Goal: Task Accomplishment & Management: Use online tool/utility

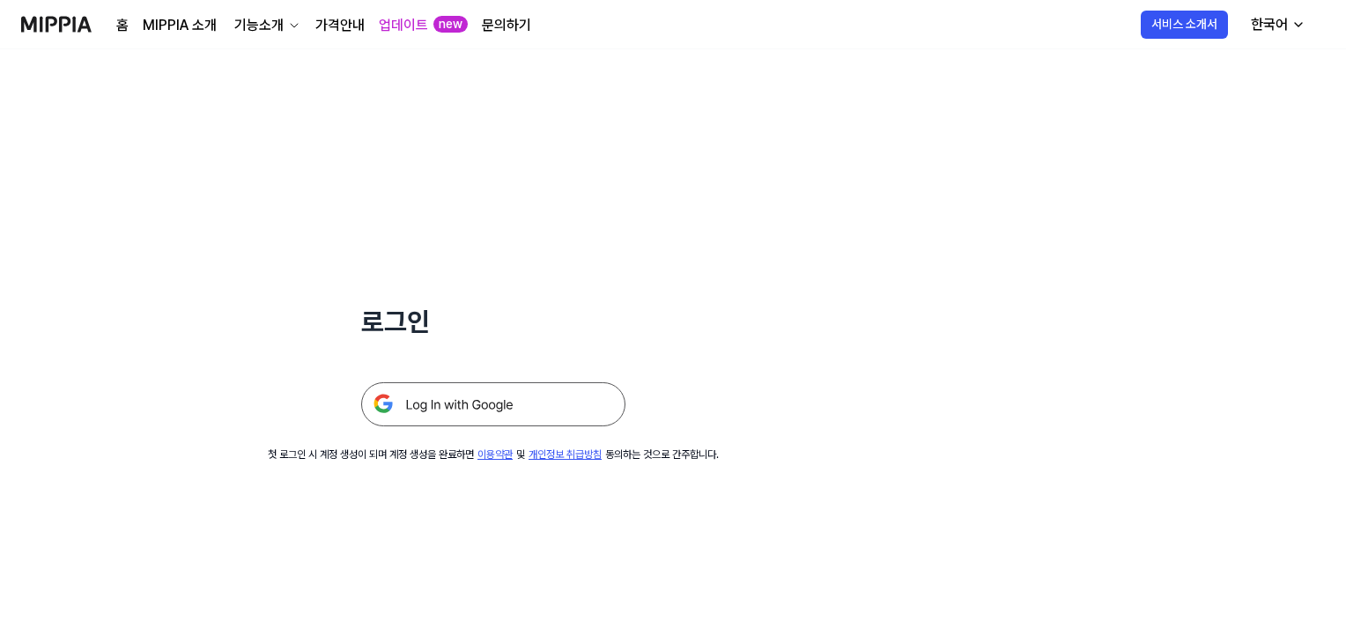
click at [560, 413] on img at bounding box center [493, 404] width 264 height 44
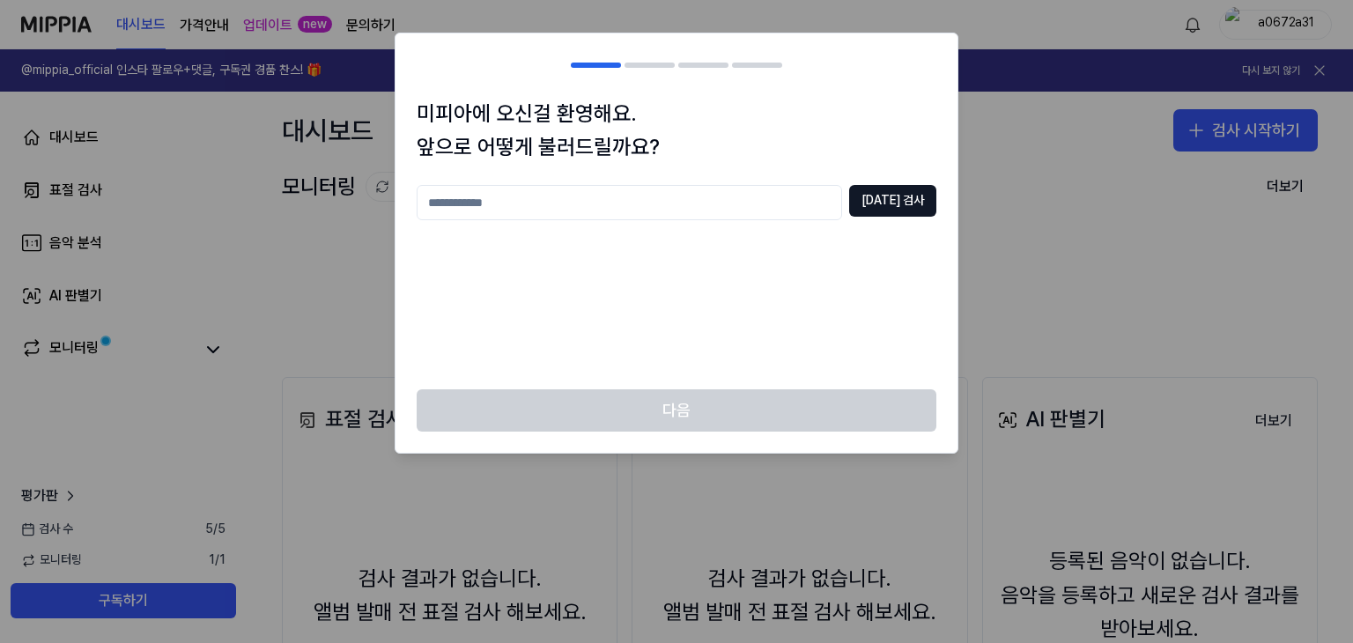
click at [737, 219] on input "text" at bounding box center [630, 202] width 426 height 35
type input "*"
type input "***"
click at [892, 196] on button "[DATE] 검사" at bounding box center [892, 201] width 87 height 32
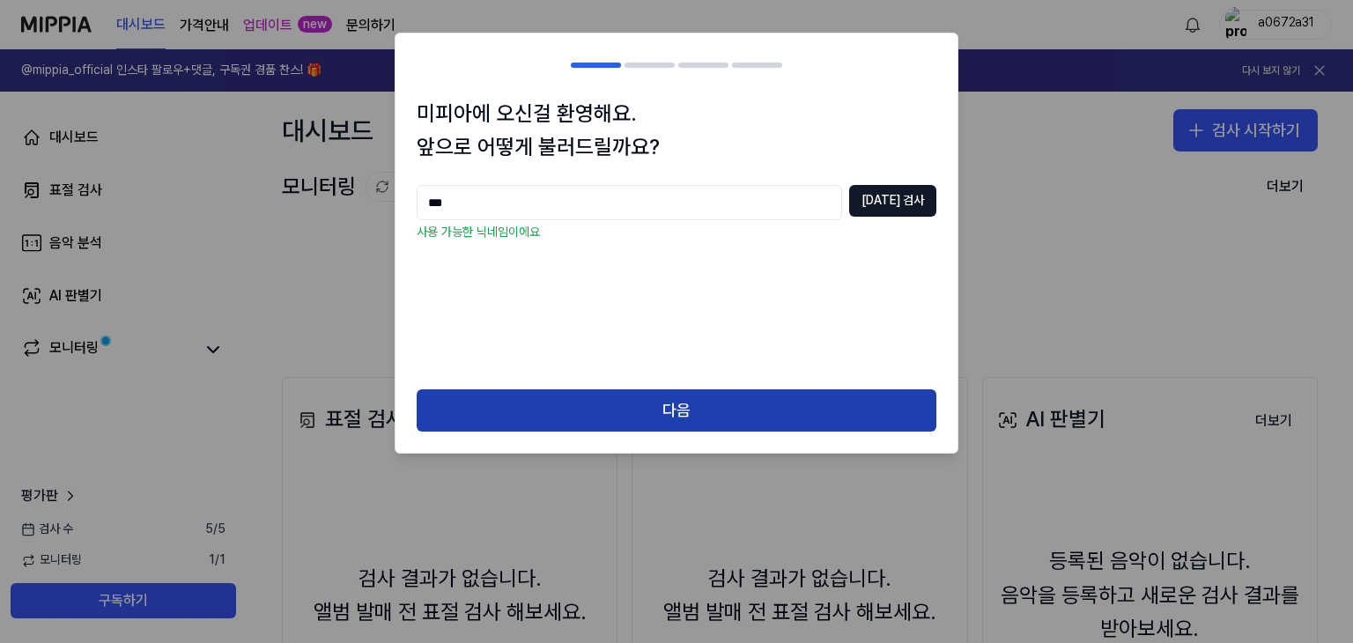
click at [746, 407] on button "다음" at bounding box center [677, 410] width 520 height 42
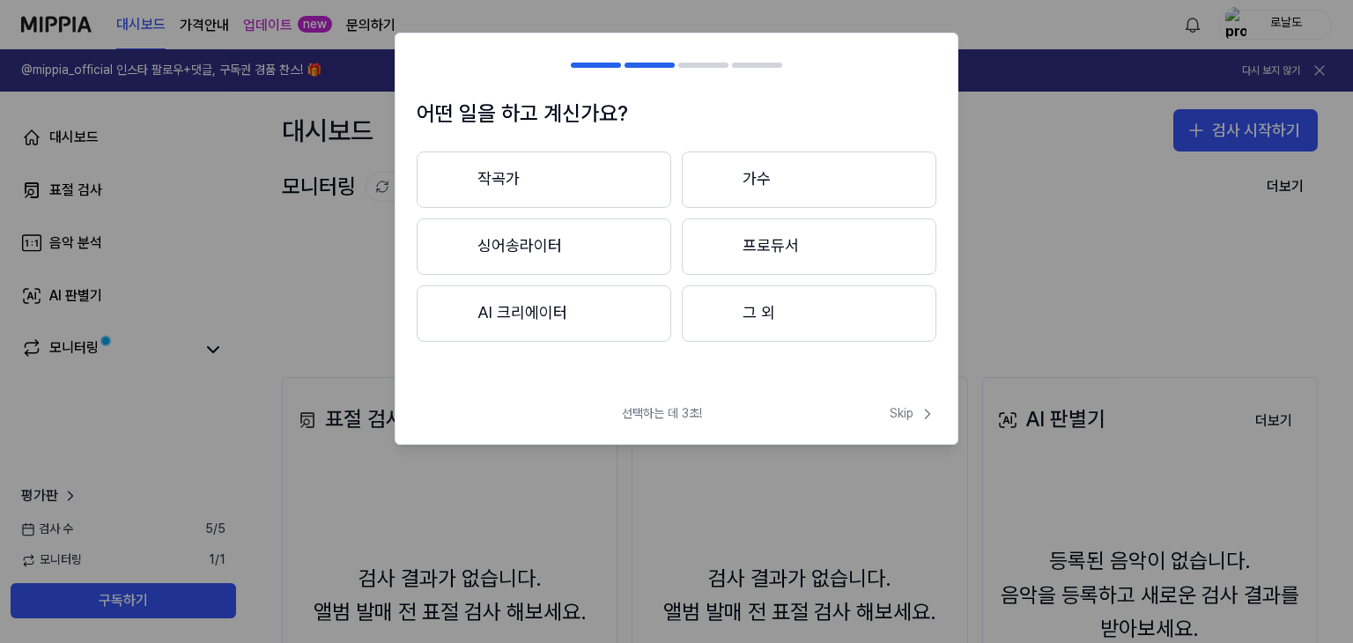
click at [754, 315] on button "그 외" at bounding box center [809, 313] width 255 height 56
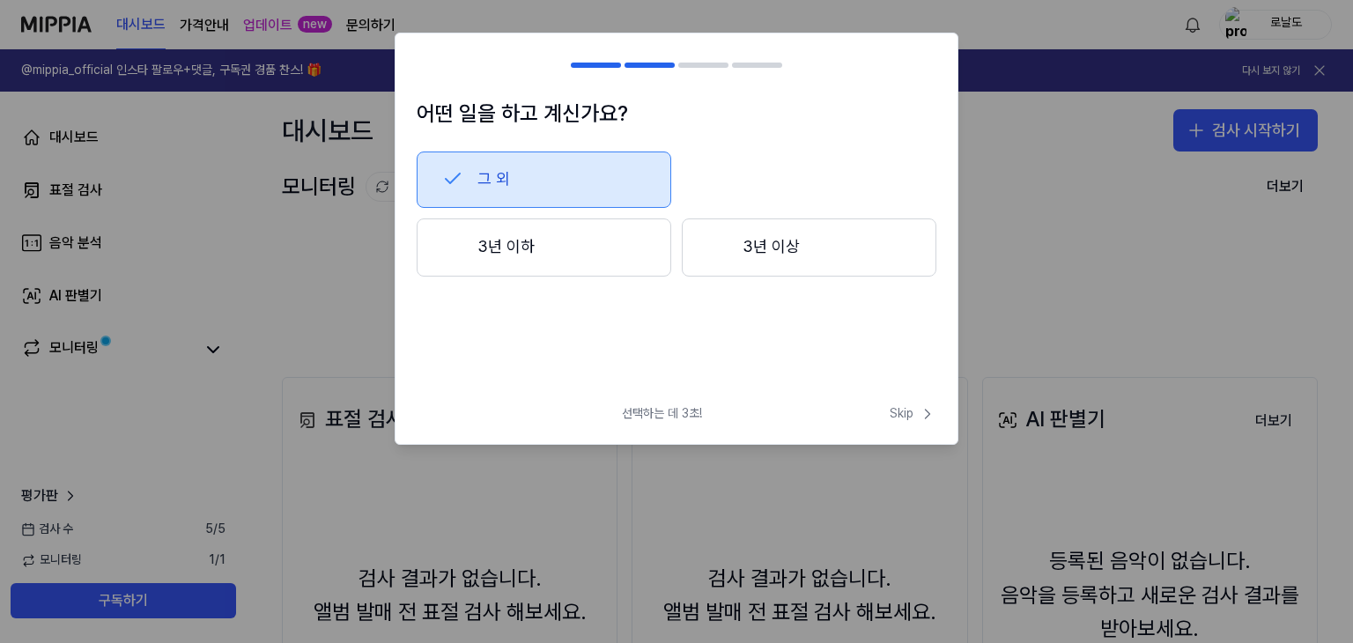
click at [748, 237] on button "3년 이상" at bounding box center [809, 248] width 255 height 58
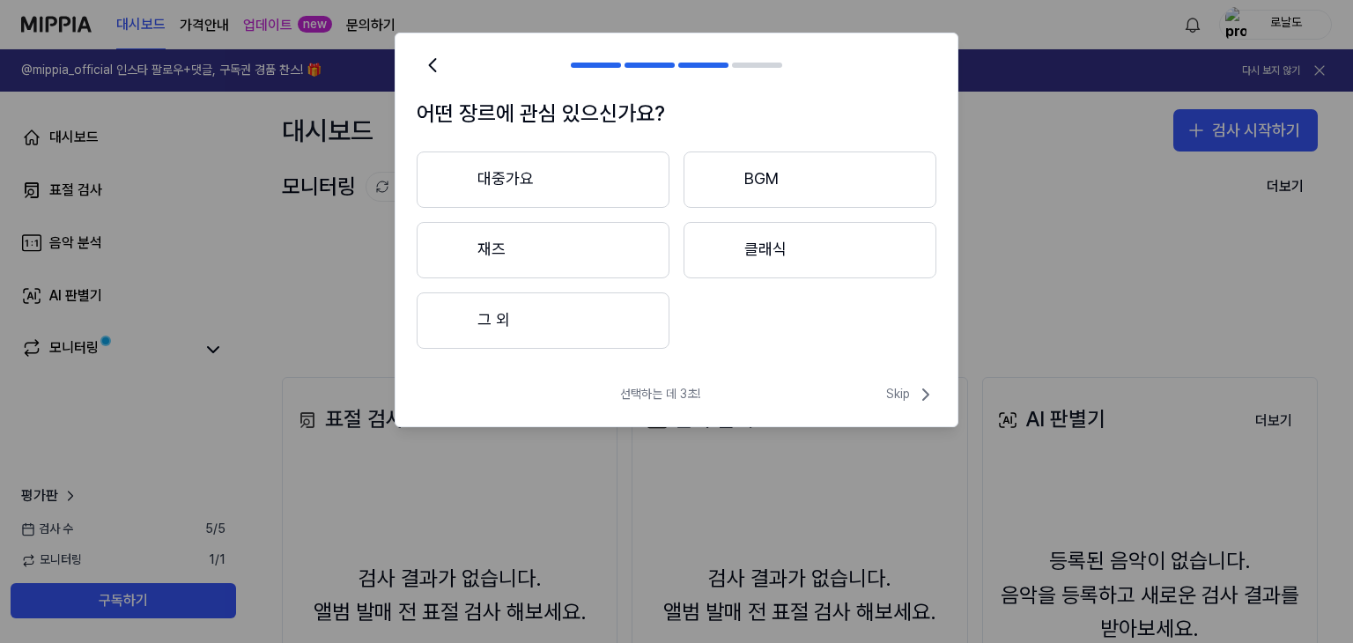
click at [651, 195] on button "대중가요" at bounding box center [543, 180] width 253 height 56
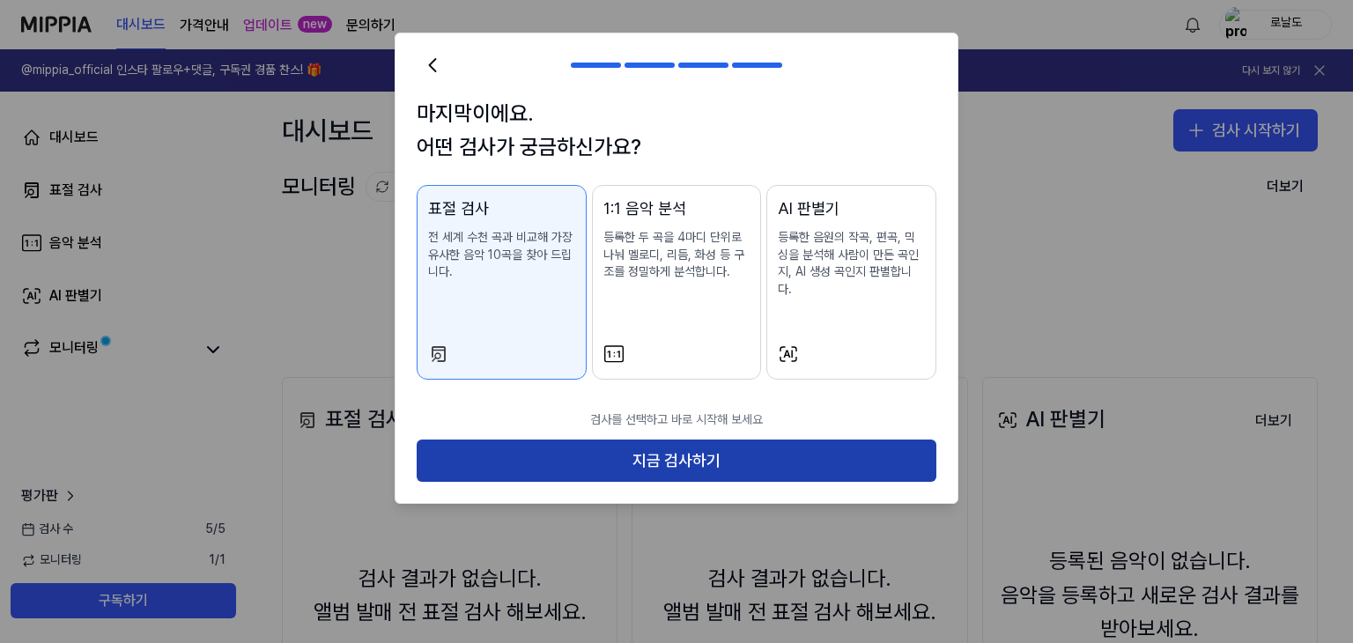
click at [708, 455] on button "지금 검사하기" at bounding box center [677, 461] width 520 height 42
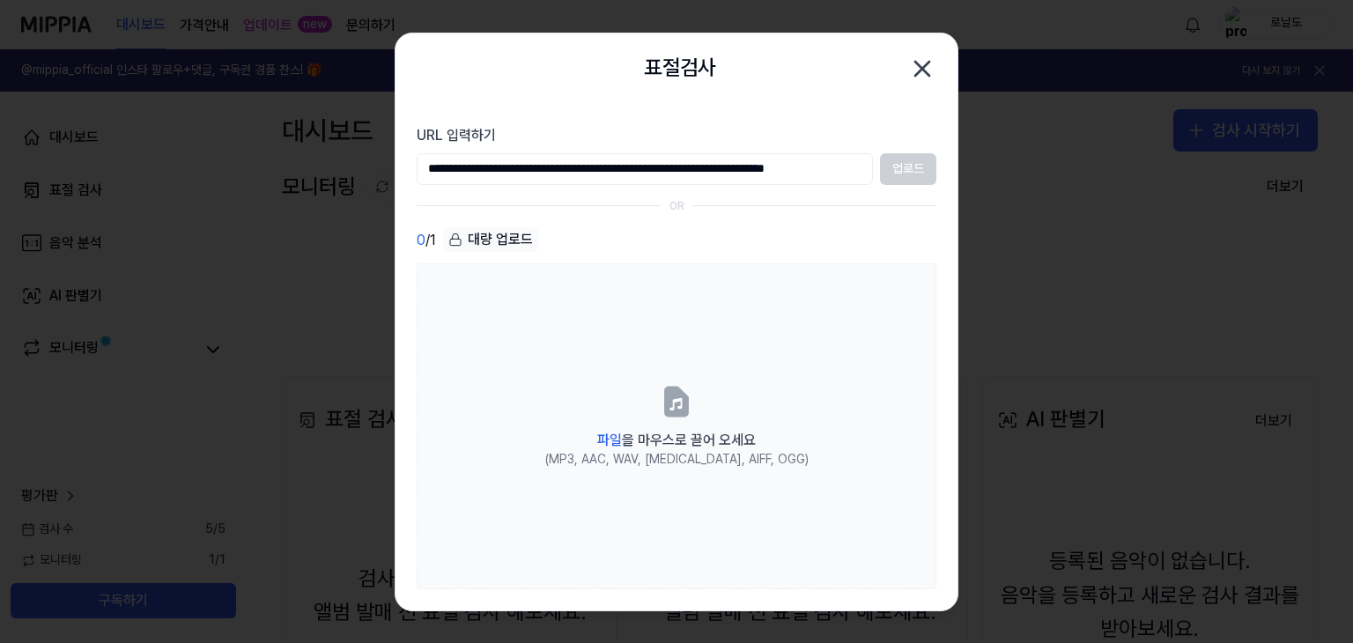
scroll to position [0, 78]
type input "**********"
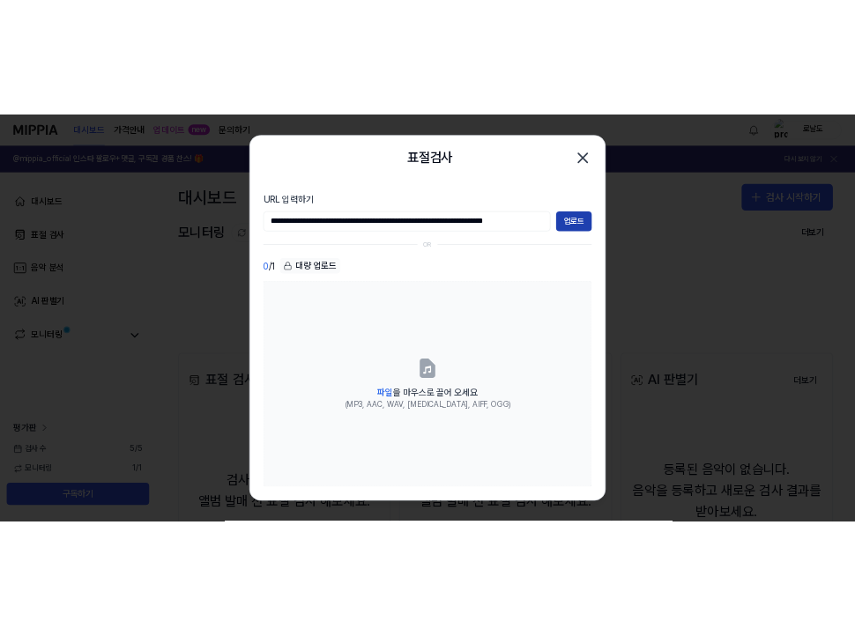
scroll to position [0, 0]
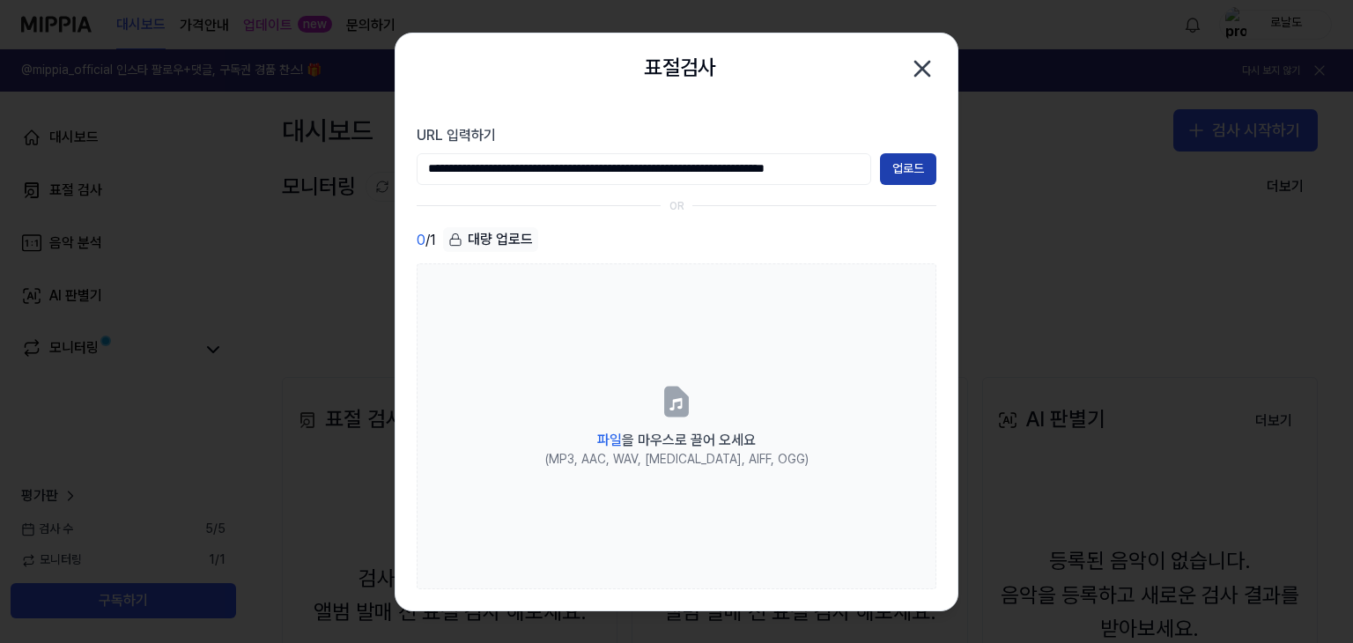
click at [932, 172] on button "업로드" at bounding box center [908, 169] width 56 height 32
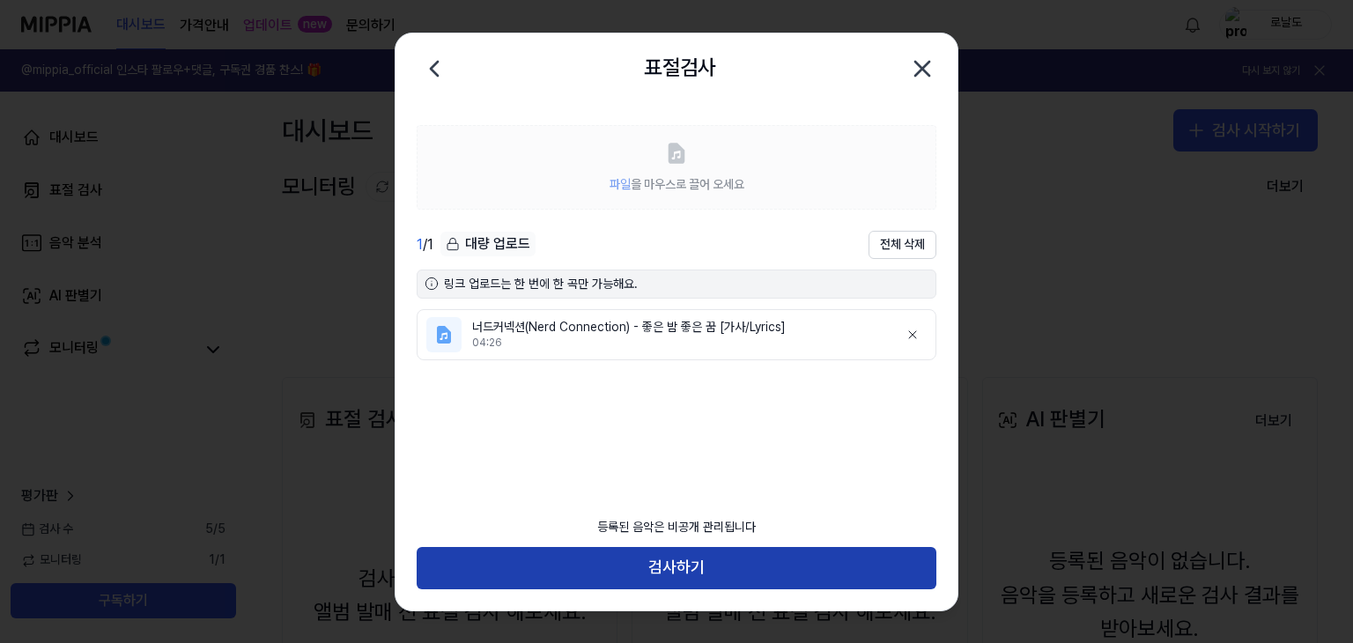
click at [694, 558] on button "검사하기" at bounding box center [677, 568] width 520 height 42
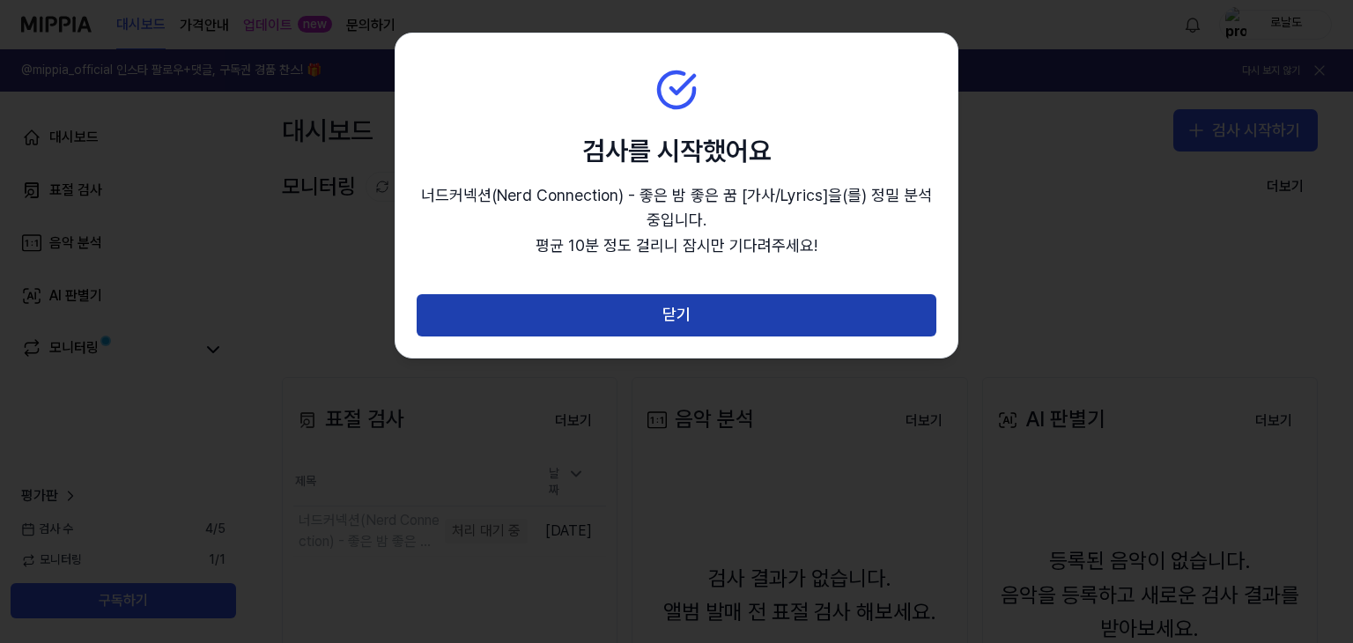
click at [673, 313] on button "닫기" at bounding box center [677, 315] width 520 height 42
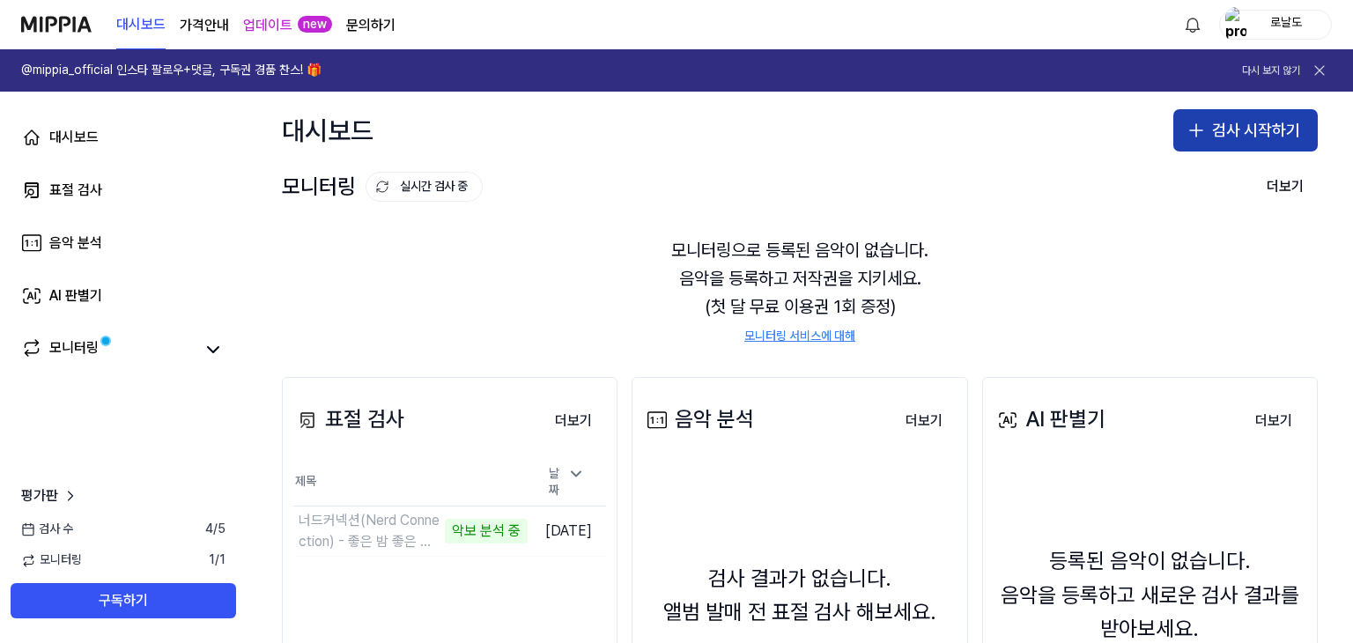
click at [1291, 134] on button "검사 시작하기" at bounding box center [1246, 130] width 145 height 42
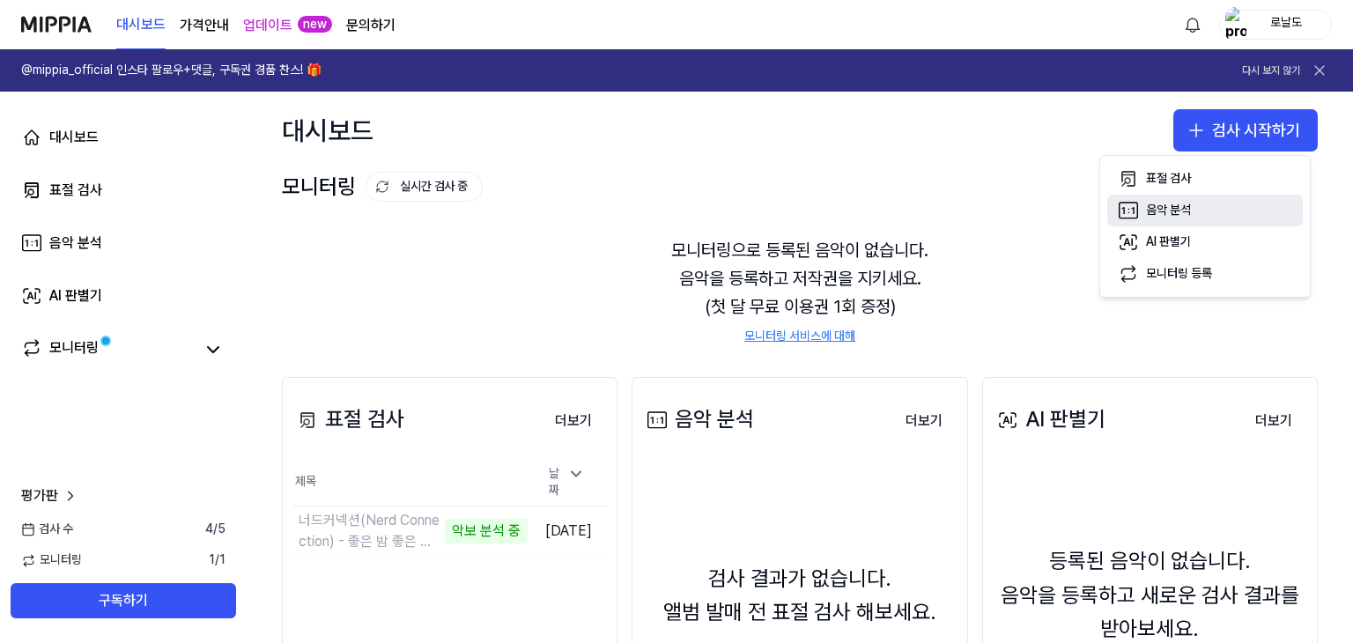
click at [1204, 211] on button "음악 분석" at bounding box center [1206, 211] width 196 height 32
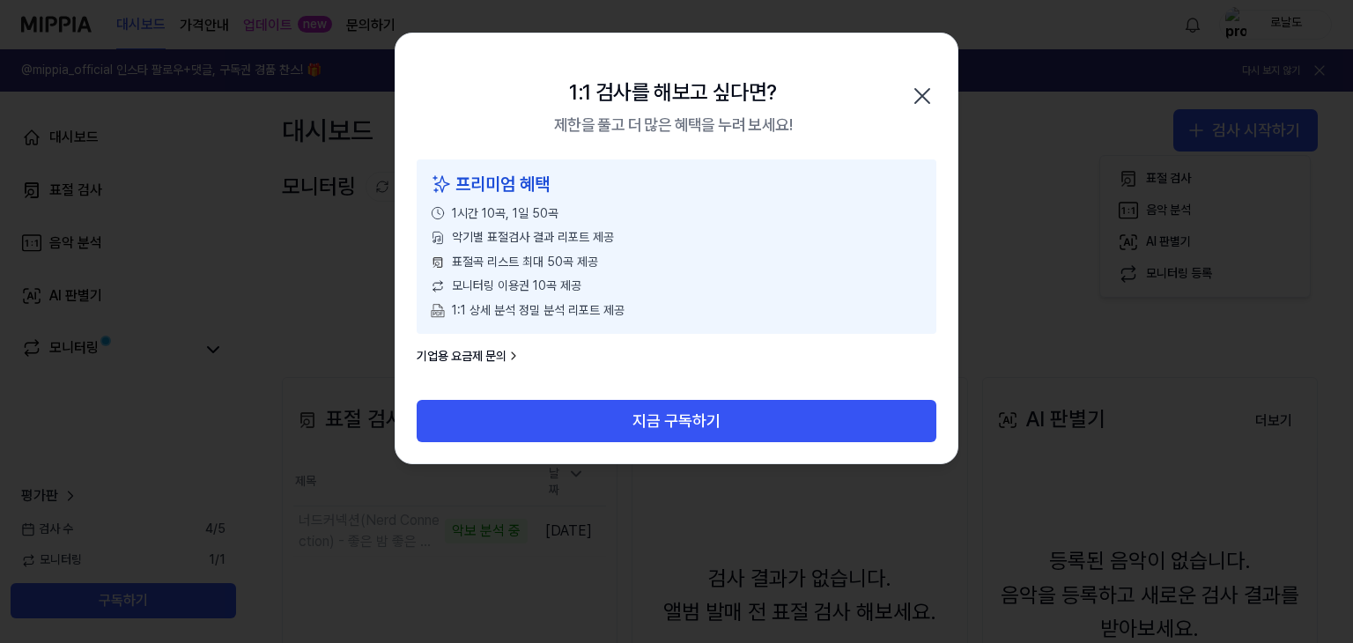
click at [913, 86] on icon "button" at bounding box center [922, 96] width 28 height 28
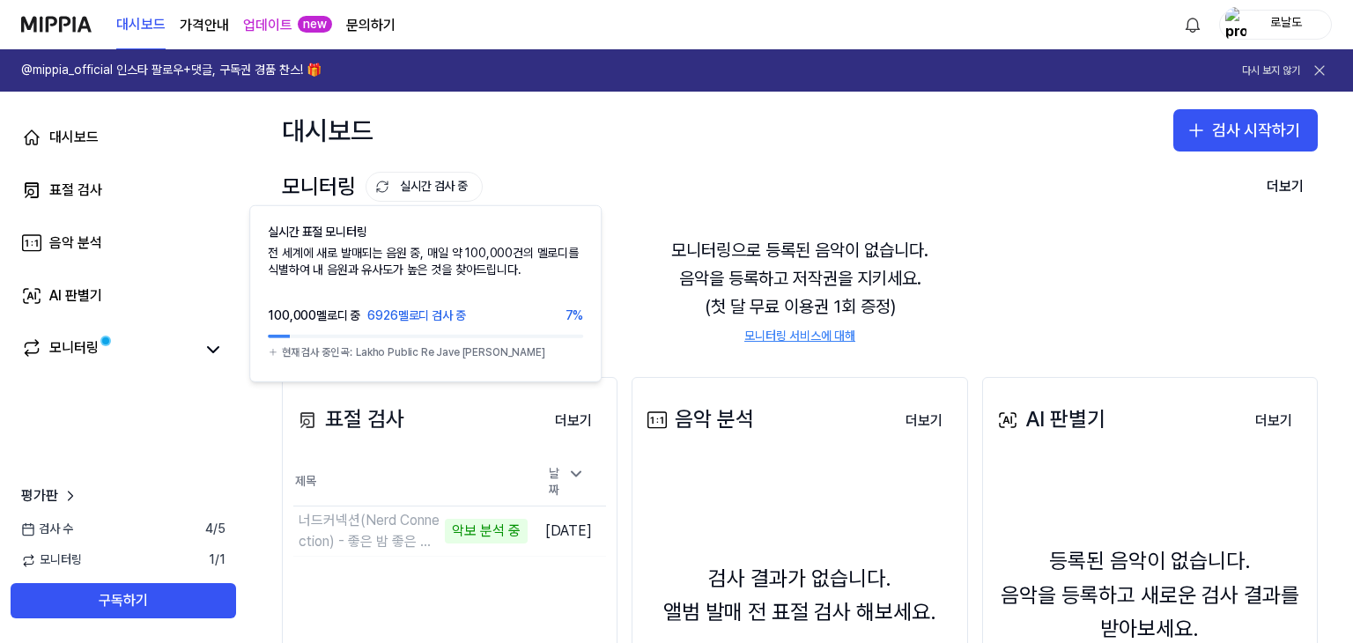
drag, startPoint x: 448, startPoint y: 182, endPoint x: 373, endPoint y: -77, distance: 269.7
click at [373, 0] on html "대시보드 가격안내 업데이트 new 문의하기 로날도 @mippia_official 인스타 팔로우+댓글, 구독권 경품 찬스! 🎁 다시 보지 않기 …" at bounding box center [676, 321] width 1353 height 643
click at [451, 182] on button "실시간 검사 중" at bounding box center [424, 187] width 117 height 30
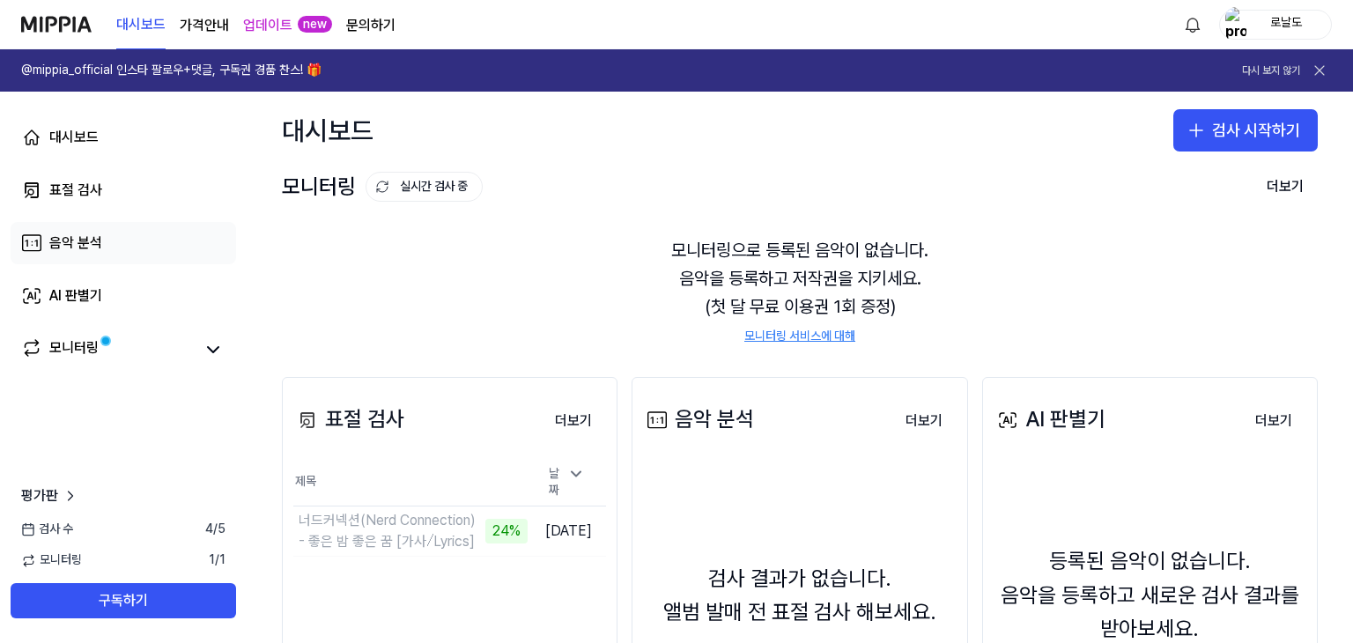
click at [174, 241] on link "음악 분석" at bounding box center [124, 243] width 226 height 42
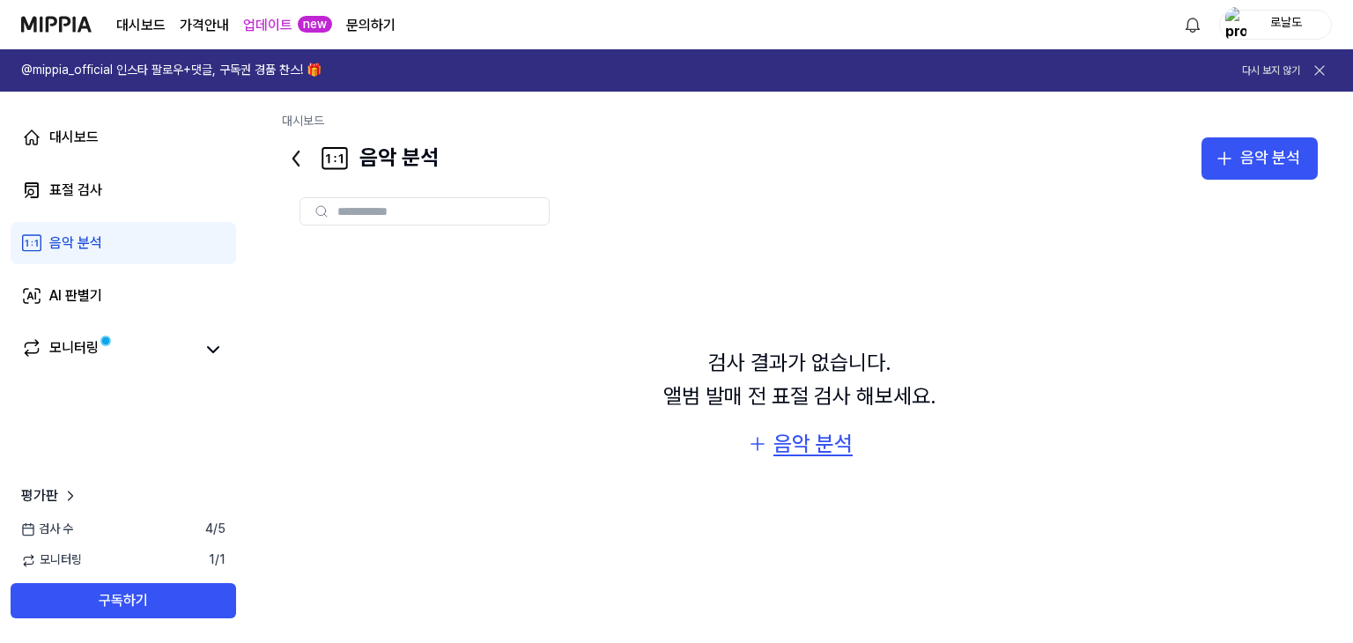
click at [785, 455] on div "음악 분석" at bounding box center [813, 443] width 79 height 33
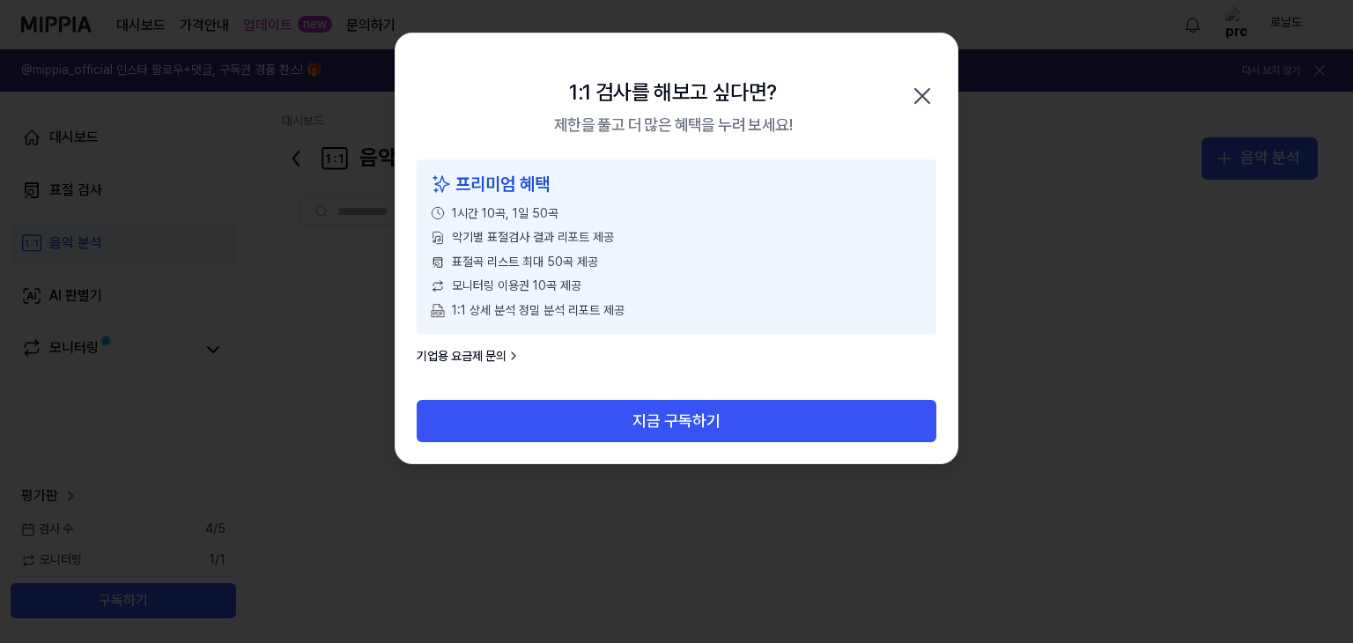
click at [920, 93] on icon "button" at bounding box center [923, 96] width 14 height 14
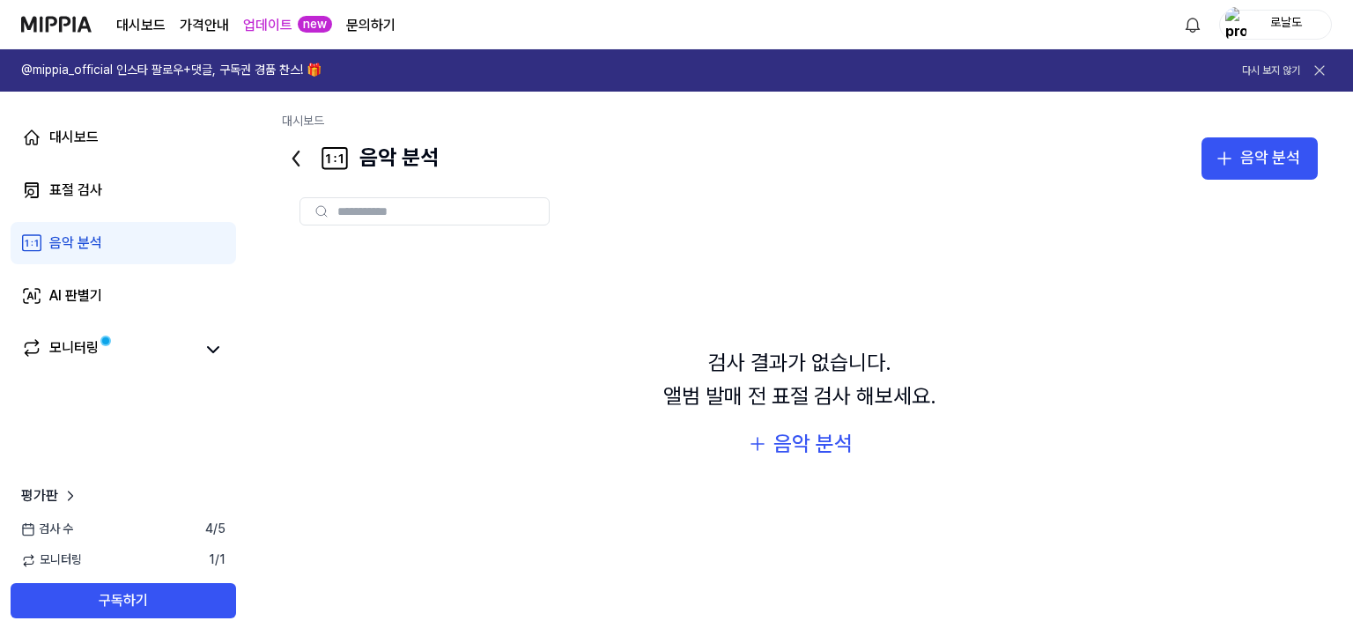
click at [297, 149] on icon at bounding box center [296, 159] width 28 height 28
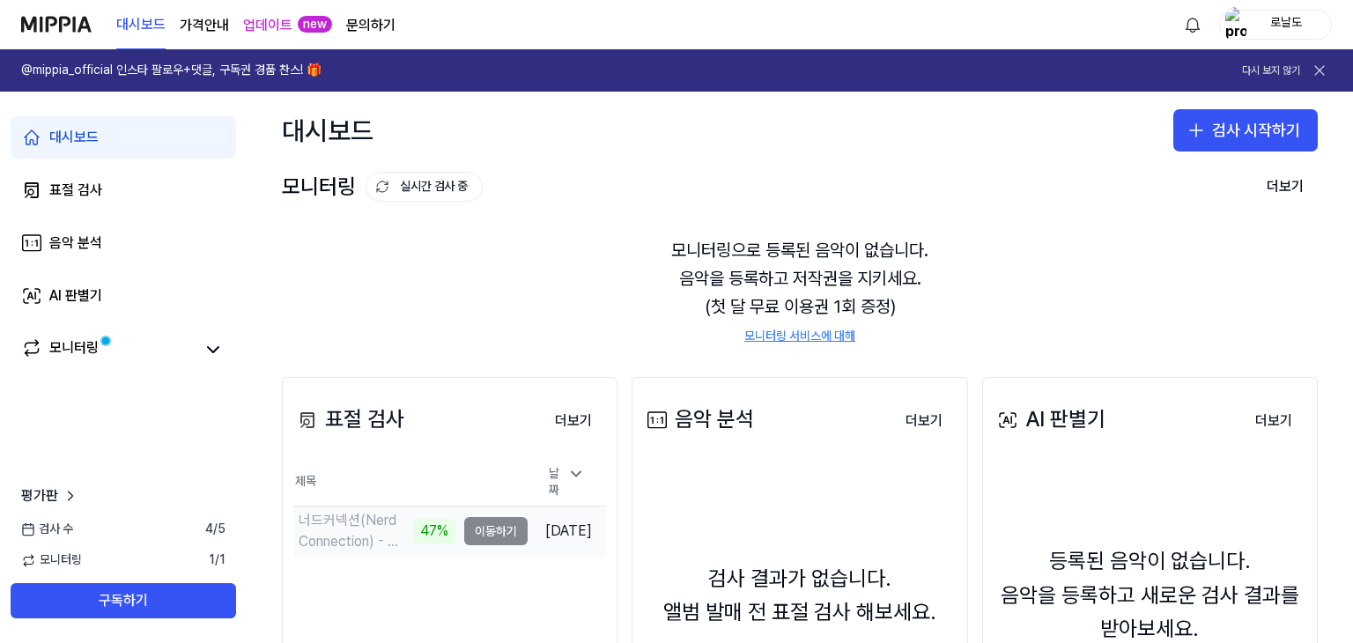
click at [452, 530] on td "너드커넥션(Nerd Connection) - 좋은 밤 좋은 꿈 [가사⧸Lyrics] 47% 이동하기" at bounding box center [410, 531] width 234 height 49
click at [452, 530] on td "너드커넥션(Nerd Connection) - 좋은 밤 좋은 꿈 [가사⧸Lyrics] 48% 이동하기" at bounding box center [410, 531] width 234 height 49
click at [462, 526] on td "너드커넥션(Nerd Connection) - 좋은 밤 좋은 꿈 [가사⧸Lyrics] 48% 이동하기" at bounding box center [410, 531] width 234 height 49
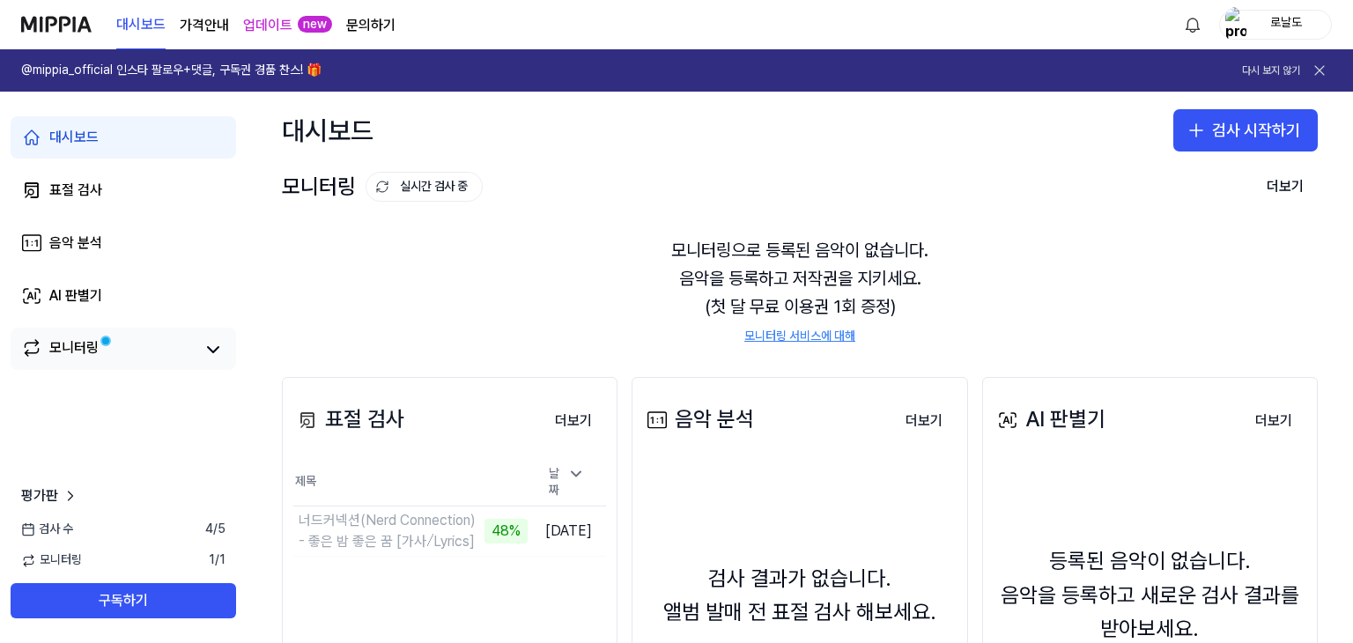
click at [194, 342] on div "모니터링" at bounding box center [123, 349] width 204 height 25
click at [104, 339] on link "모니터링" at bounding box center [107, 349] width 173 height 25
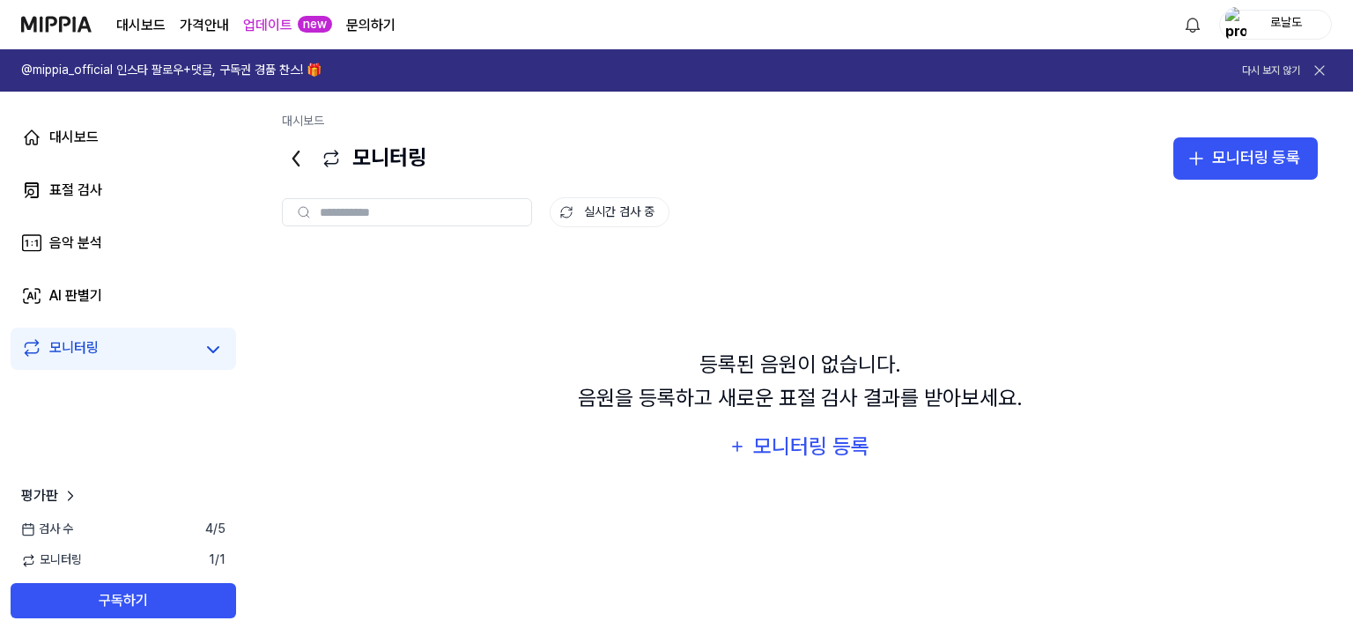
click at [302, 156] on icon at bounding box center [296, 159] width 28 height 28
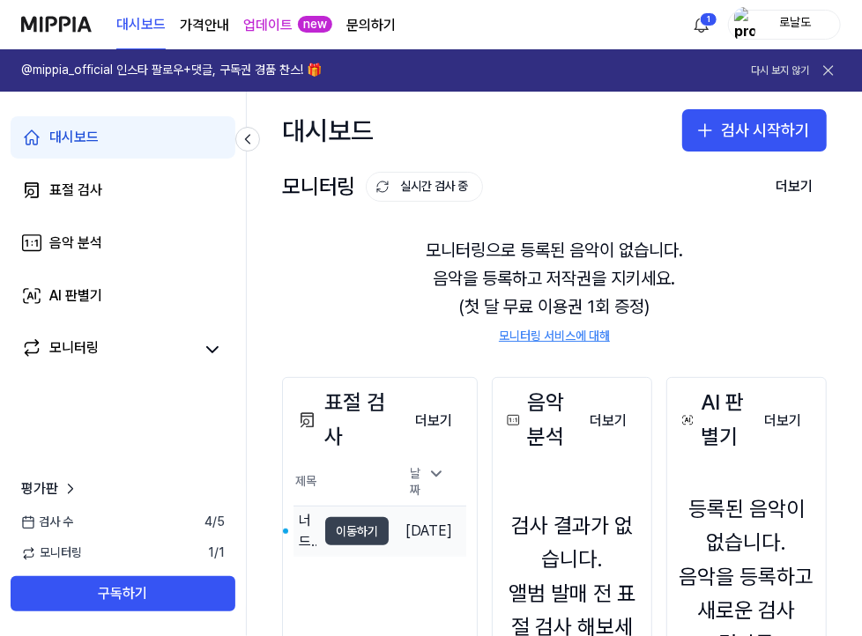
click at [350, 524] on button "이동하기" at bounding box center [356, 531] width 63 height 28
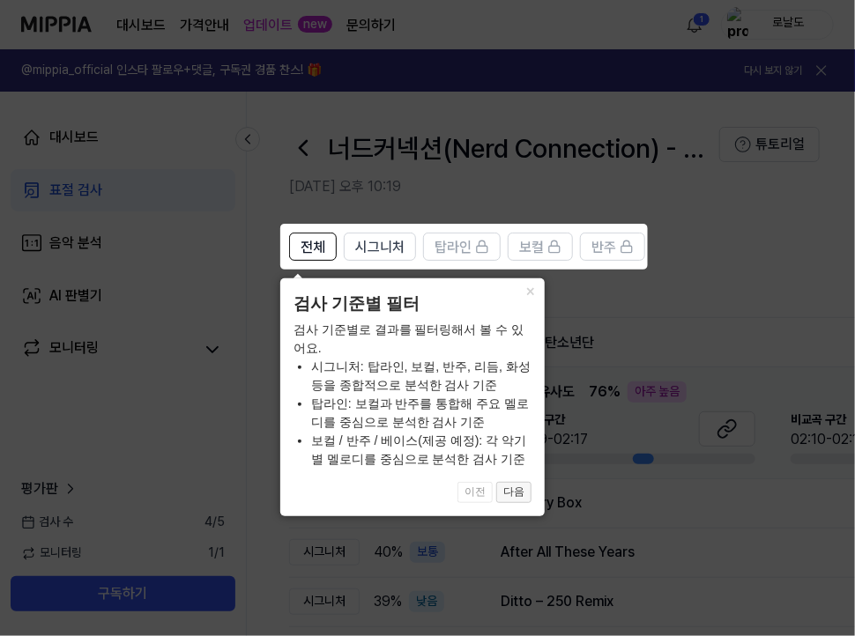
click at [511, 494] on button "다음" at bounding box center [513, 492] width 35 height 21
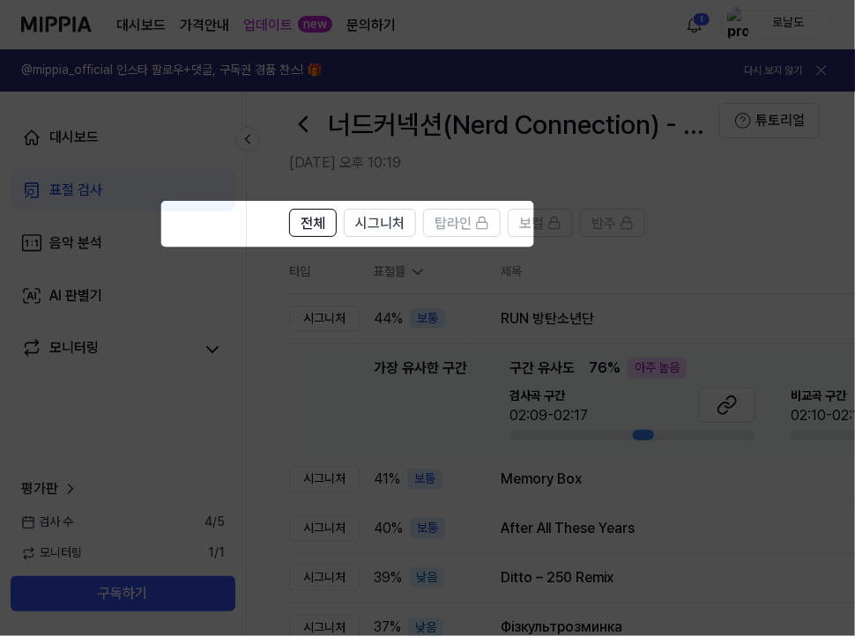
scroll to position [0, 119]
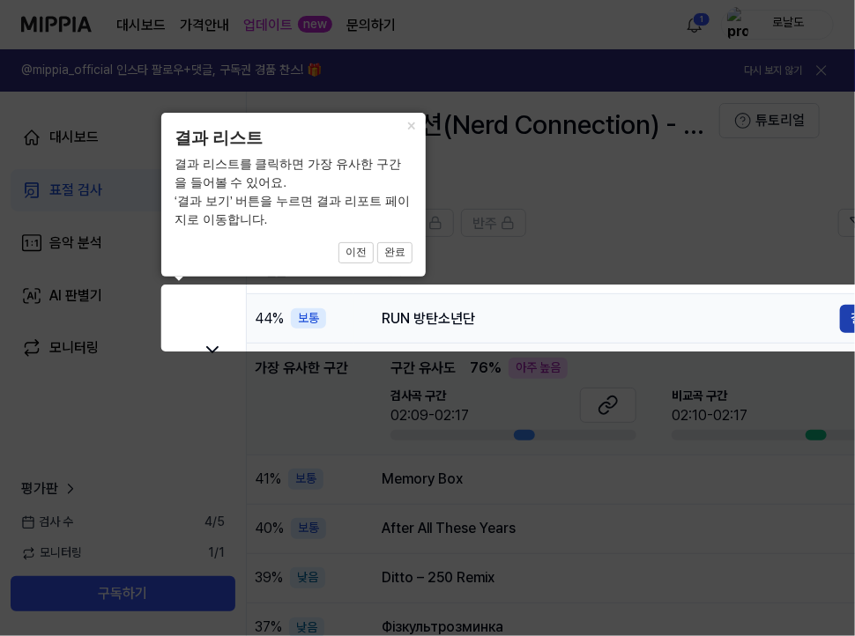
click at [848, 314] on button "결과보기" at bounding box center [871, 319] width 63 height 28
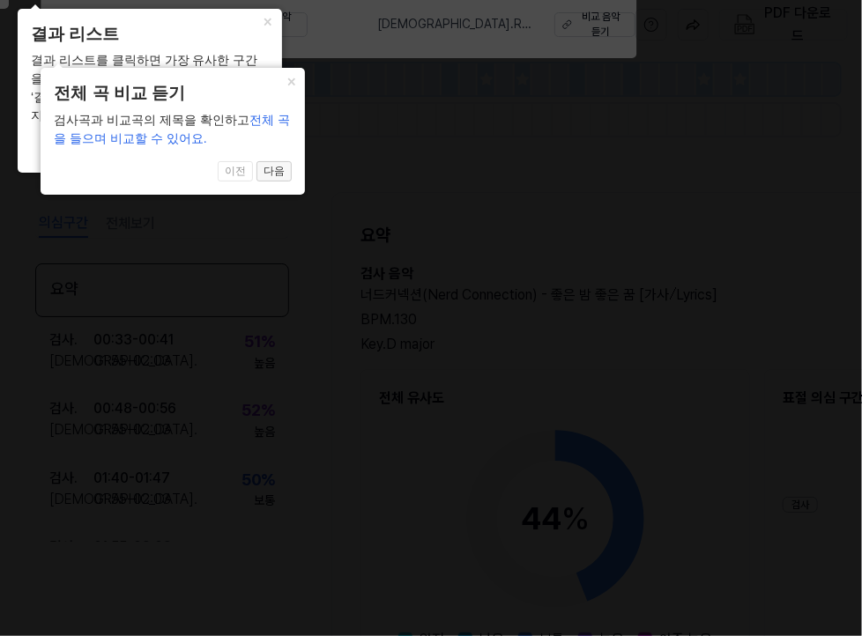
click at [263, 166] on button "다음" at bounding box center [273, 171] width 35 height 21
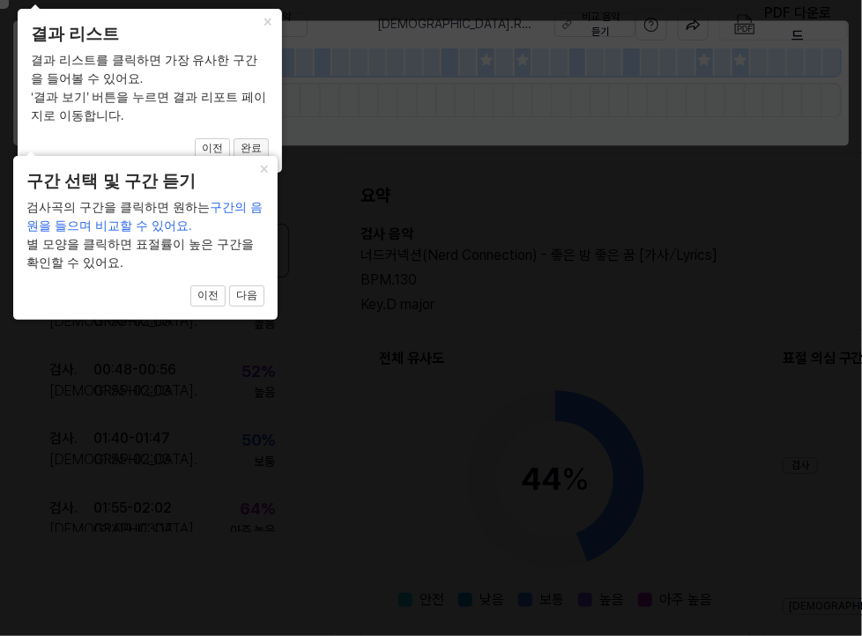
click at [250, 147] on button "완료" at bounding box center [251, 148] width 35 height 21
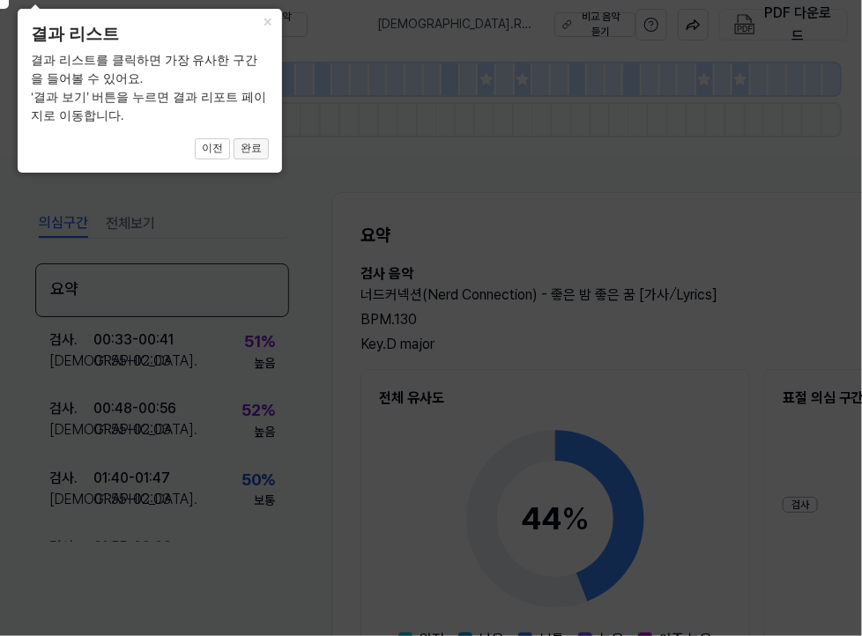
click at [256, 145] on button "완료" at bounding box center [251, 148] width 35 height 21
click at [252, 145] on button "완료" at bounding box center [251, 148] width 35 height 21
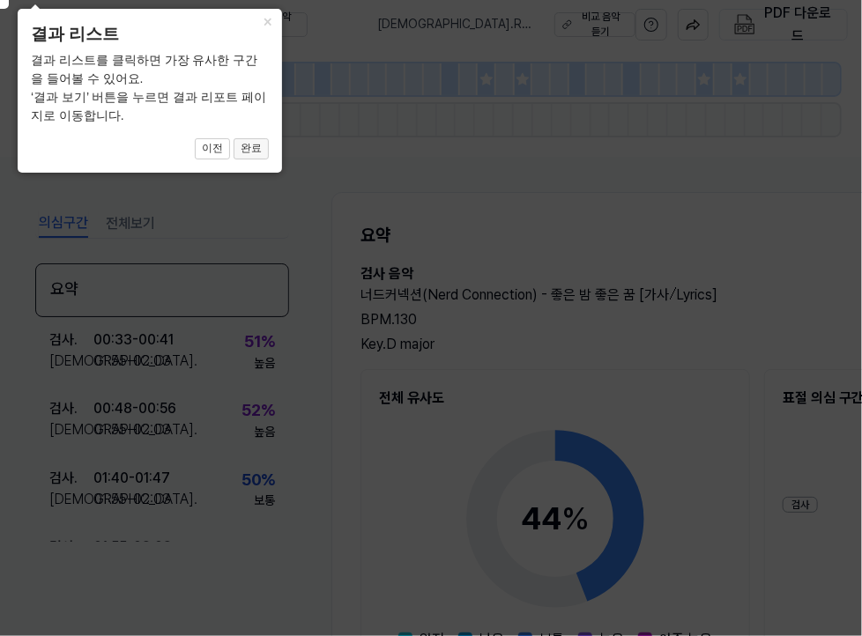
click at [252, 145] on button "완료" at bounding box center [251, 148] width 35 height 21
click at [267, 15] on div "× 결과 리스트 결과 리스트를 클릭하면 가장 유사한 구간을 들어볼 수 있어요. ‘결과 보기’ 버튼을 누르면 결과 리포트 페이지로 이동합니다. …" at bounding box center [150, 91] width 264 height 164
click at [267, 15] on button "×" at bounding box center [268, 21] width 28 height 25
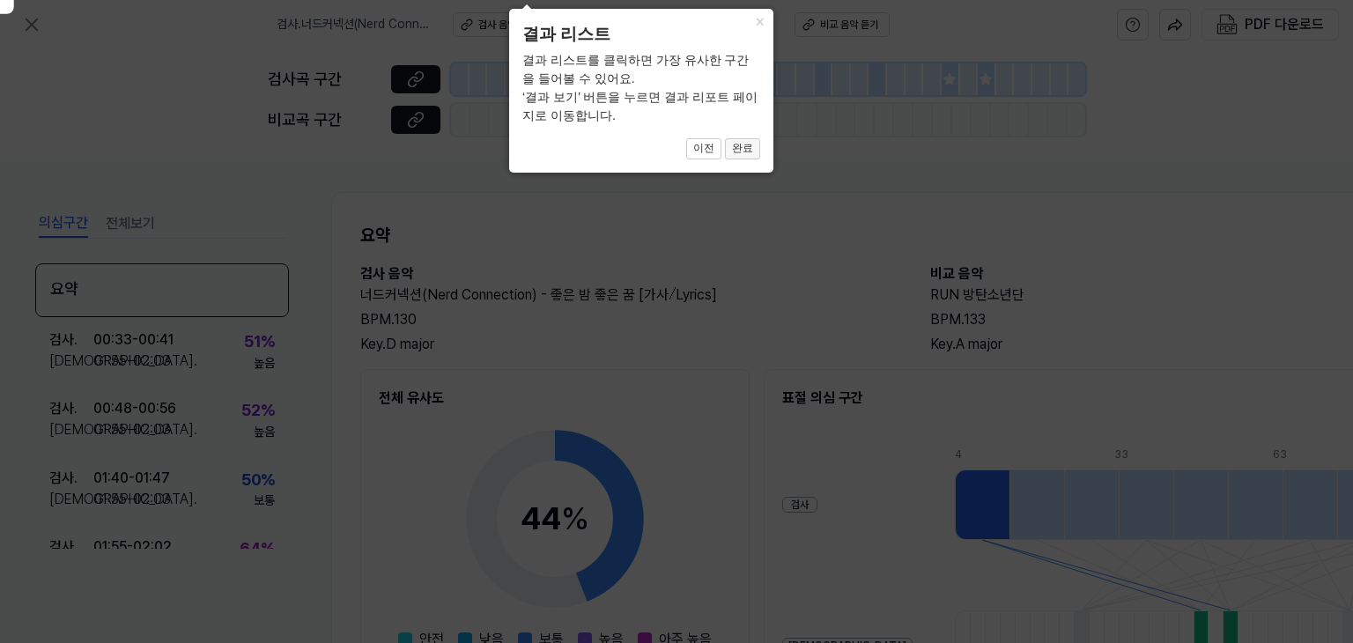
click at [742, 143] on button "완료" at bounding box center [742, 148] width 35 height 21
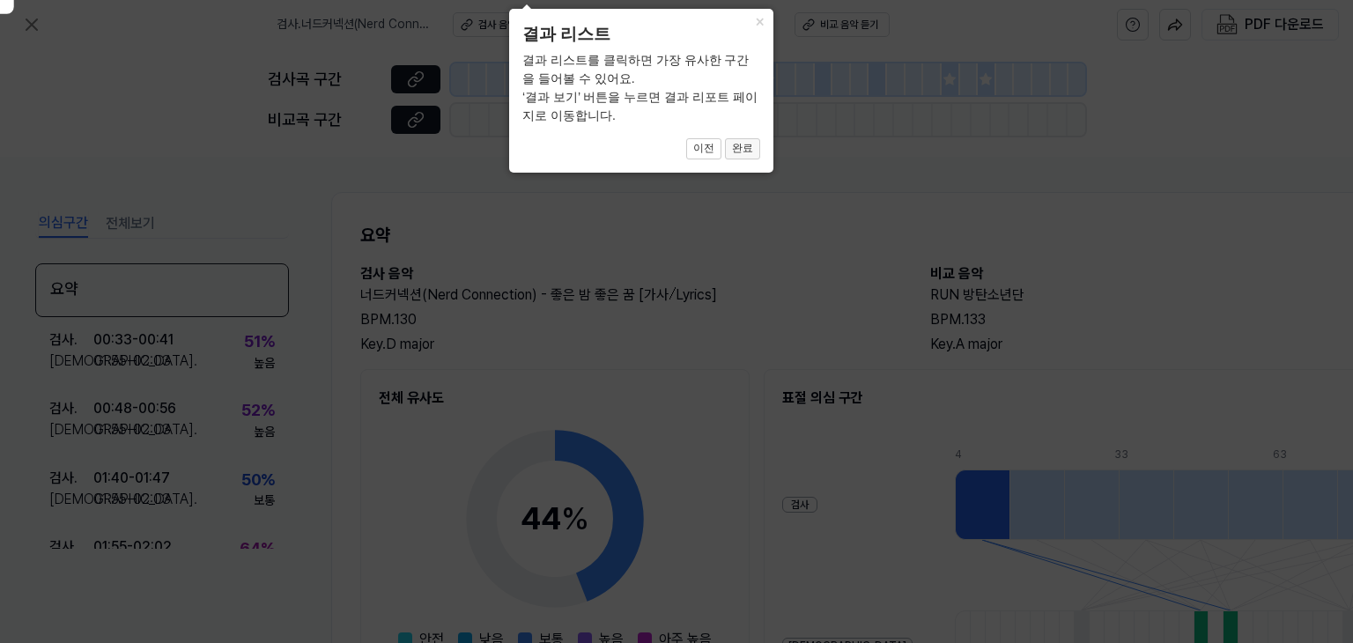
click at [742, 143] on button "완료" at bounding box center [742, 148] width 35 height 21
click at [757, 19] on div "× 결과 리스트 결과 리스트를 클릭하면 가장 유사한 구간을 들어볼 수 있어요. ‘결과 보기’ 버튼을 누르면 결과 리포트 페이지로 이동합니다. …" at bounding box center [641, 91] width 264 height 164
click at [757, 19] on button "×" at bounding box center [759, 21] width 28 height 25
click at [767, 0] on html "검사 . 너드커넥션(Nerd Connection) - 좋은 밤 좋은 꿈 [가사⧸Lyrics] 검사 음악 듣기 비교 . RUN 방탄소년단 비교 …" at bounding box center [676, 321] width 1353 height 643
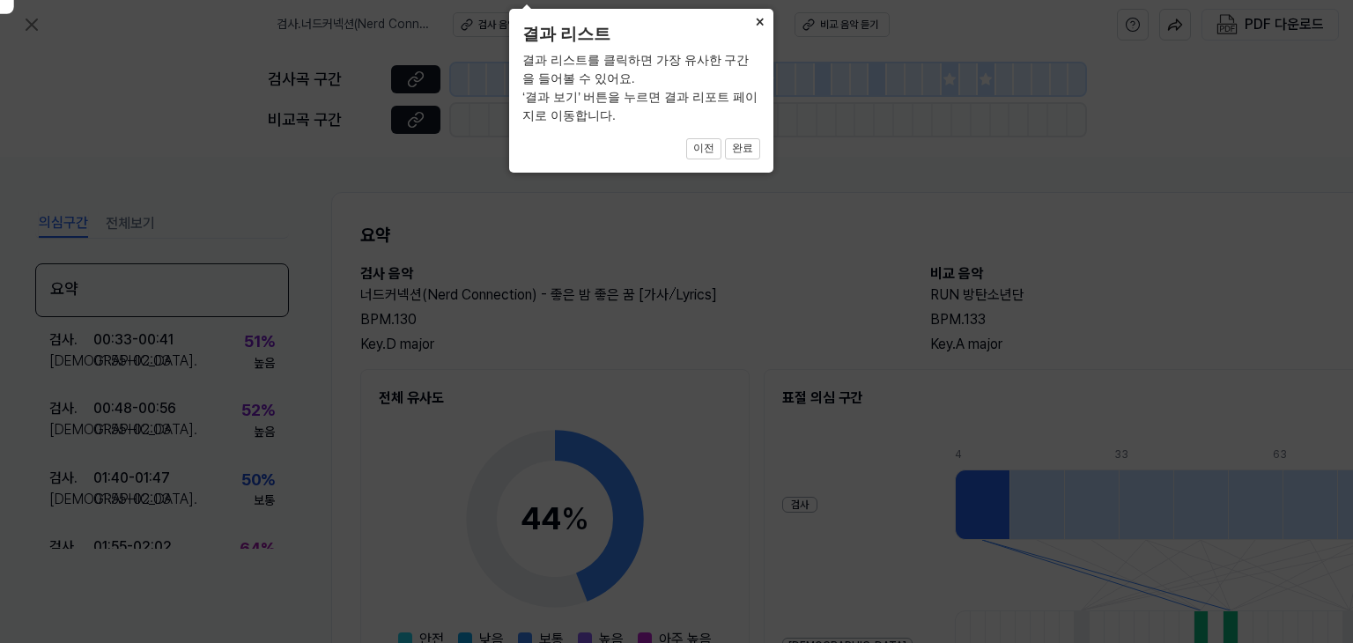
click at [760, 19] on button "×" at bounding box center [759, 21] width 28 height 25
click at [510, 5] on icon at bounding box center [670, 492] width 1368 height 1013
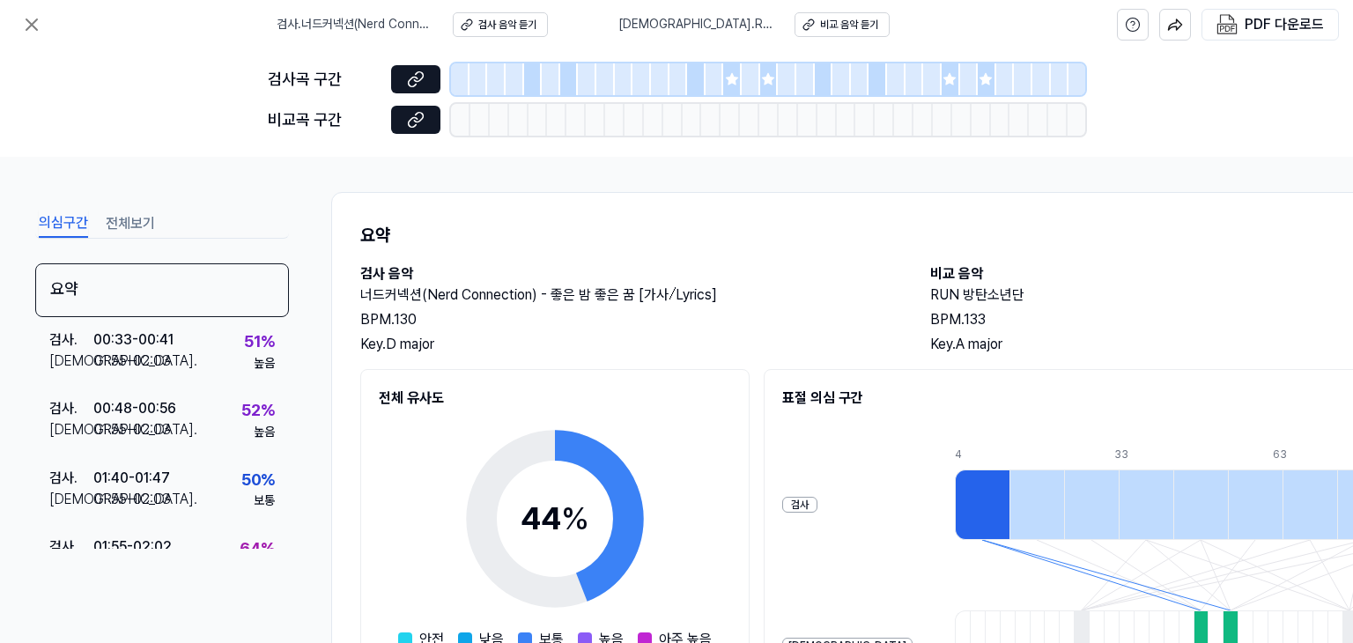
click at [782, 336] on div "Key. D major" at bounding box center [627, 344] width 535 height 21
click at [782, 336] on div "요약 검사 음악 너드커넥션(Nerd Connection) - 좋은 밤 좋은 꿈 [가사⧸Lyrics] BPM. 130 Key. D major 비…" at bounding box center [912, 545] width 1163 height 707
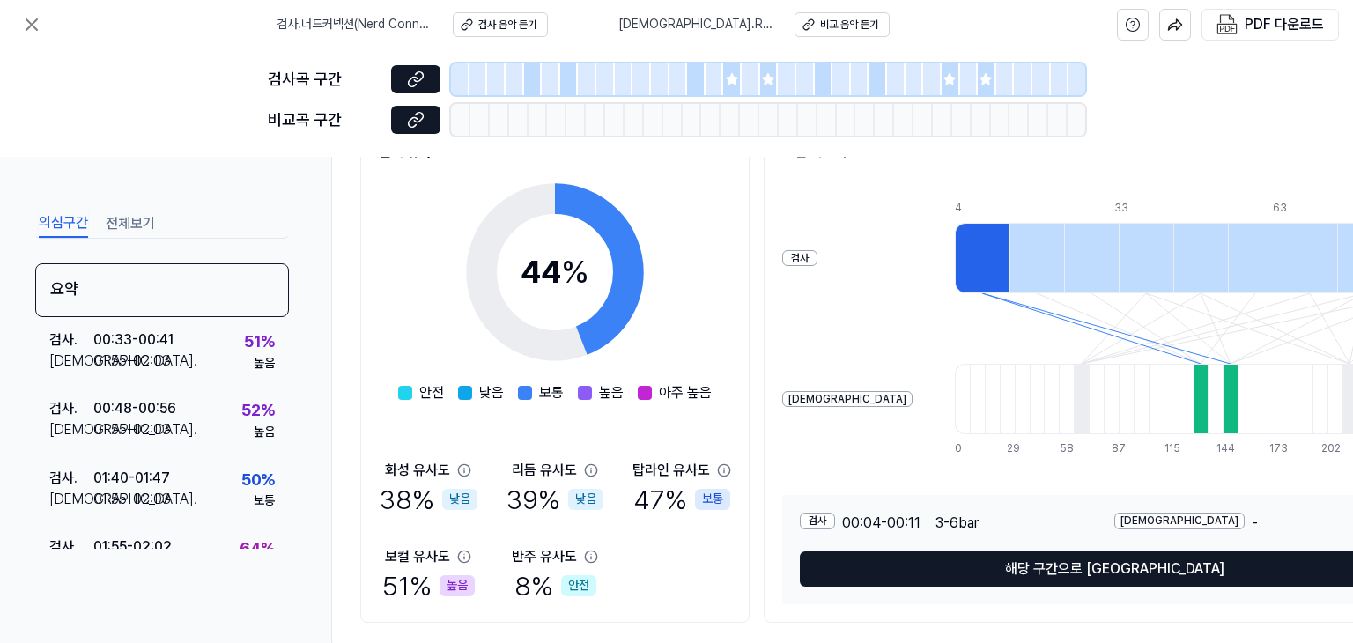
scroll to position [297, 0]
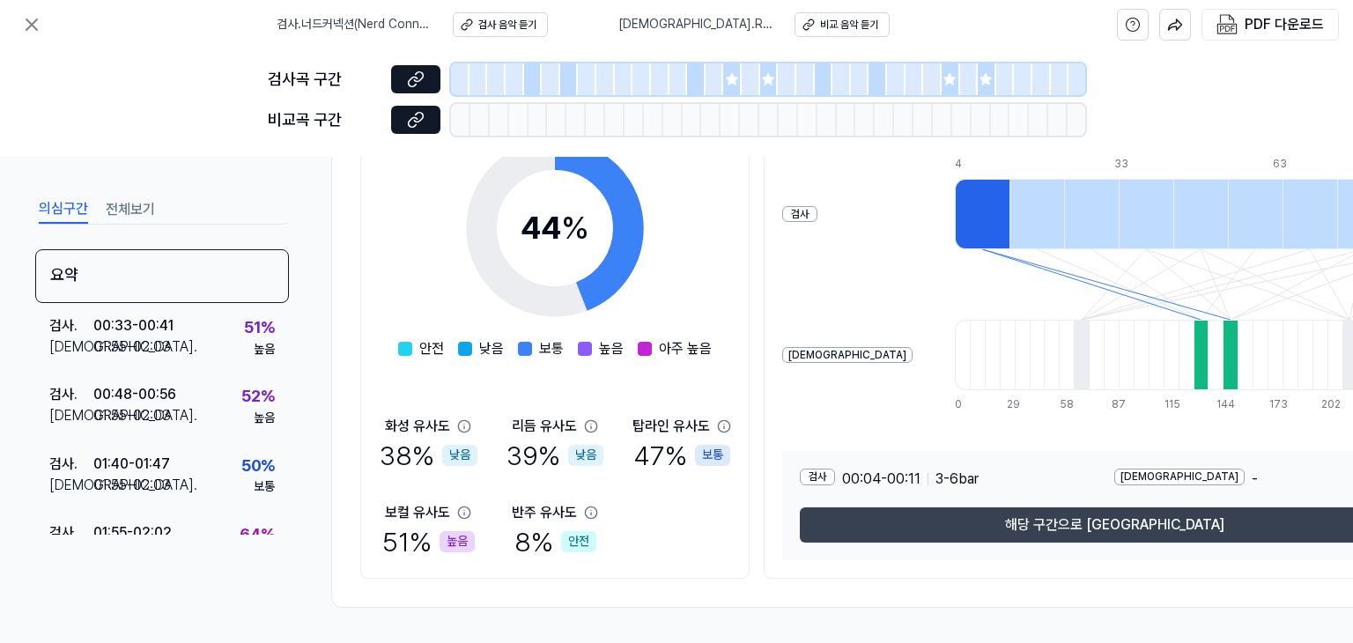
click at [910, 516] on button "해당 구간으로 [GEOGRAPHIC_DATA]" at bounding box center [1114, 525] width 629 height 35
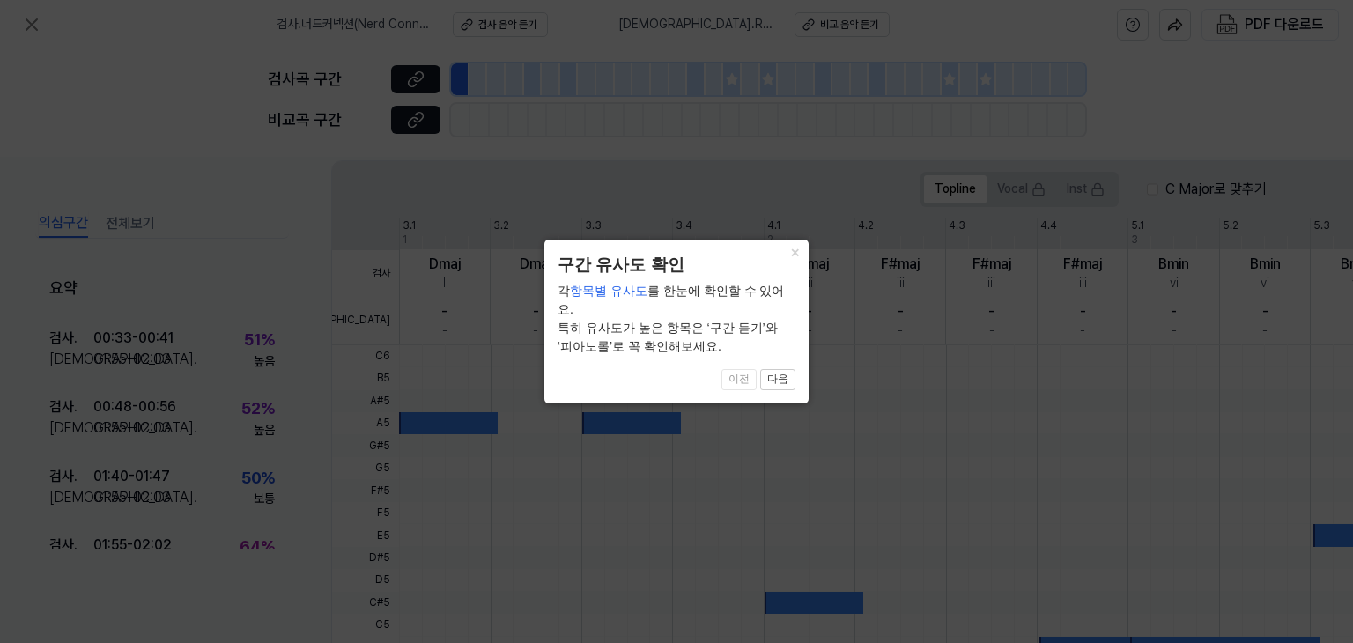
scroll to position [534, 0]
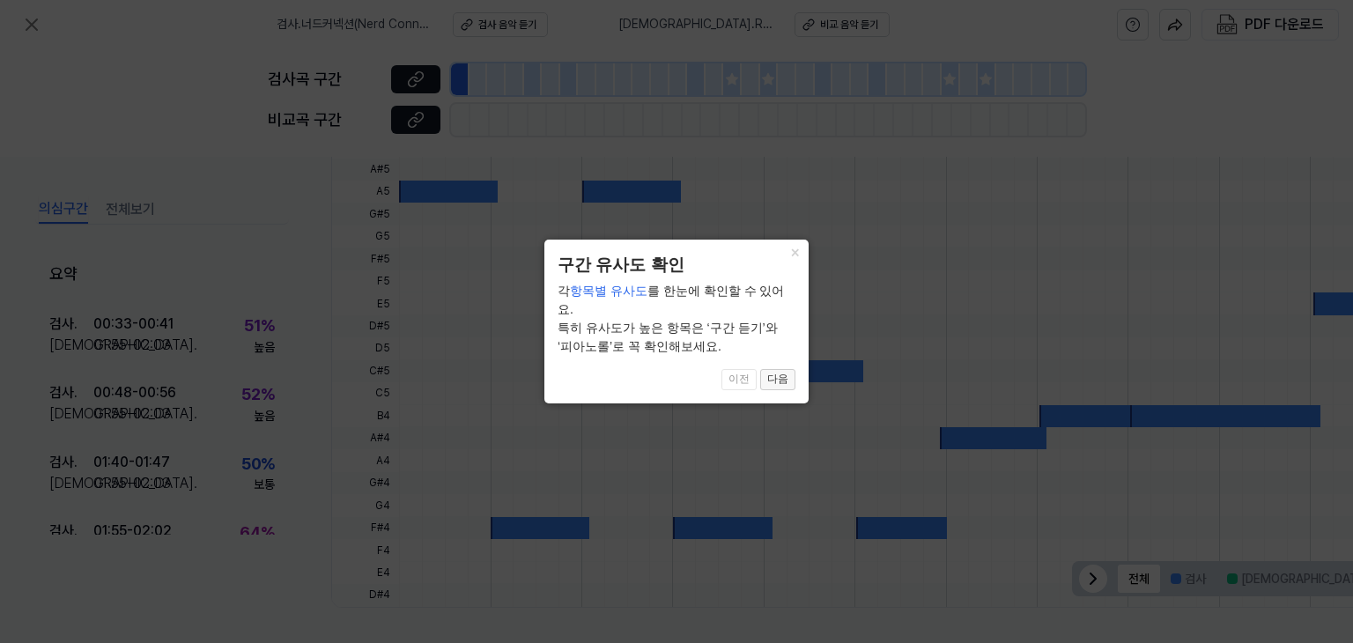
click at [790, 376] on button "다음" at bounding box center [777, 379] width 35 height 21
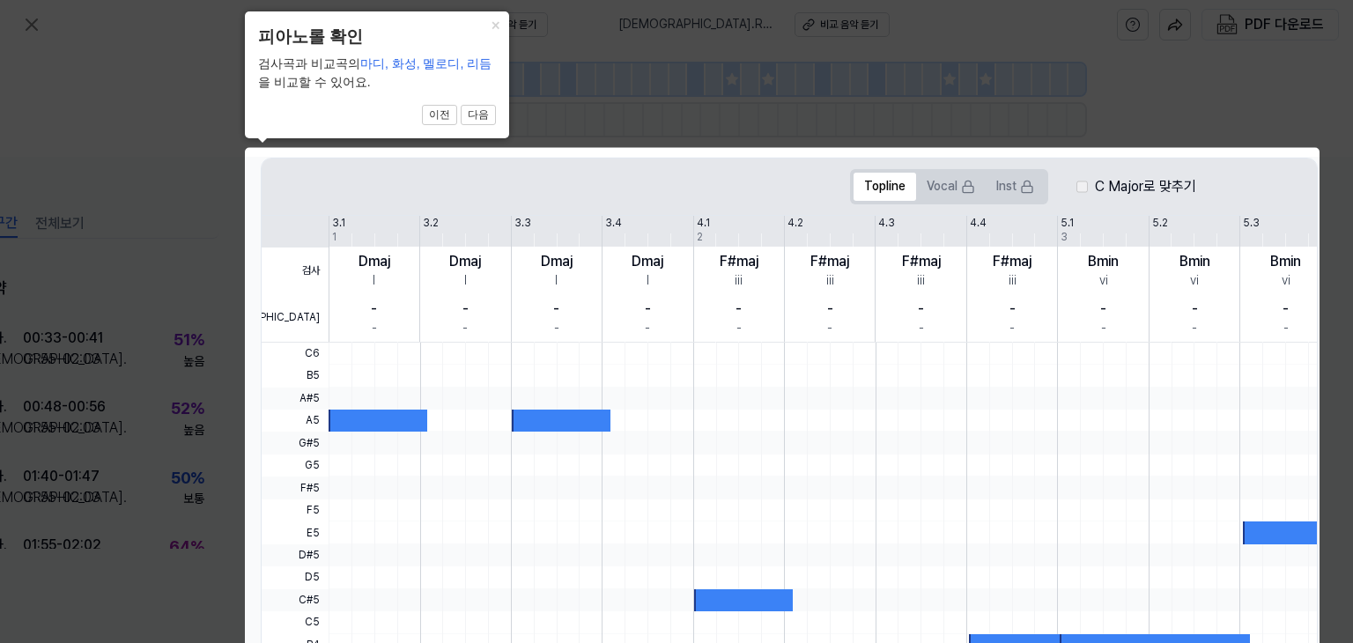
click at [790, 376] on div at bounding box center [1057, 376] width 1456 height 22
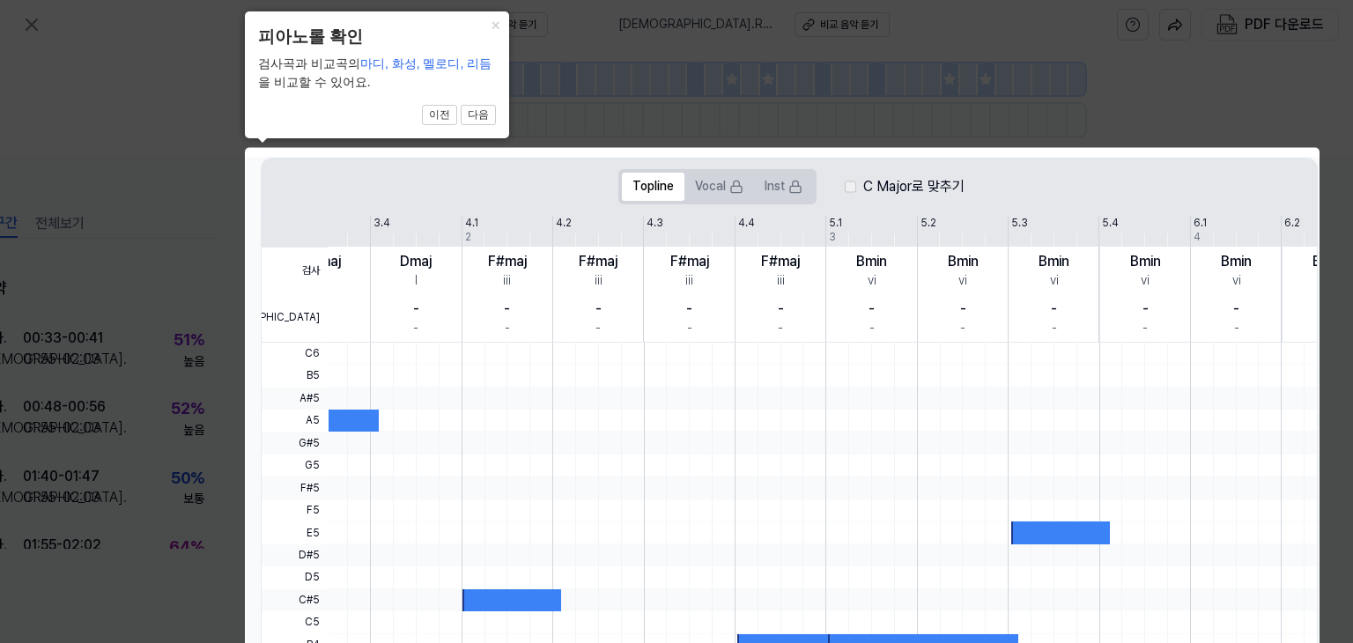
scroll to position [0, 250]
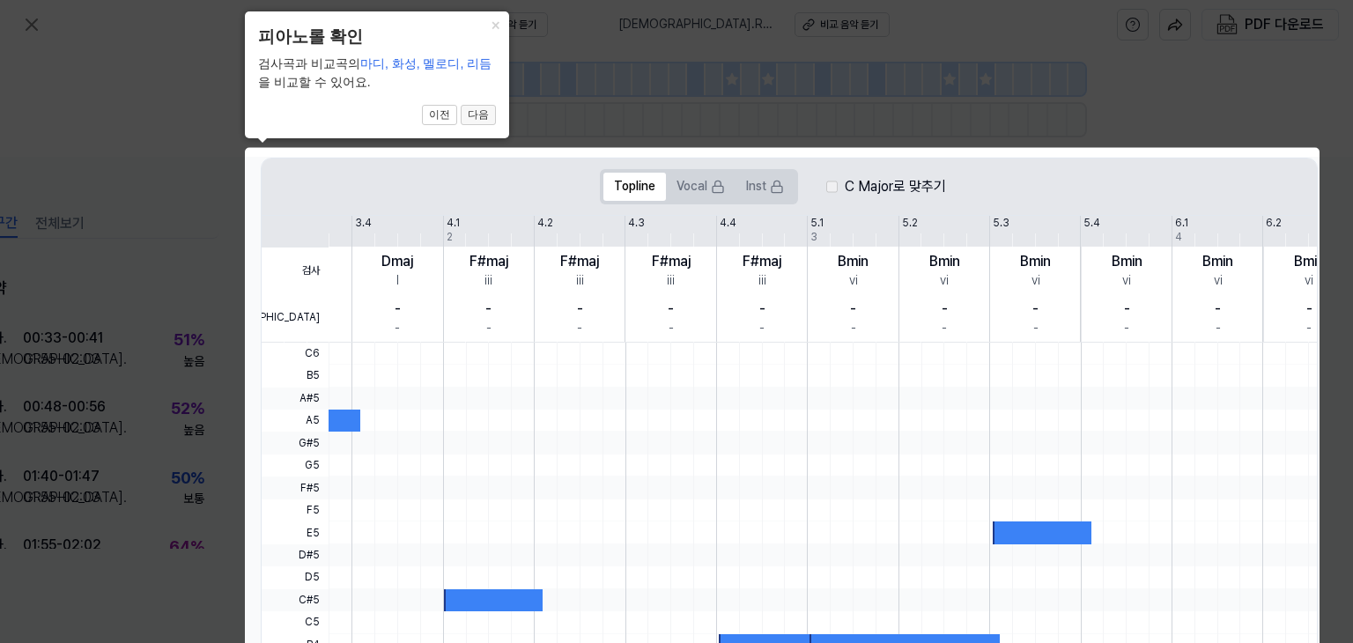
drag, startPoint x: 790, startPoint y: 376, endPoint x: 471, endPoint y: 116, distance: 412.2
click at [471, 116] on body "검사 . 너드커넥션(Nerd Connection) - 좋은 밤 좋은 꿈 [가사⧸Lyrics] 검사 음악 듣기 비교 . RUN 방탄소년단 비교 …" at bounding box center [676, 321] width 1353 height 643
click at [471, 116] on button "다음" at bounding box center [478, 115] width 35 height 21
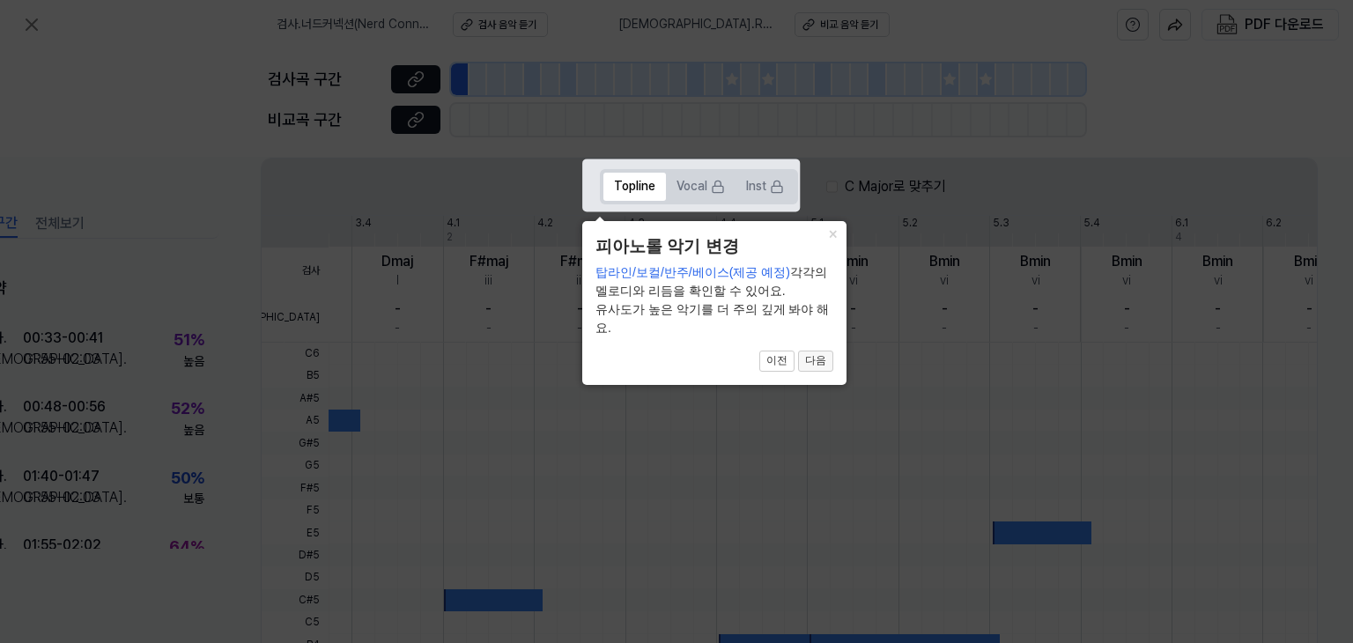
click at [811, 360] on button "다음" at bounding box center [815, 361] width 35 height 21
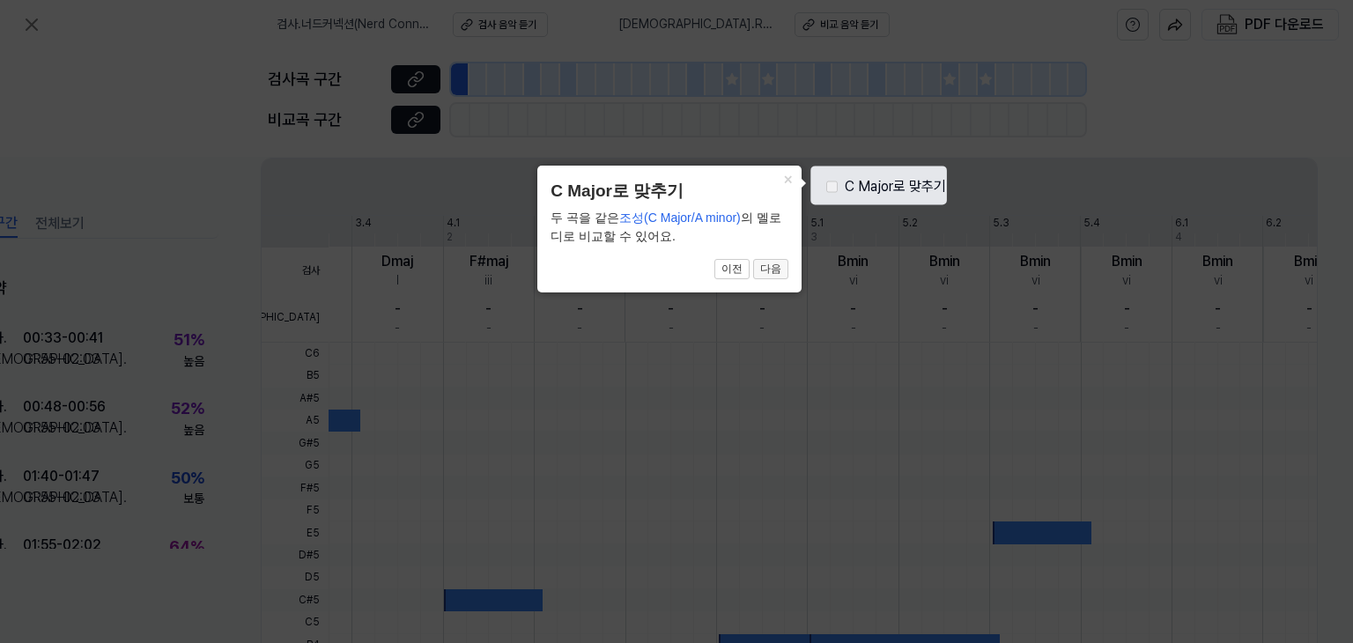
click at [772, 267] on button "다음" at bounding box center [770, 269] width 35 height 21
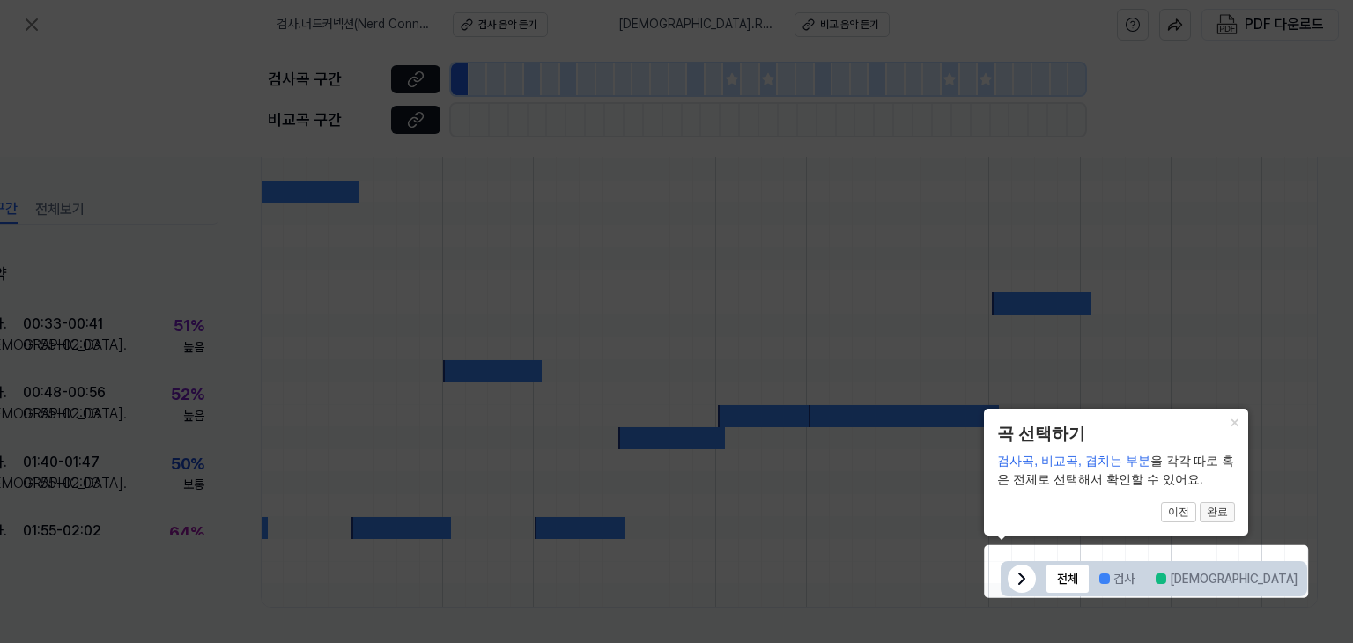
click at [1218, 515] on button "완료" at bounding box center [1217, 512] width 35 height 21
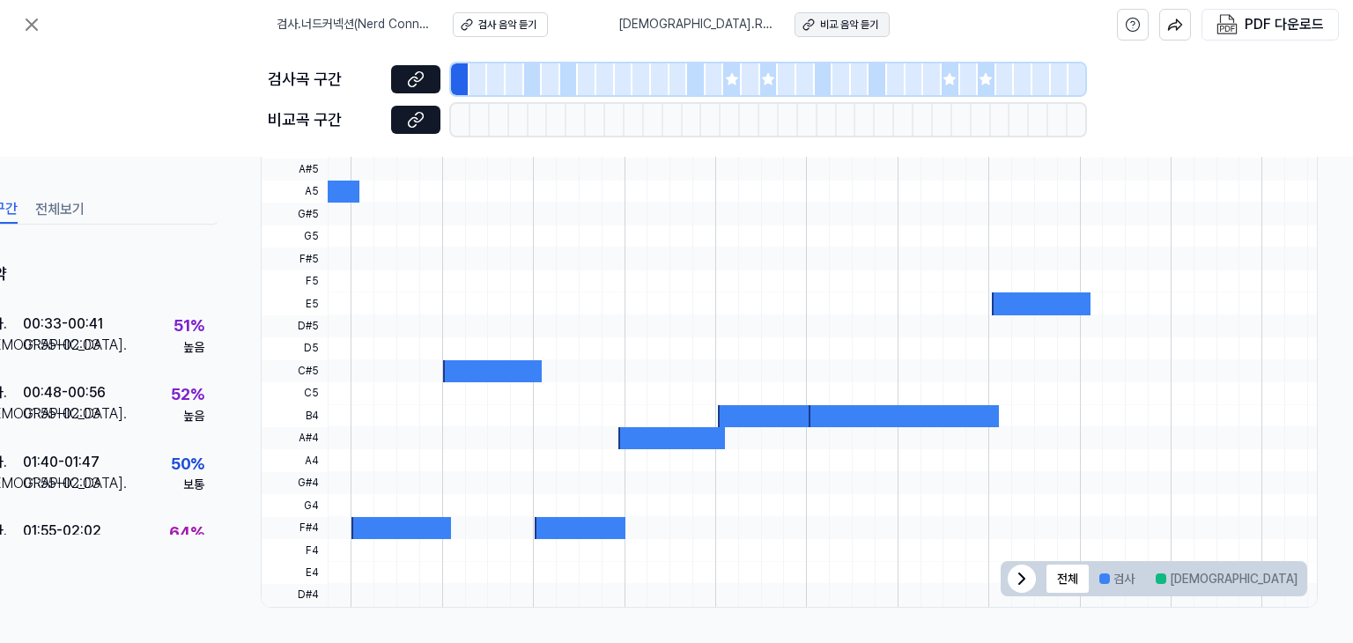
click at [803, 27] on icon at bounding box center [809, 25] width 12 height 12
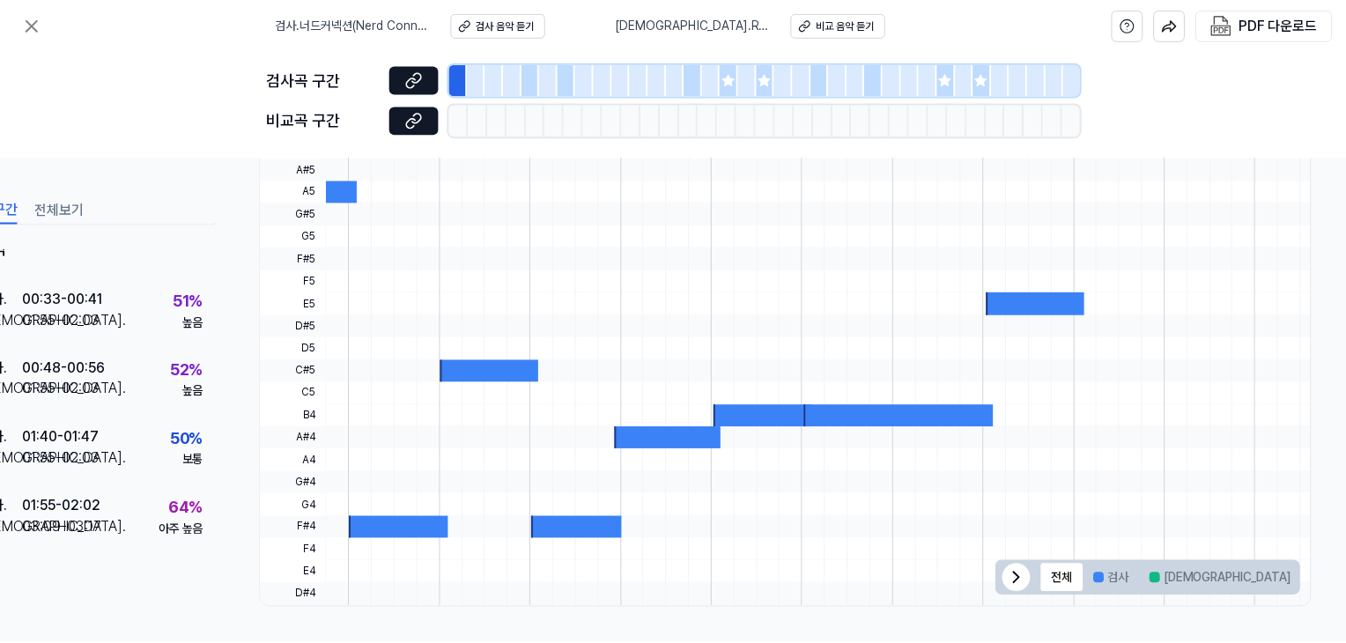
scroll to position [0, 0]
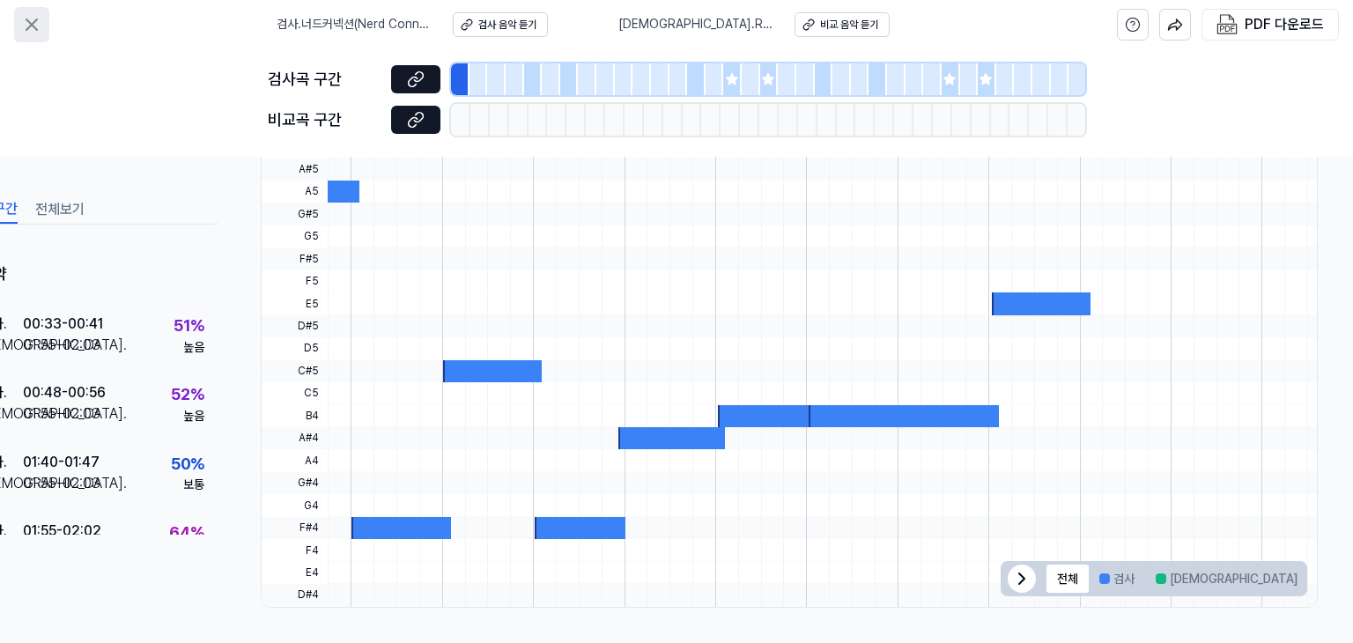
click at [31, 29] on icon at bounding box center [31, 24] width 21 height 21
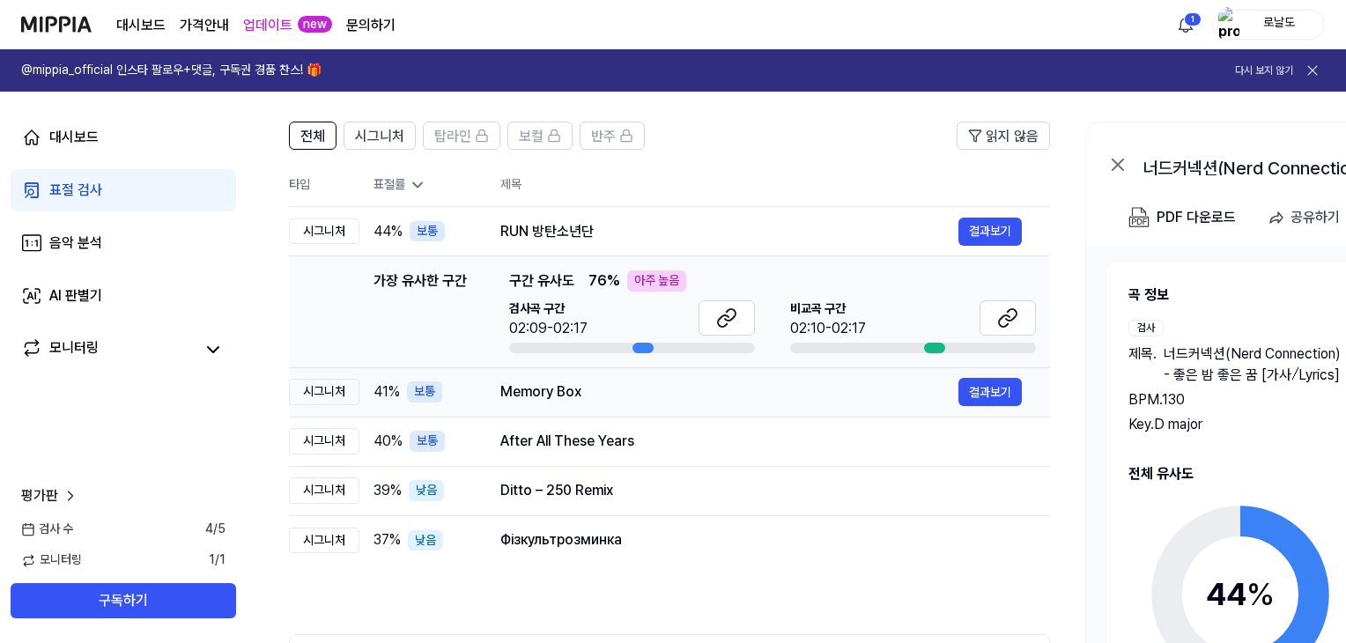
scroll to position [76, 0]
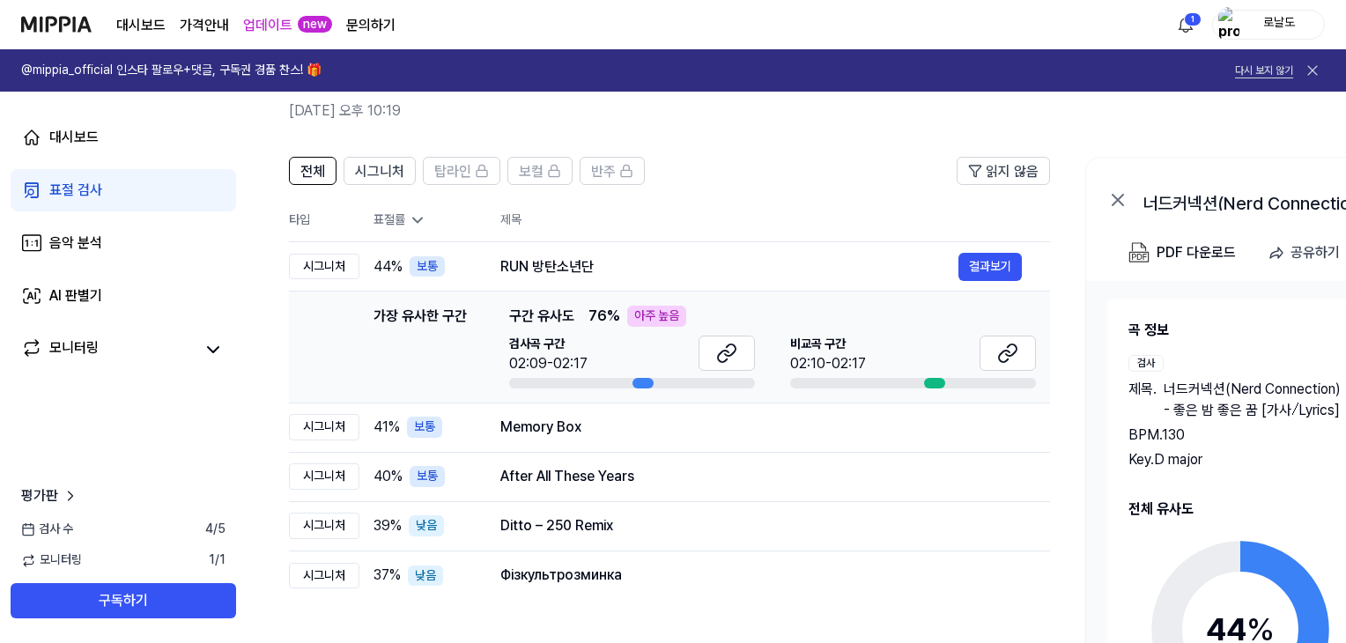
click at [1285, 67] on button "다시 보지 않기" at bounding box center [1264, 70] width 58 height 15
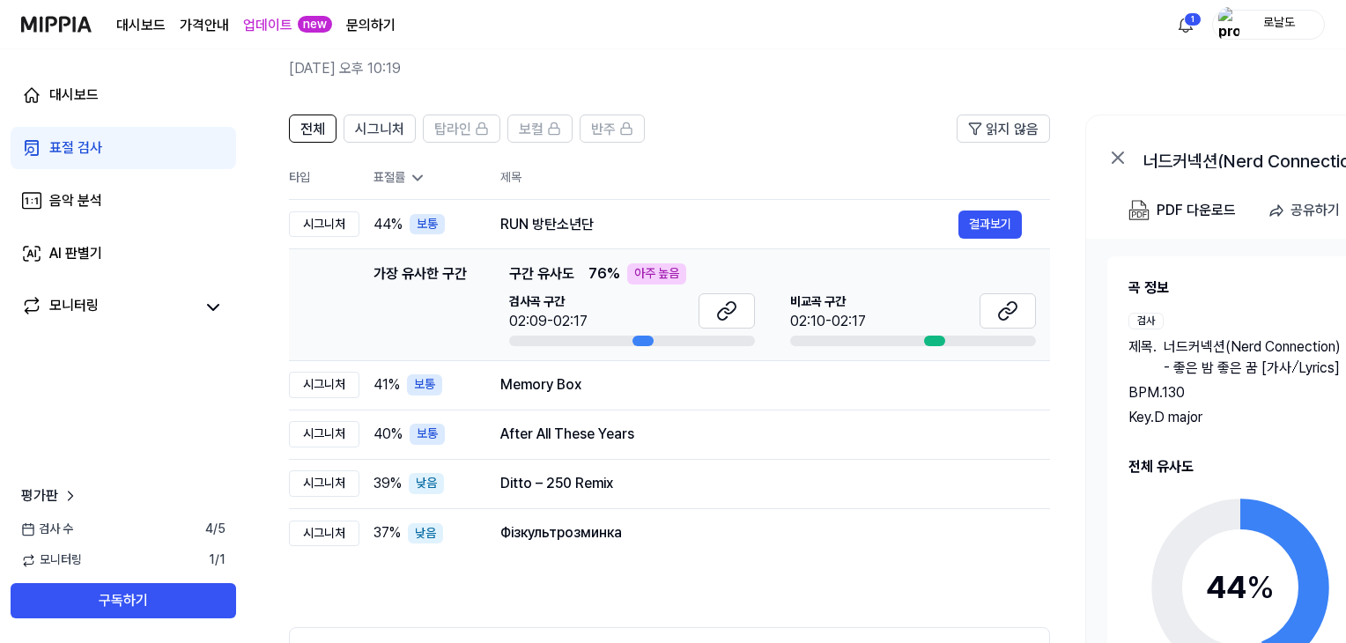
scroll to position [33, 0]
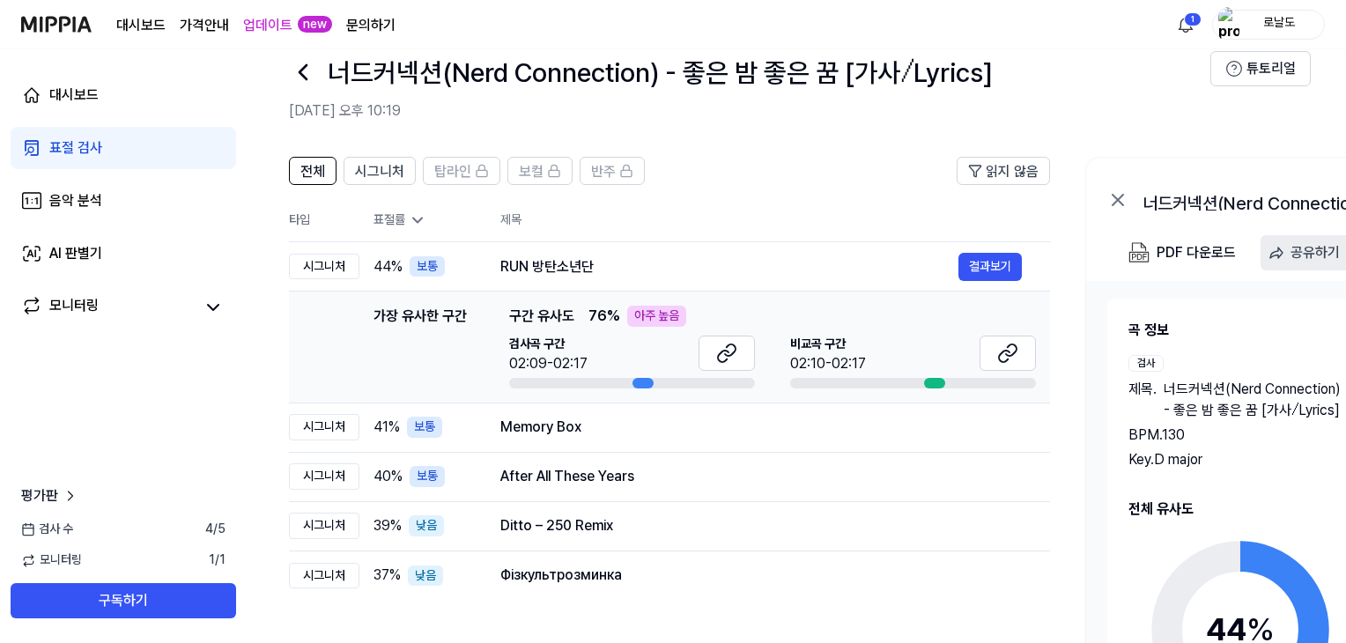
click at [1293, 250] on div "공유하기" at bounding box center [1315, 252] width 49 height 23
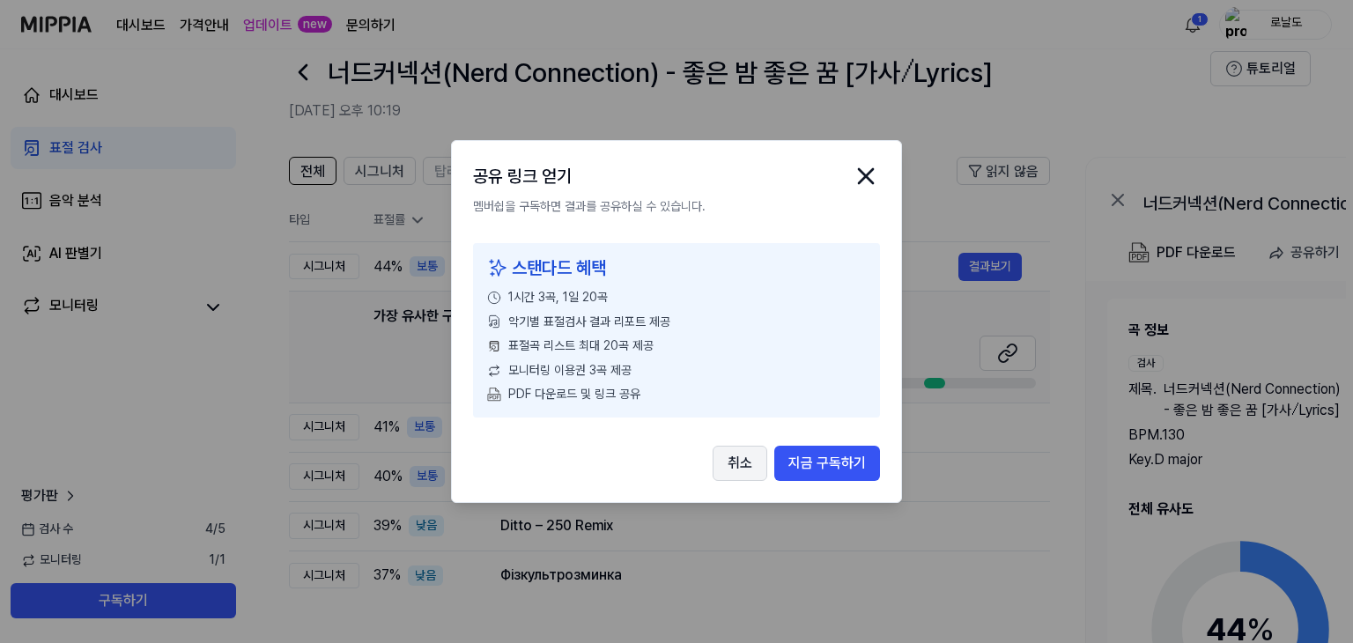
click at [754, 449] on button "취소" at bounding box center [740, 463] width 55 height 35
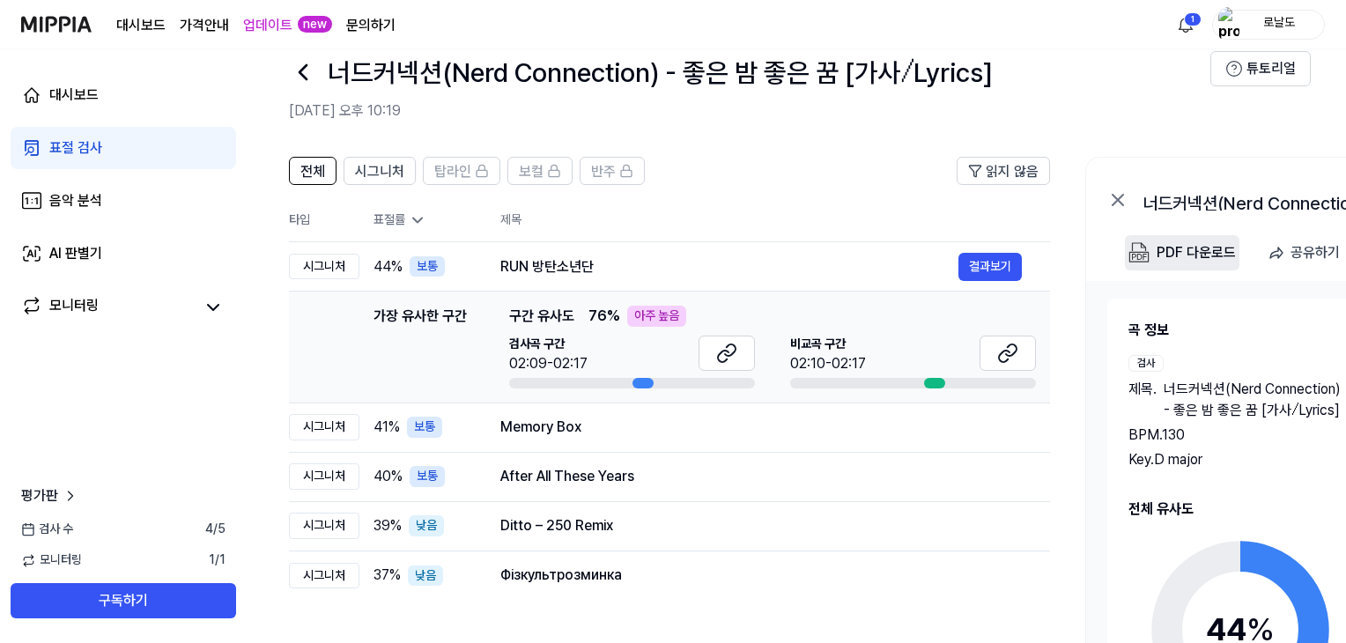
click at [1177, 255] on div "PDF 다운로드" at bounding box center [1196, 252] width 79 height 23
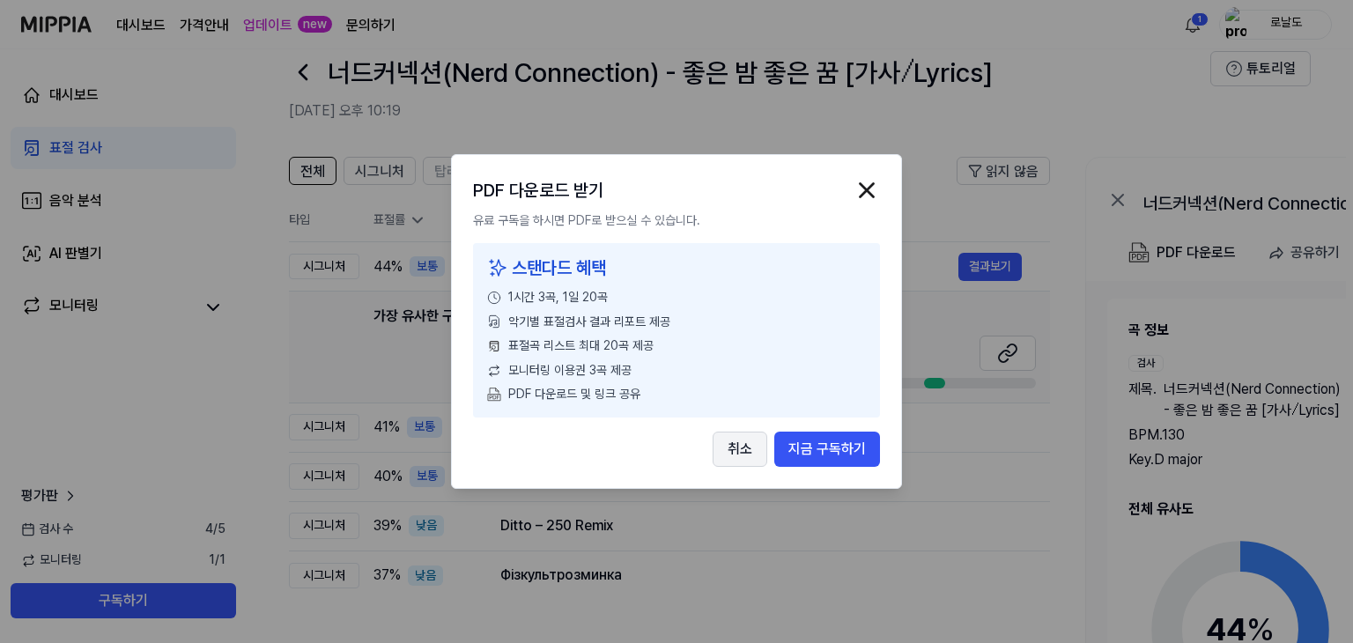
click at [724, 449] on button "취소" at bounding box center [740, 449] width 55 height 35
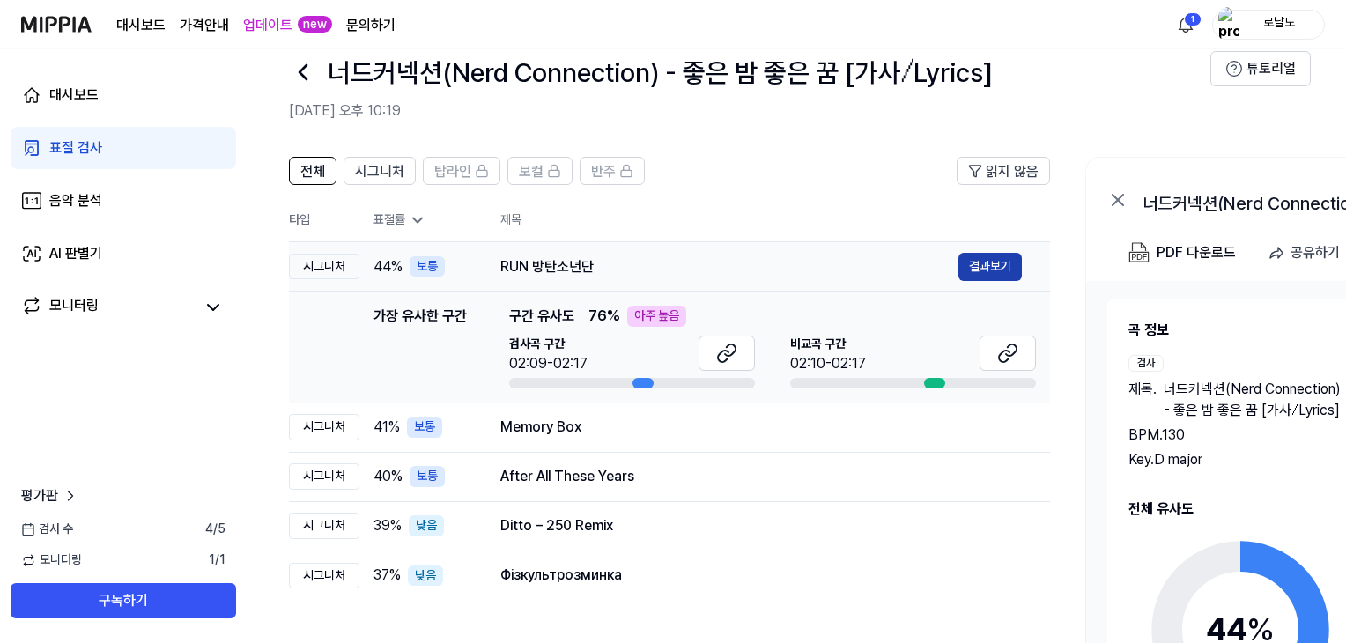
click at [1008, 264] on button "결과보기" at bounding box center [990, 267] width 63 height 28
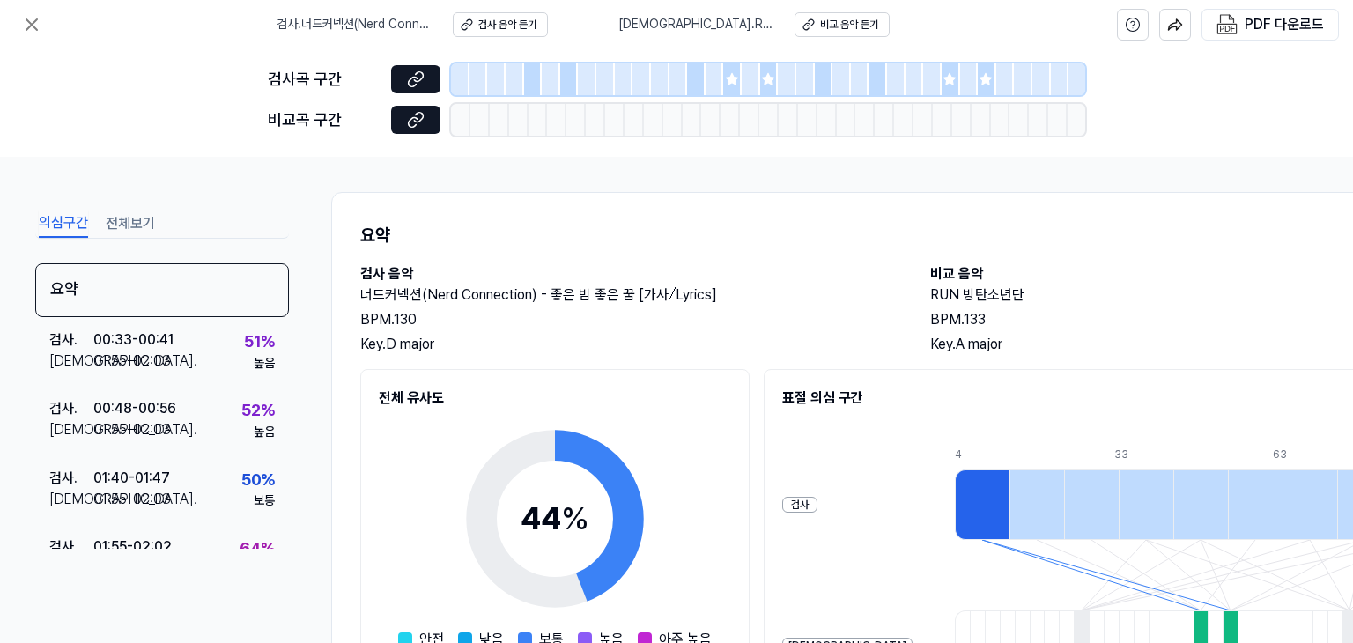
click at [719, 430] on div "44 % 안전 낮음 보통 높음 아주 높음 화성 유사도 38 % 낮음 리듬 유사도 39 % 낮음 탑라인 유사도 47 % 보통 보컬 유사도 51 …" at bounding box center [555, 630] width 352 height 442
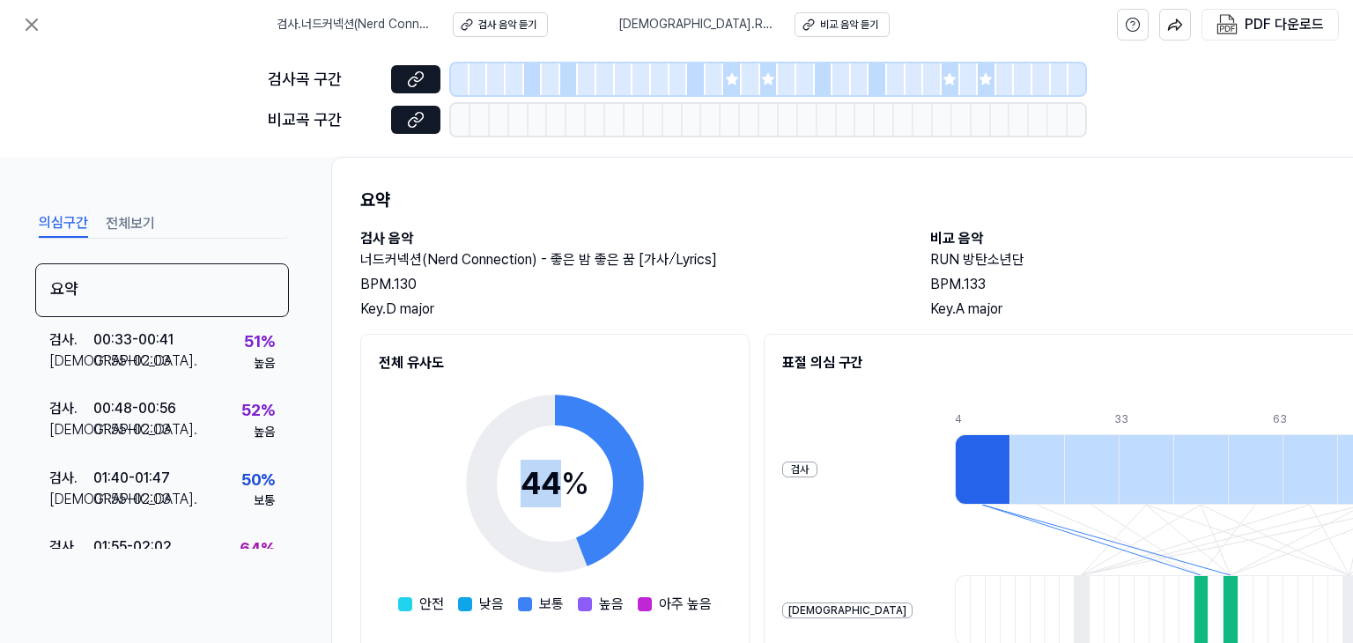
click at [719, 430] on div "44 % 안전 낮음 보통 높음 아주 높음 화성 유사도 38 % 낮음 리듬 유사도 39 % 낮음 탑라인 유사도 47 % 보통 보컬 유사도 51 …" at bounding box center [555, 595] width 352 height 442
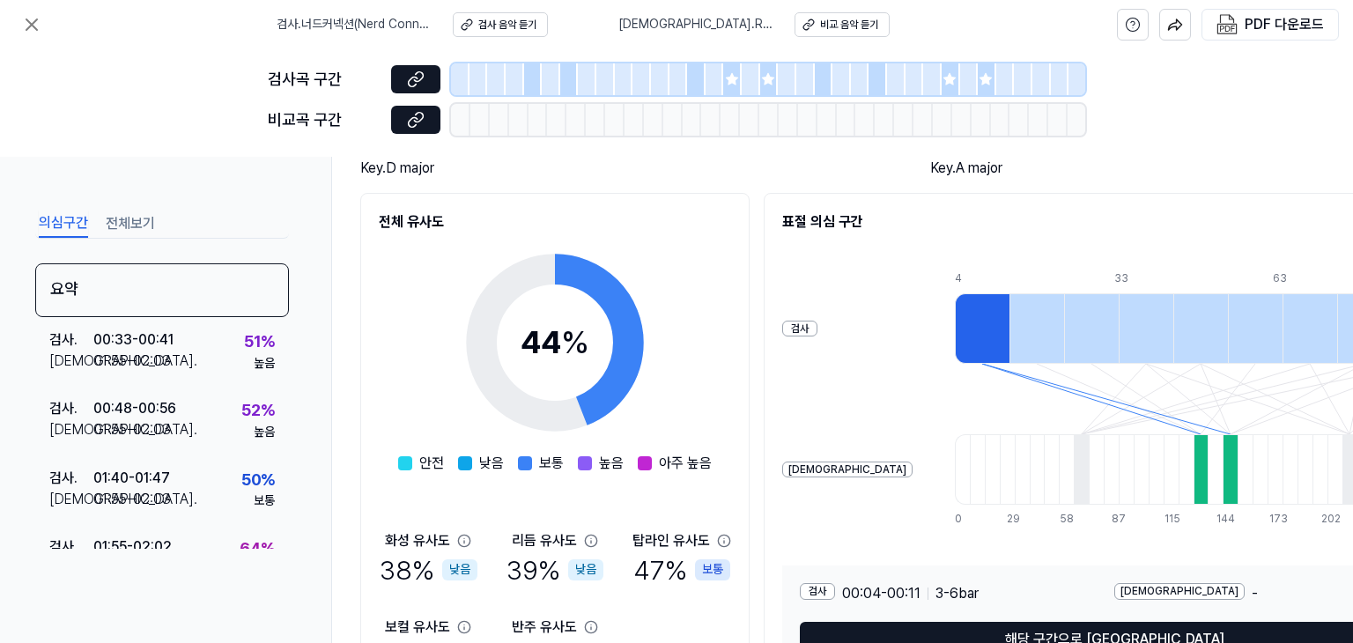
click at [794, 327] on div "검사 비교" at bounding box center [847, 399] width 130 height 282
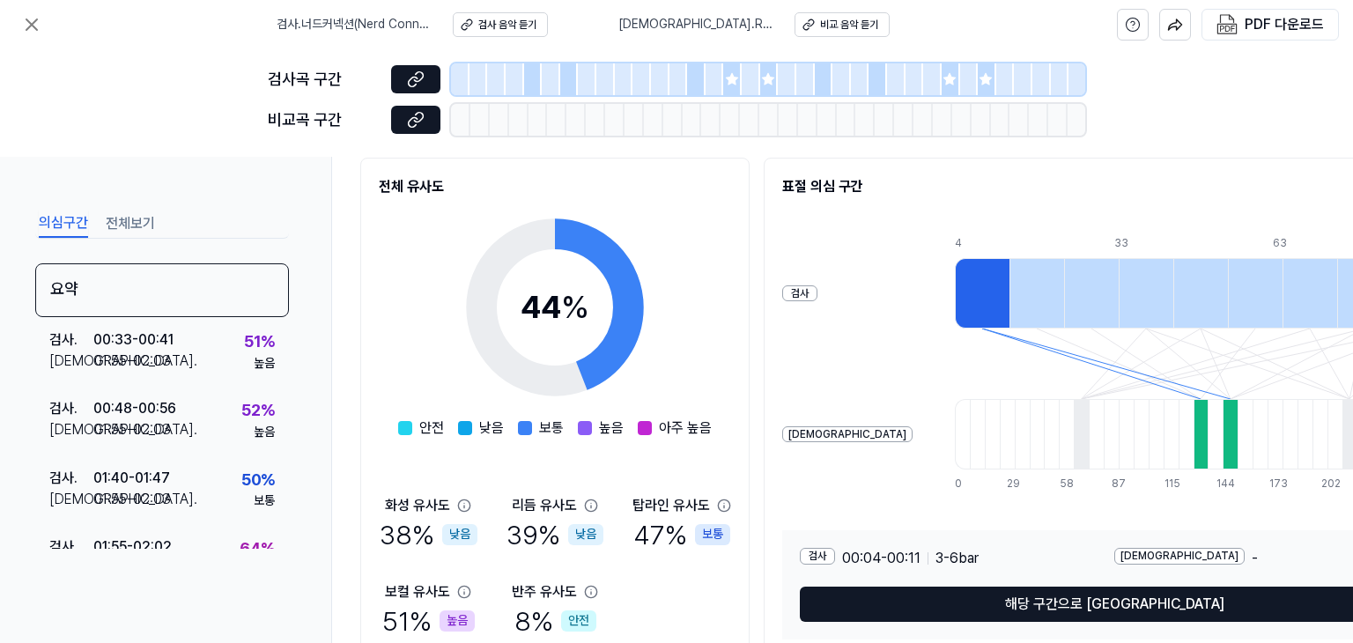
scroll to position [297, 0]
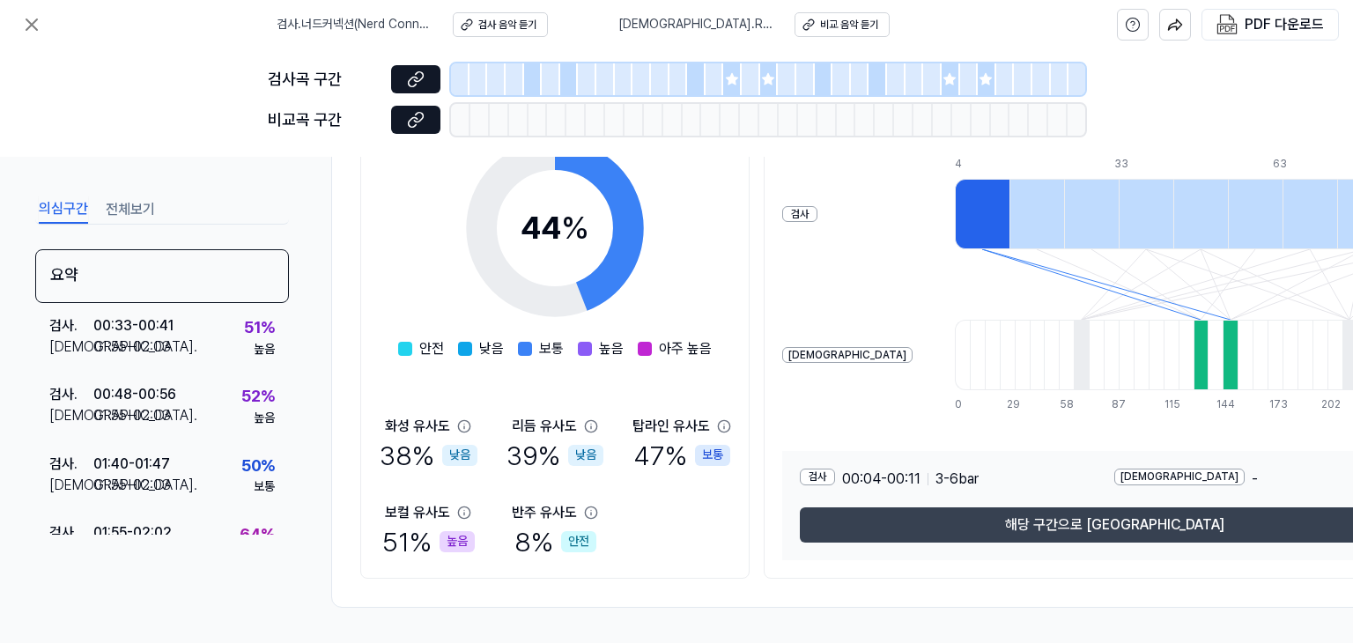
click at [1000, 523] on button "해당 구간으로 [GEOGRAPHIC_DATA]" at bounding box center [1114, 525] width 629 height 35
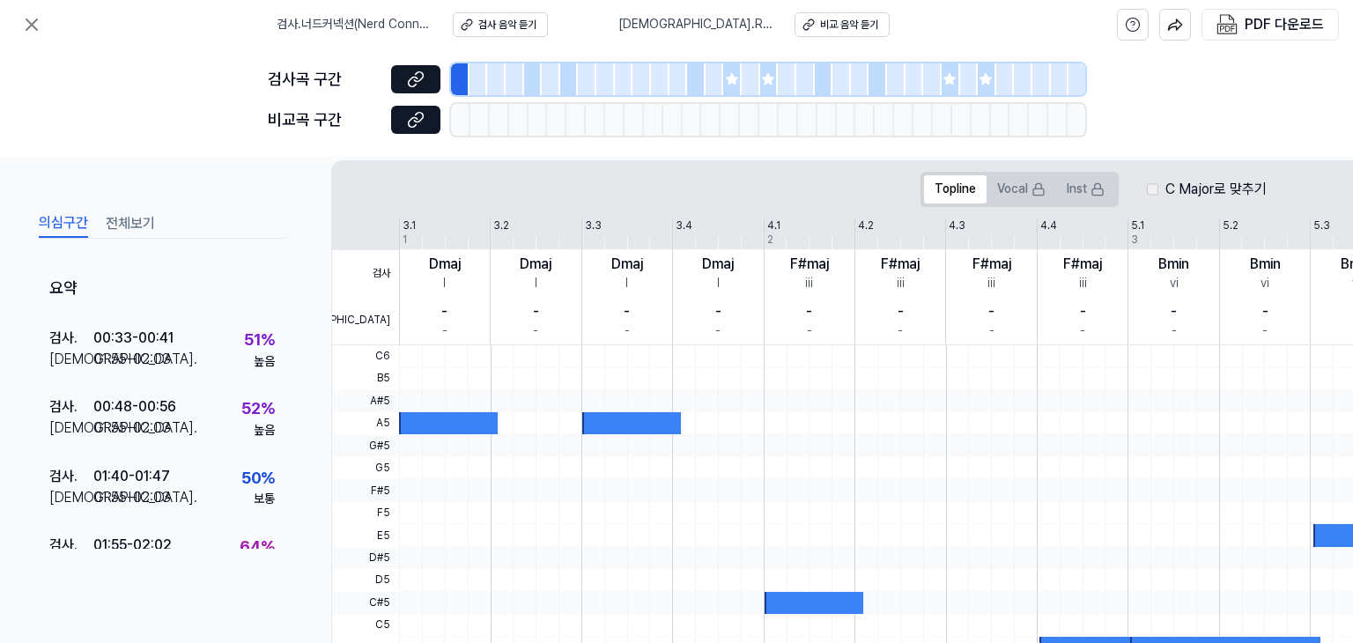
click at [731, 75] on icon at bounding box center [731, 78] width 11 height 11
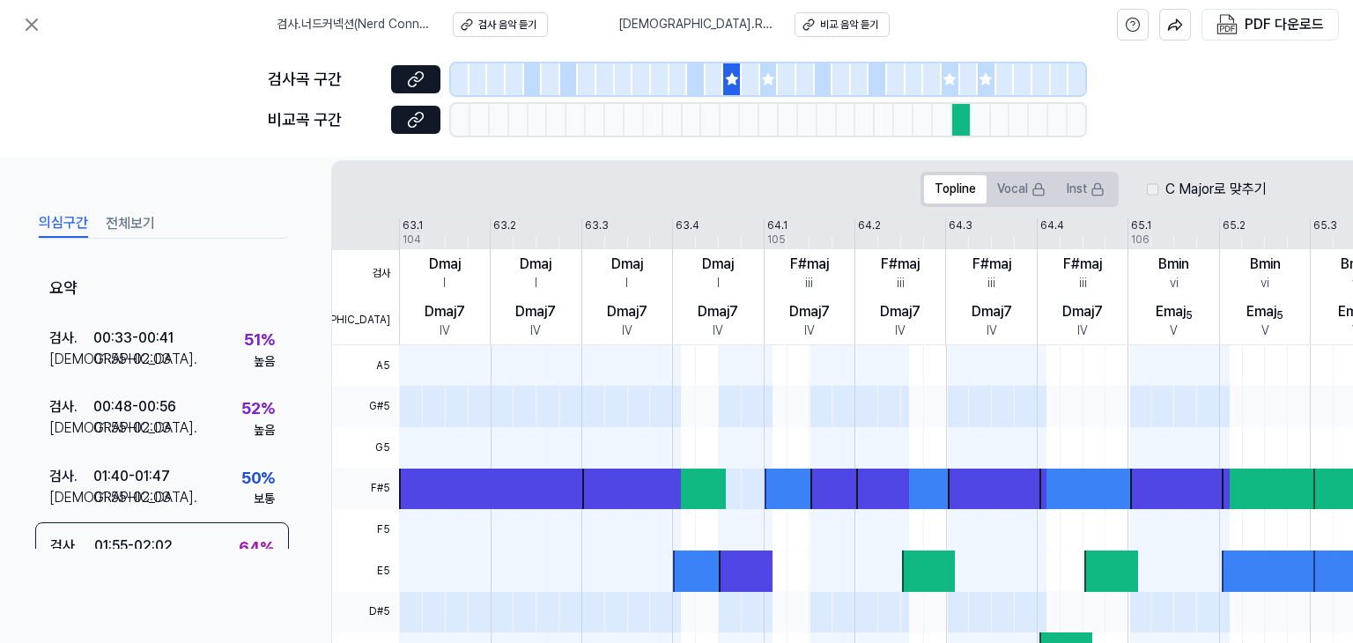
click at [731, 75] on icon at bounding box center [731, 78] width 11 height 11
click at [642, 346] on span at bounding box center [631, 365] width 99 height 41
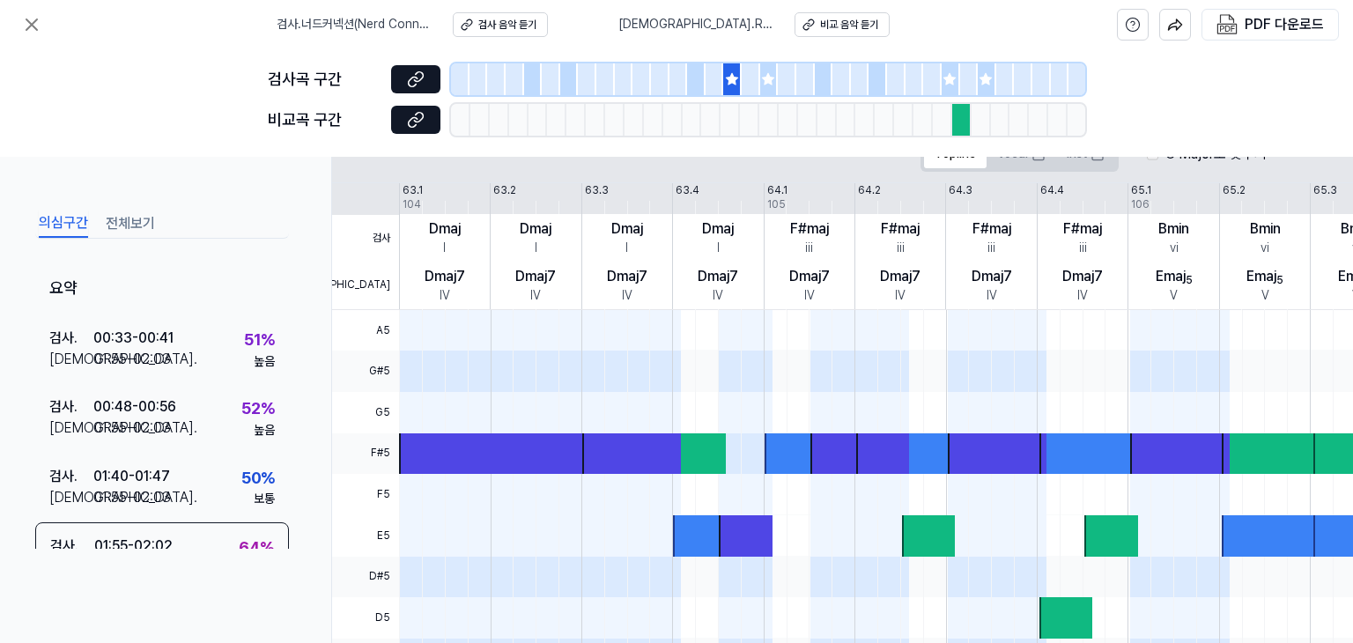
click at [642, 346] on span at bounding box center [631, 330] width 99 height 41
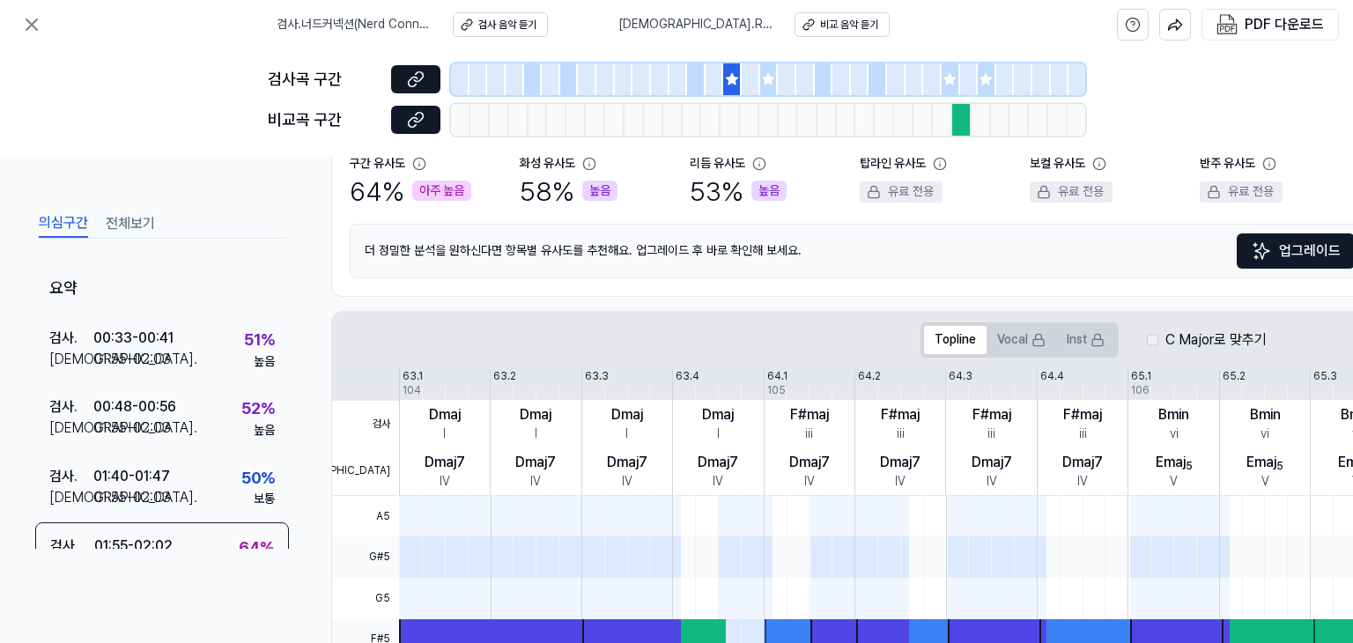
scroll to position [42, 0]
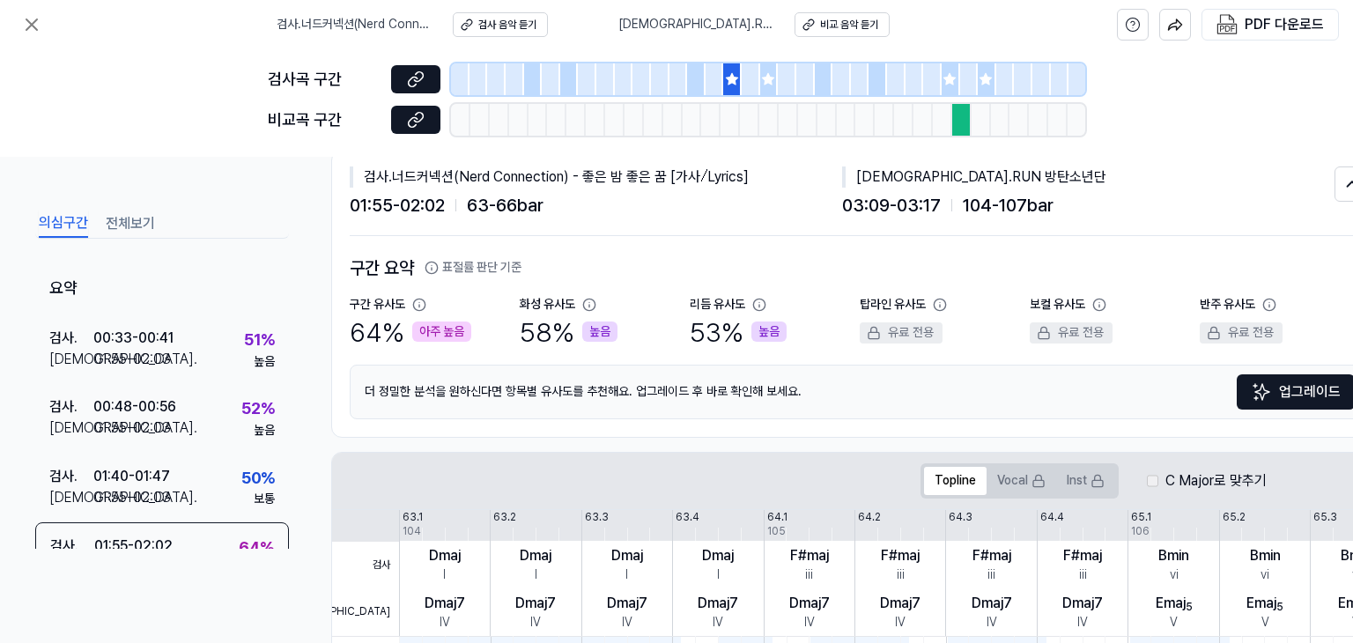
click at [381, 326] on div "64 % 아주 높음" at bounding box center [411, 332] width 122 height 37
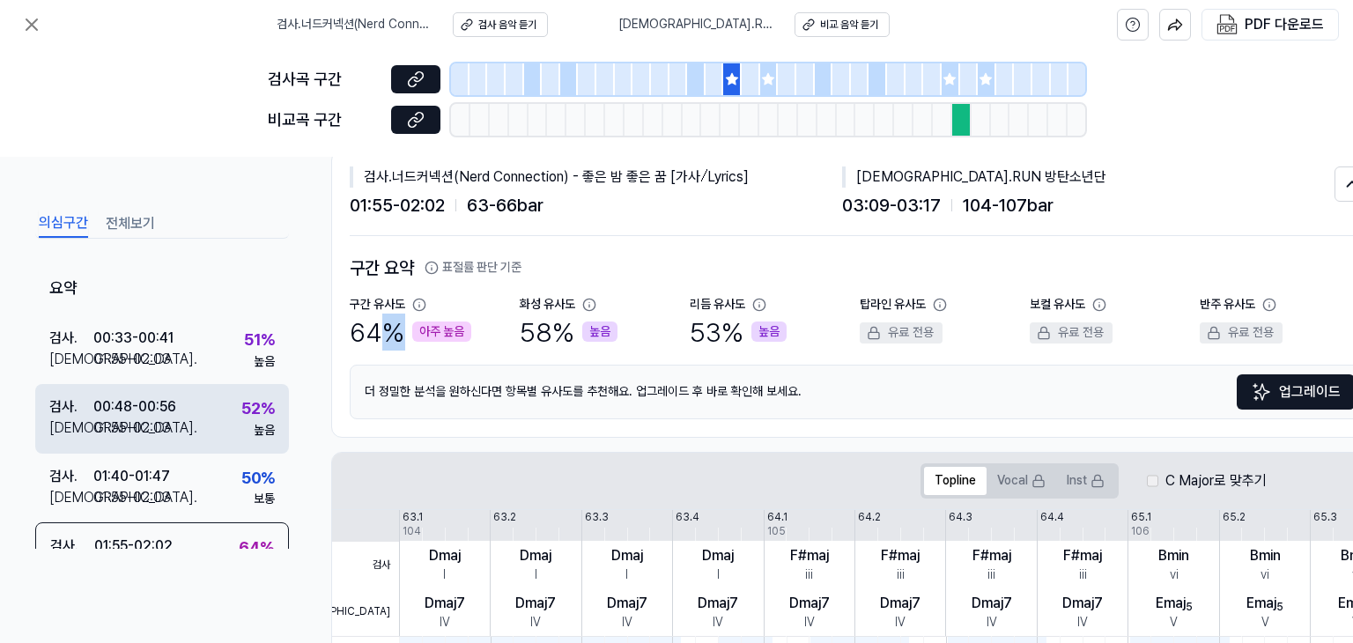
scroll to position [7, 0]
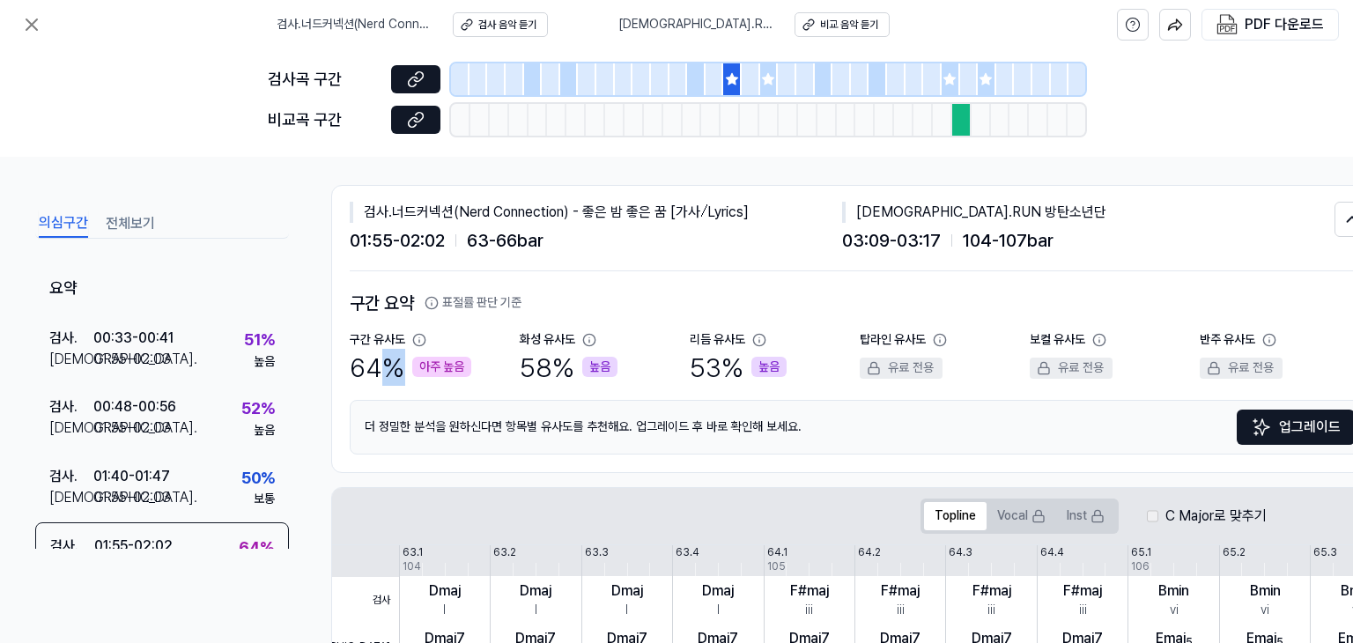
click at [143, 219] on button "전체보기" at bounding box center [130, 224] width 49 height 28
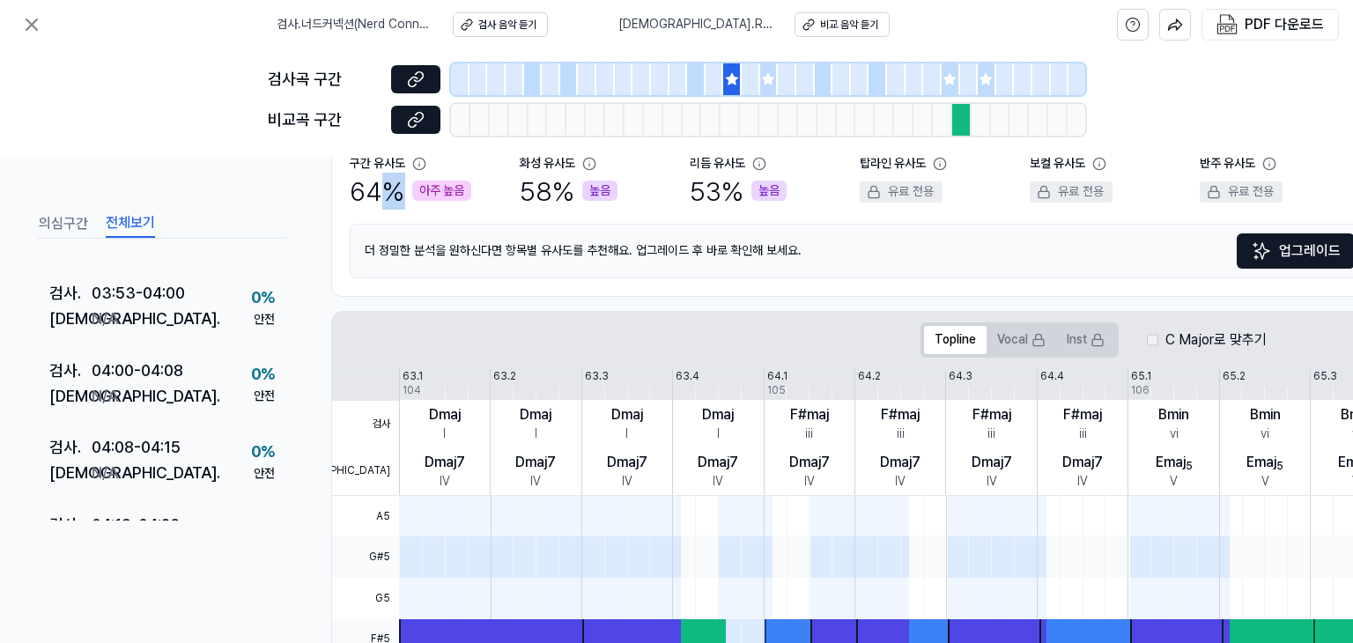
scroll to position [2504, 0]
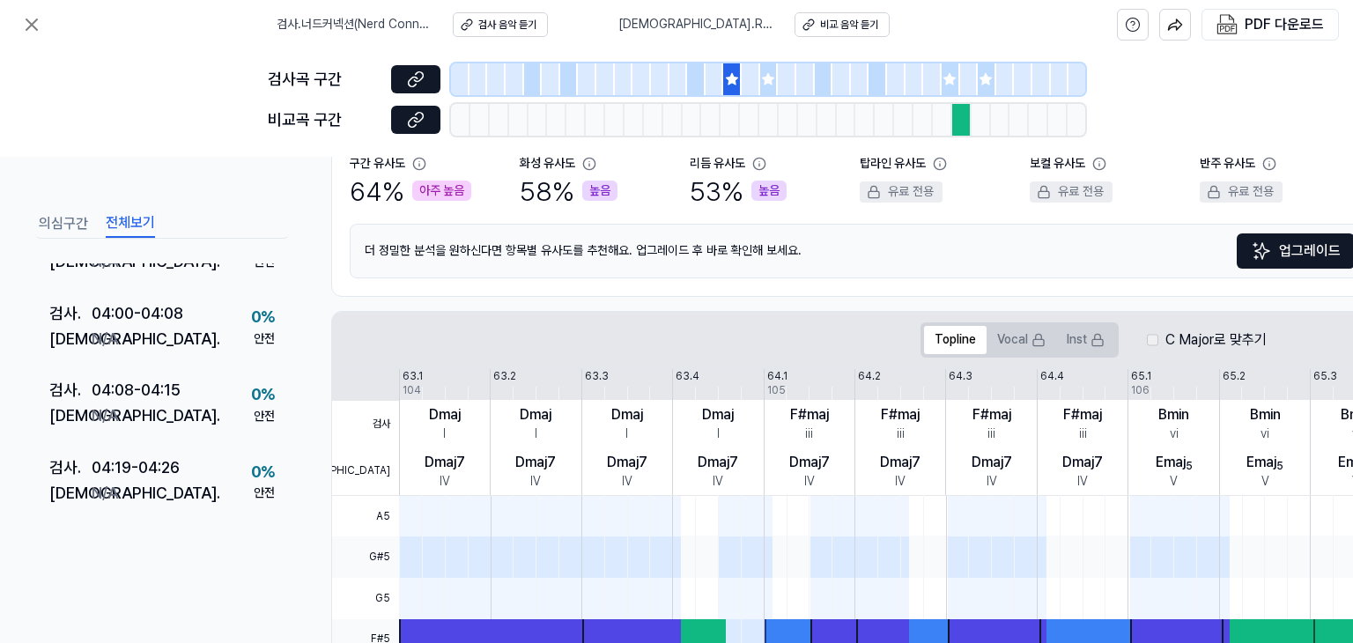
click at [298, 408] on div "의심구간 전체보기 요약 검사 . 00:04 - 00:11 비교 . N/A 0 % 안전 검사 . 00:11 - 00:19 비교 . N/A 0 %…" at bounding box center [676, 400] width 1353 height 486
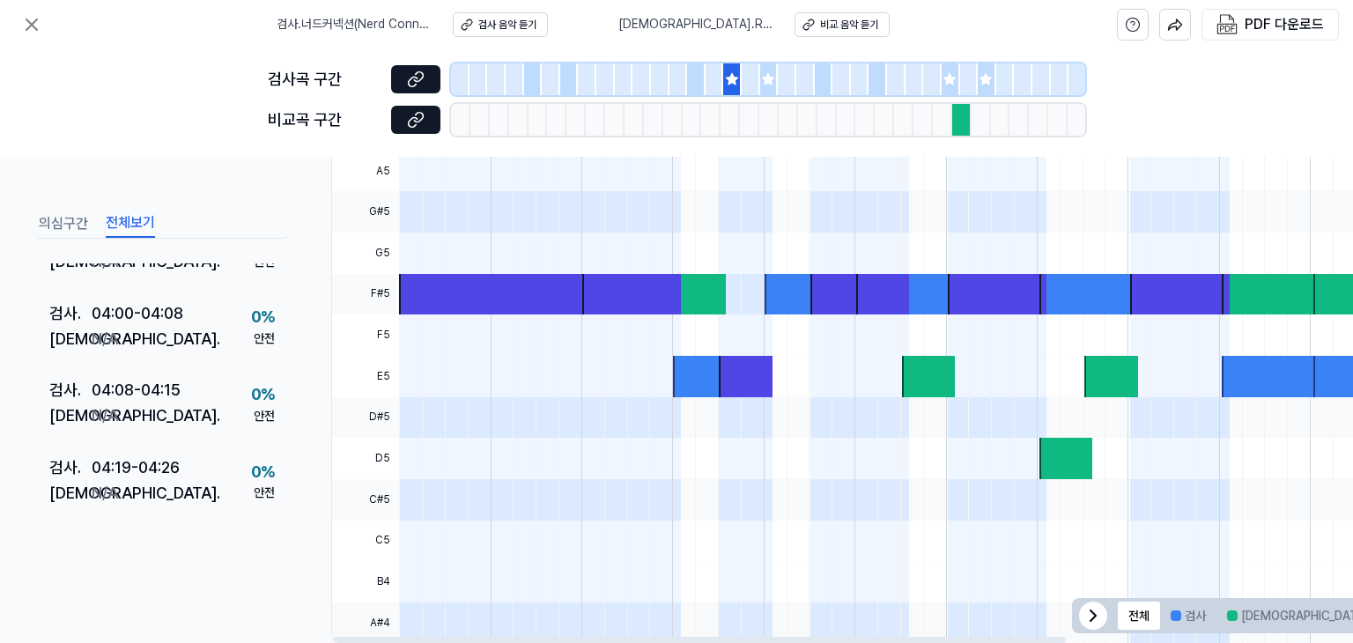
scroll to position [571, 0]
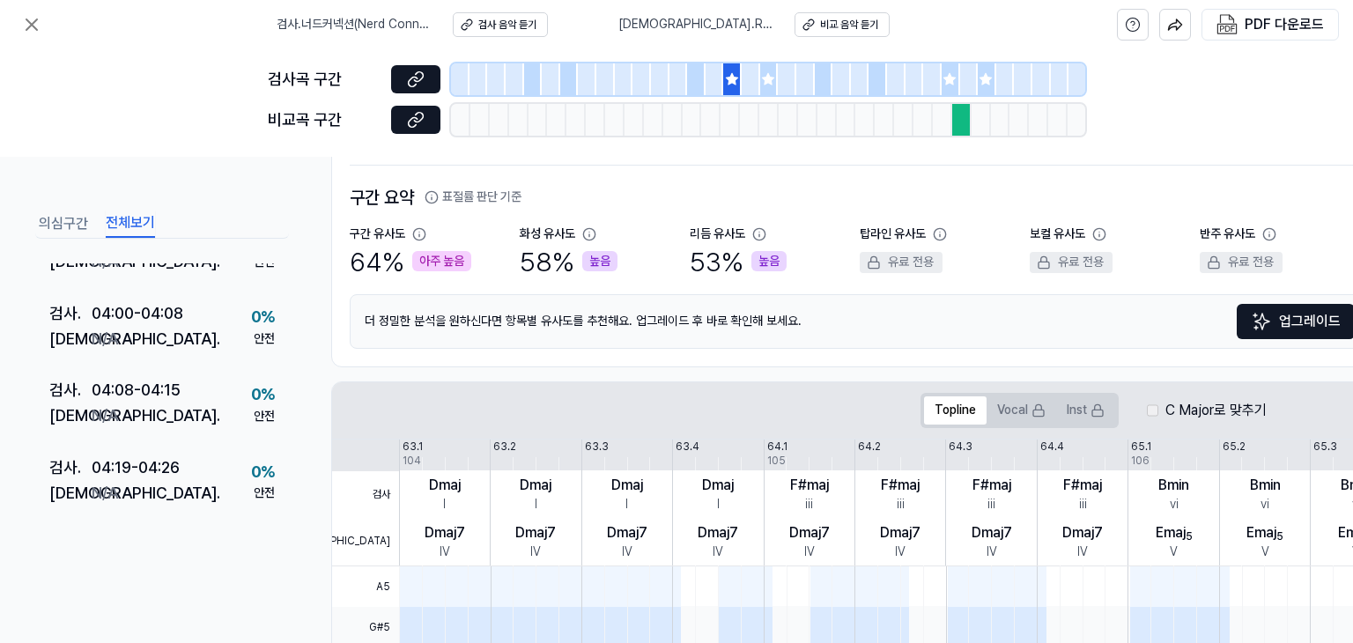
scroll to position [0, 0]
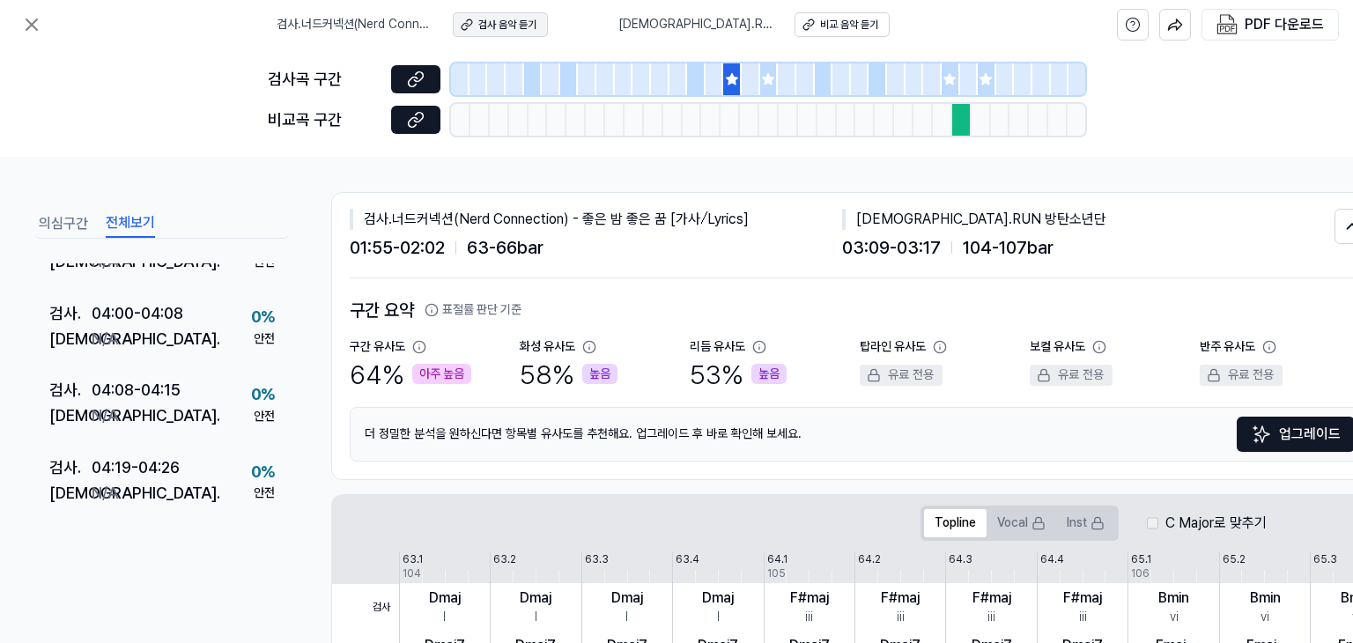
click at [493, 27] on button "검사 음악 듣기" at bounding box center [500, 24] width 95 height 25
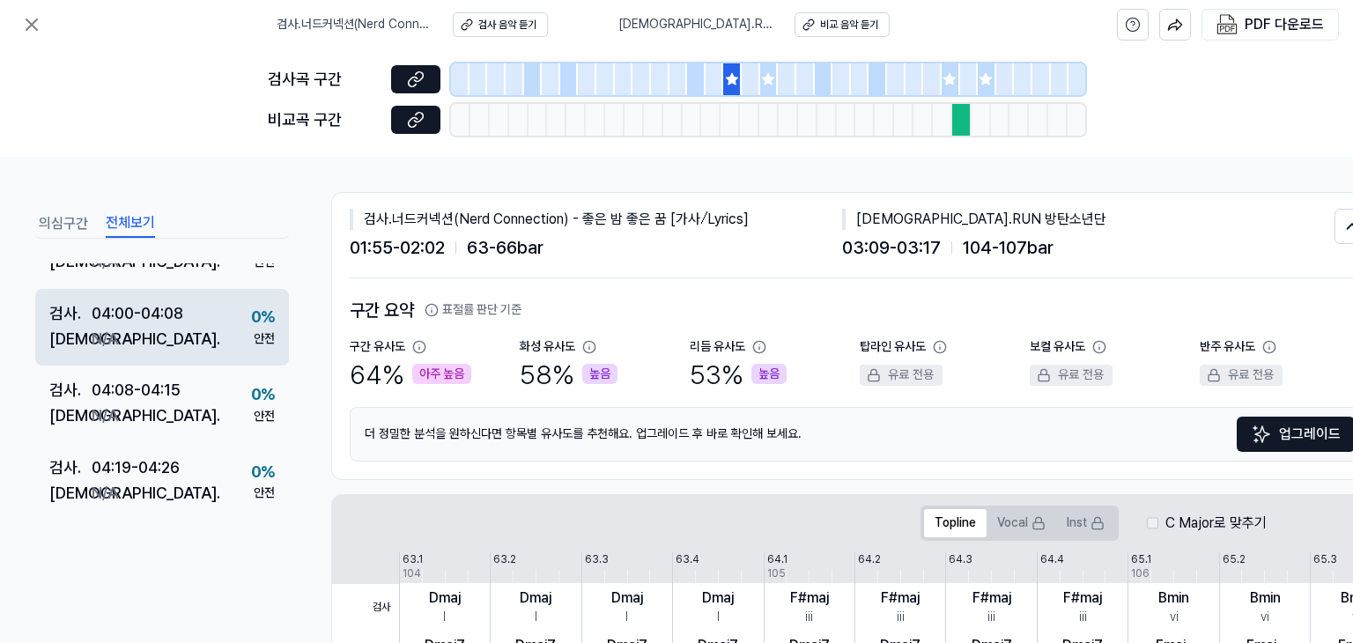
click at [254, 343] on div "검사 . 04:00 - 04:08 비교 . N/A 0 % 안전" at bounding box center [162, 328] width 254 height 78
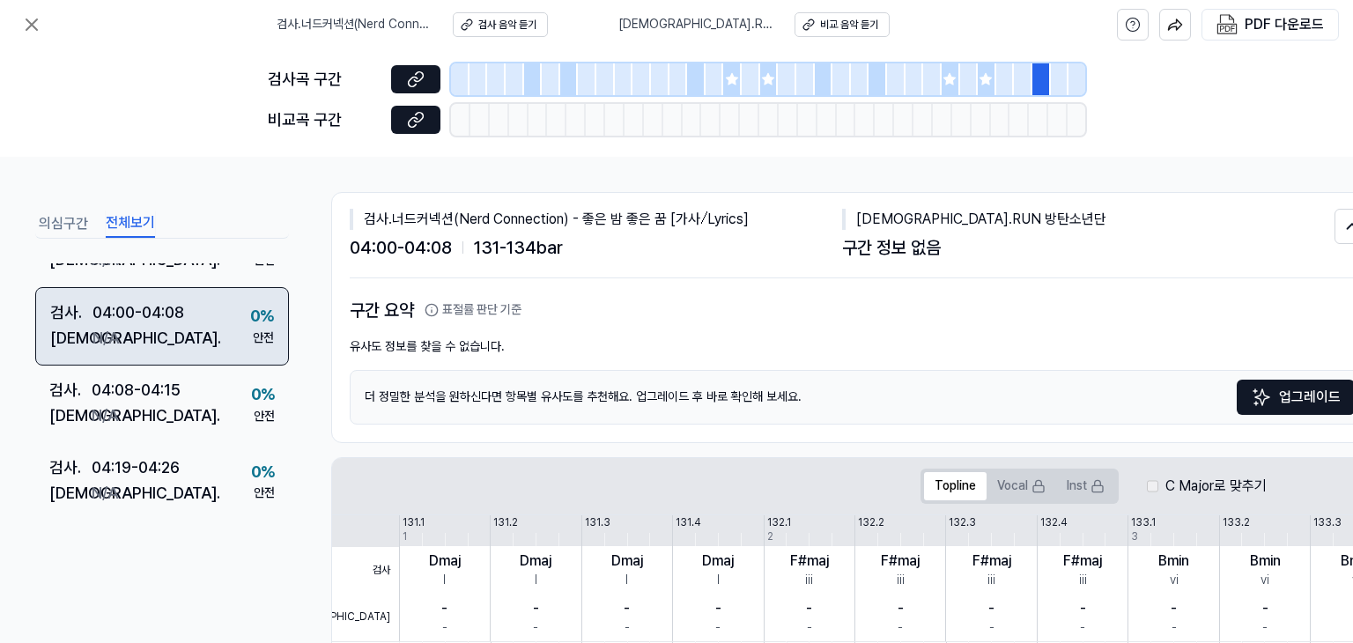
scroll to position [2502, 0]
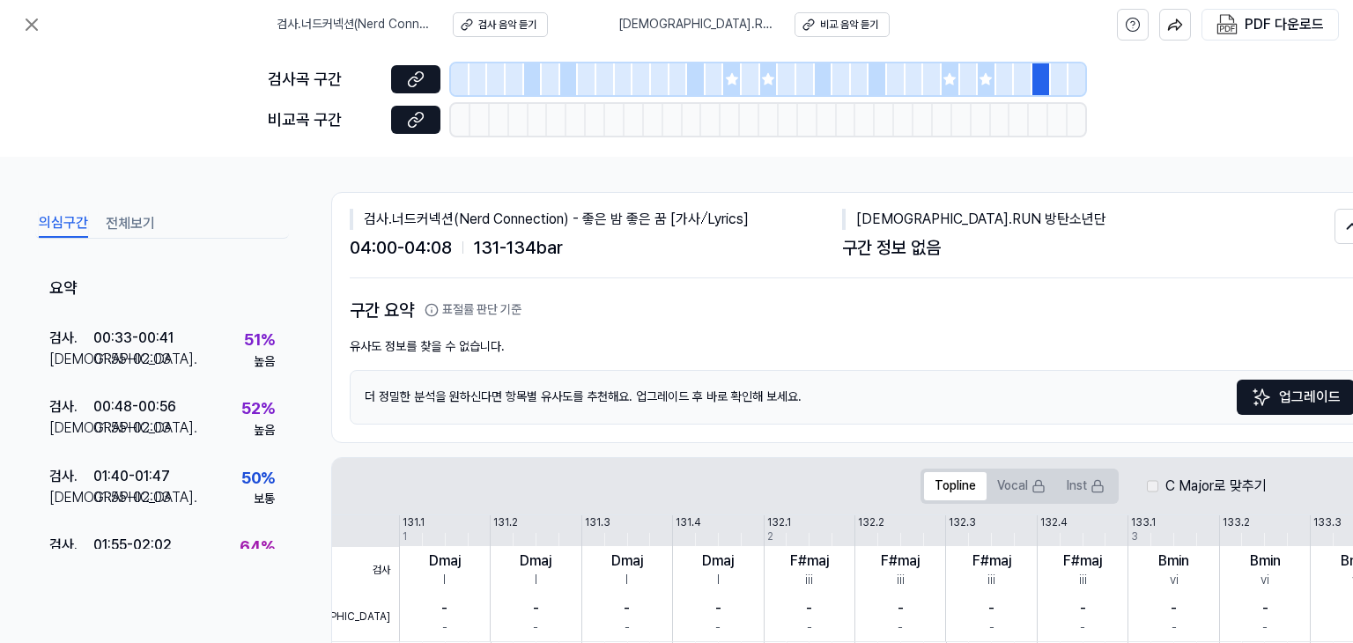
click at [69, 213] on button "의심구간" at bounding box center [63, 224] width 49 height 28
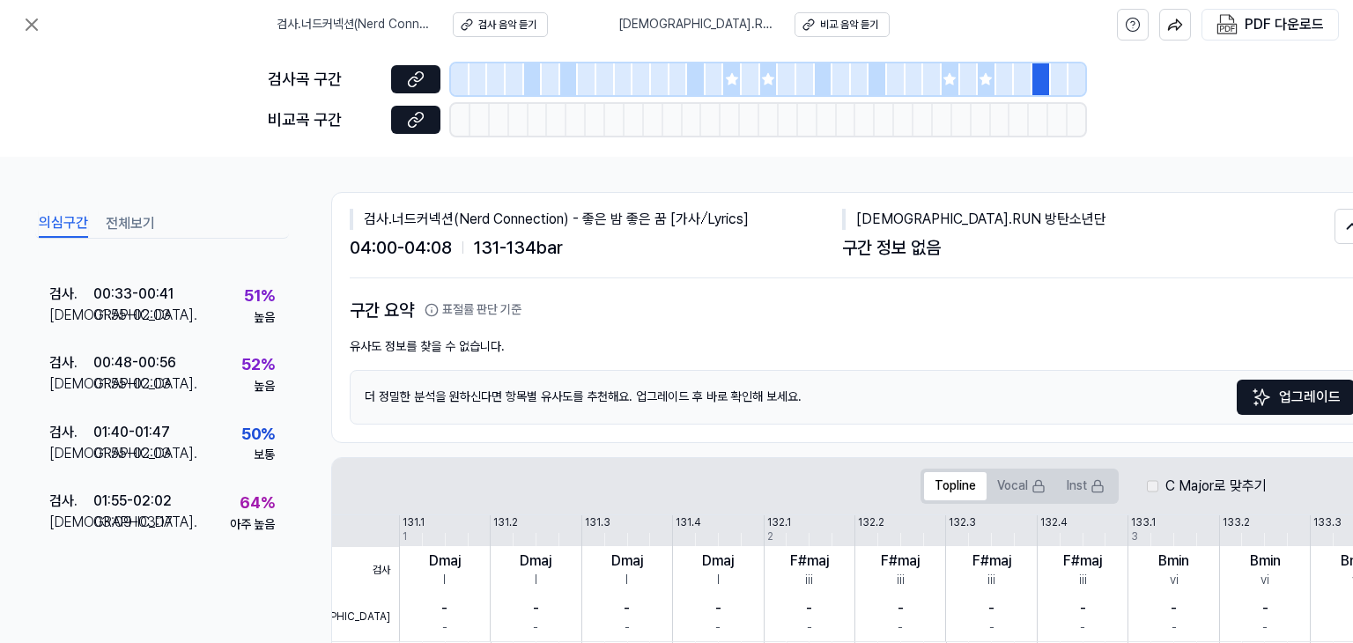
scroll to position [41, 0]
click at [115, 108] on div "검사곡 구간 비교곡 구간" at bounding box center [676, 103] width 1353 height 108
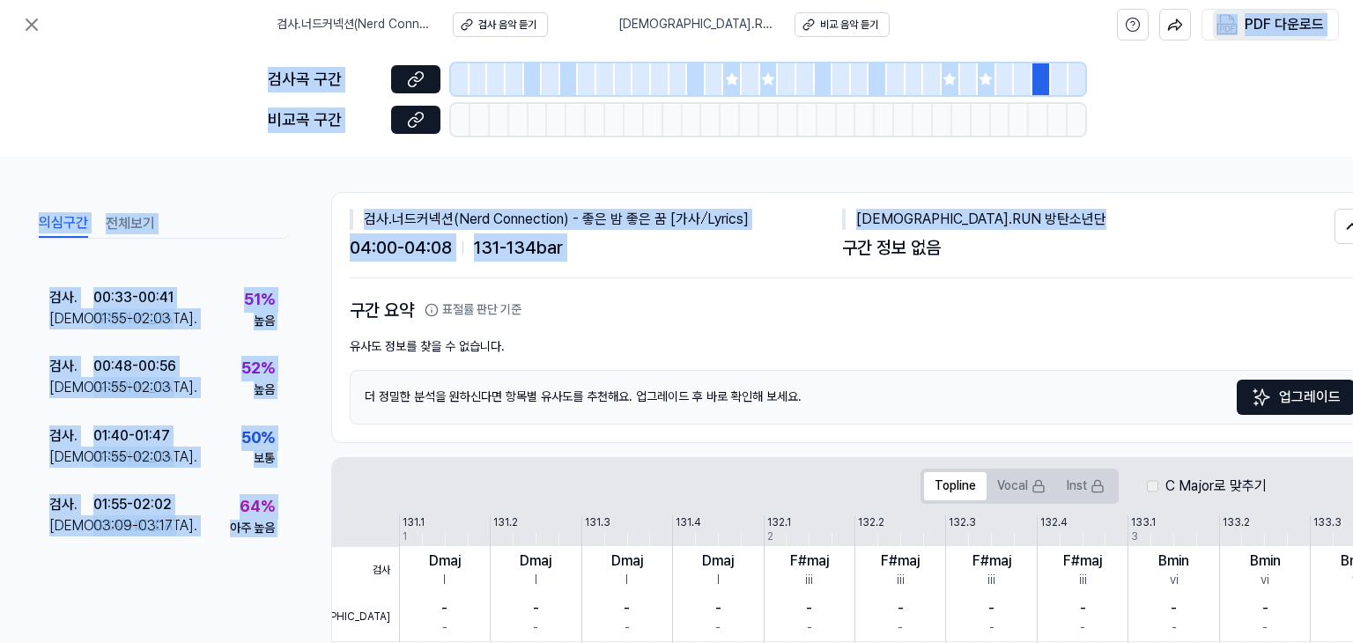
drag, startPoint x: 1195, startPoint y: 174, endPoint x: 1234, endPoint y: 29, distance: 149.6
click at [1234, 29] on div "검사 . 너드커넥션(Nerd Connection) - 좋은 밤 좋은 꿈 [가사⧸Lyrics] 검사 음악 듣기 비교 . RUN 방탄소년단 비교 …" at bounding box center [676, 321] width 1353 height 643
click at [1234, 29] on img "button" at bounding box center [1227, 24] width 21 height 21
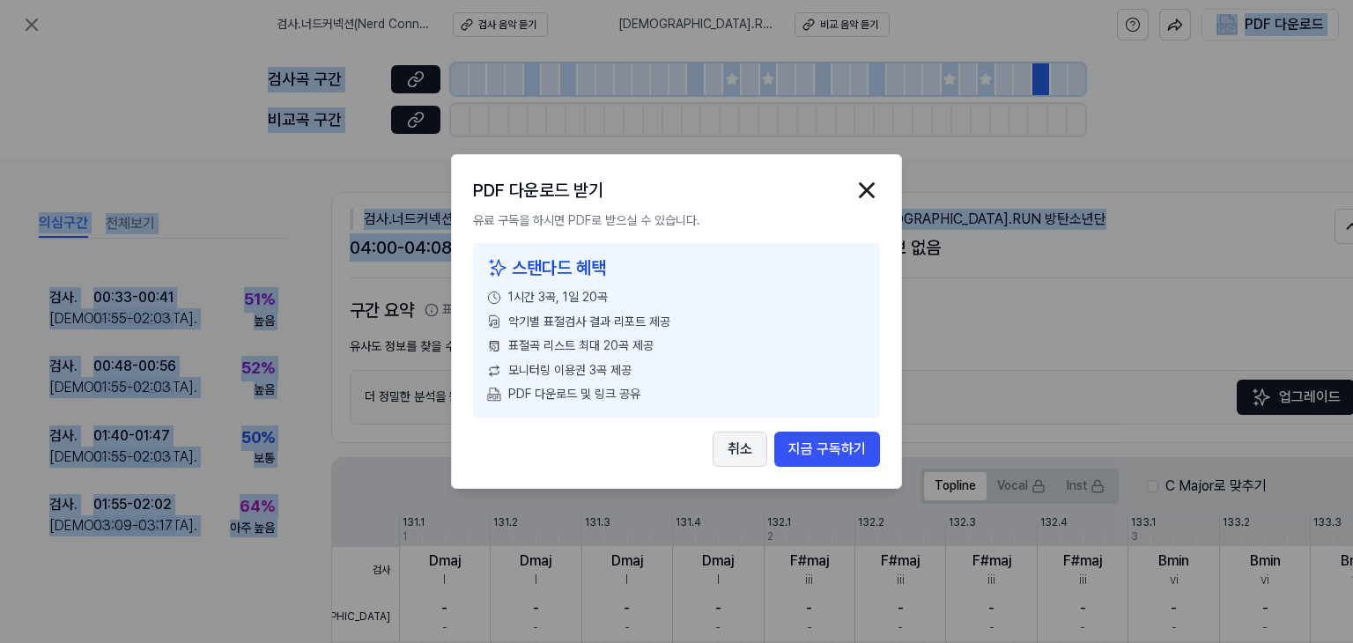
click at [742, 452] on button "취소" at bounding box center [740, 449] width 55 height 35
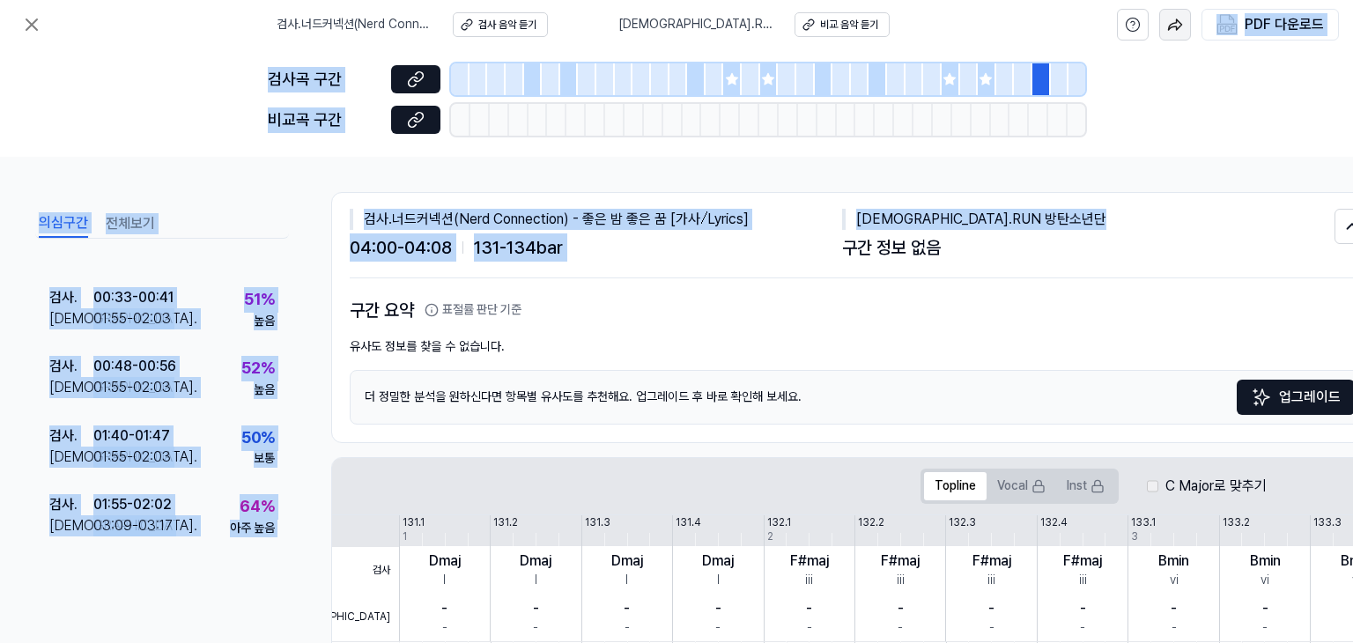
click at [1178, 18] on img "button" at bounding box center [1176, 25] width 16 height 16
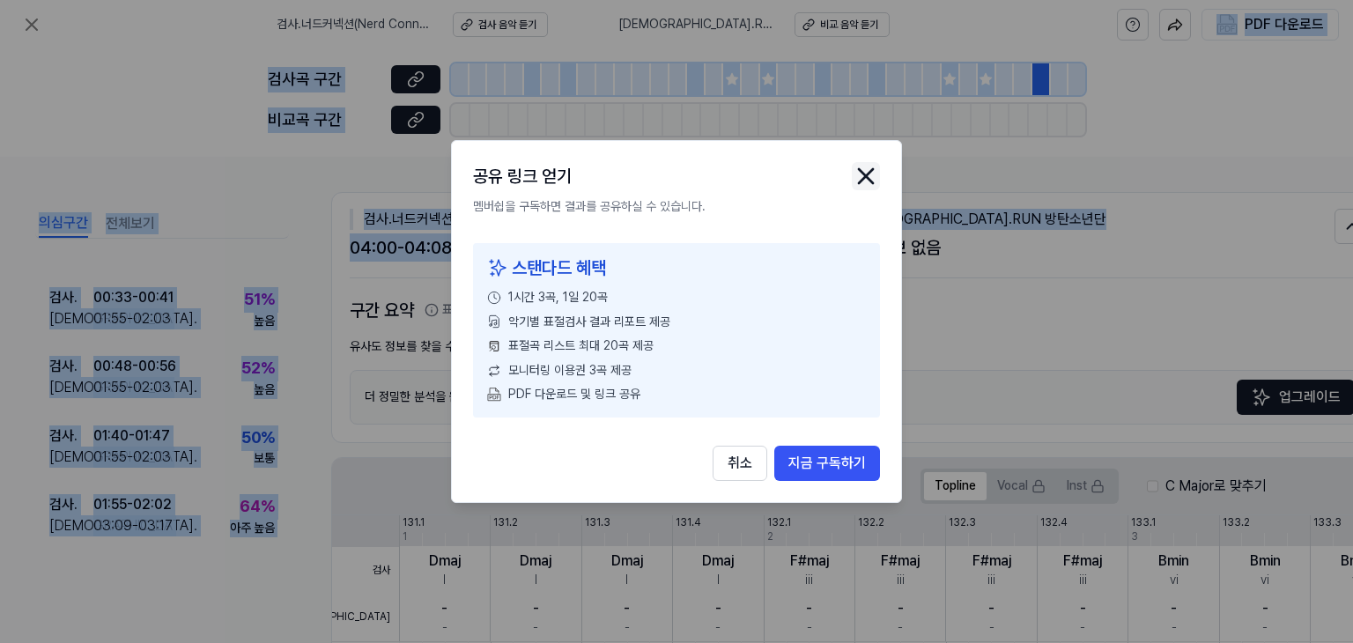
click at [861, 181] on icon "close modal" at bounding box center [866, 176] width 14 height 14
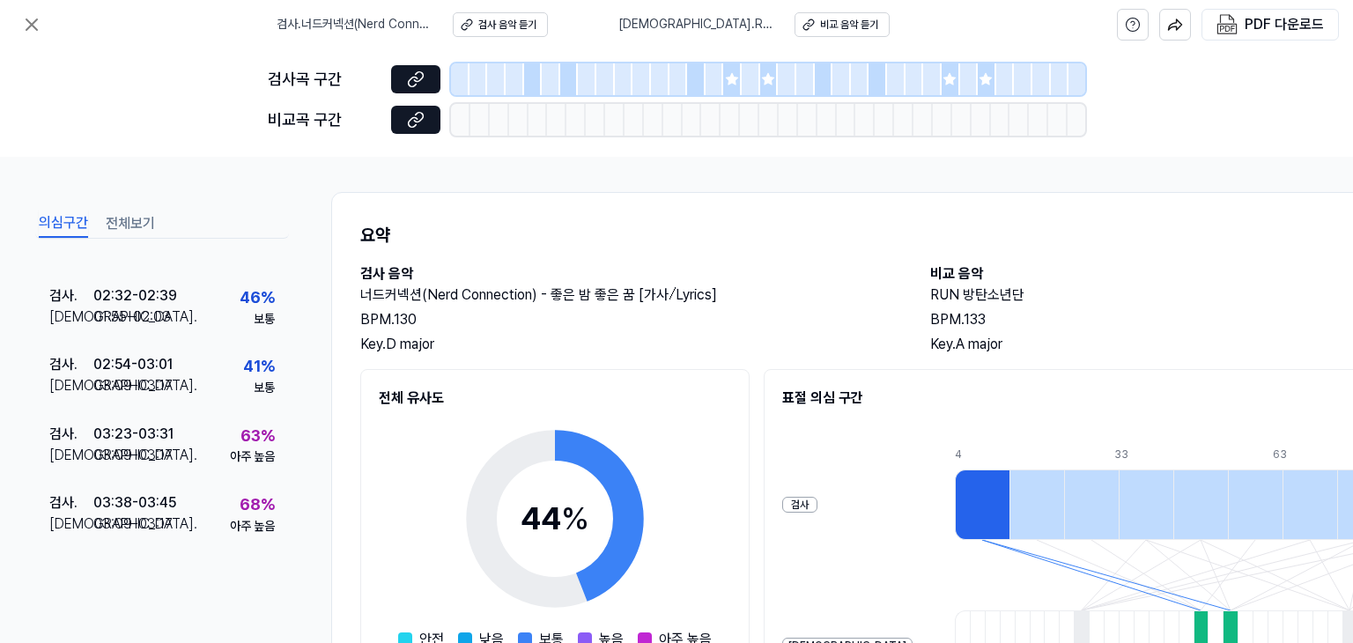
scroll to position [397, 0]
